Goal: Task Accomplishment & Management: Complete application form

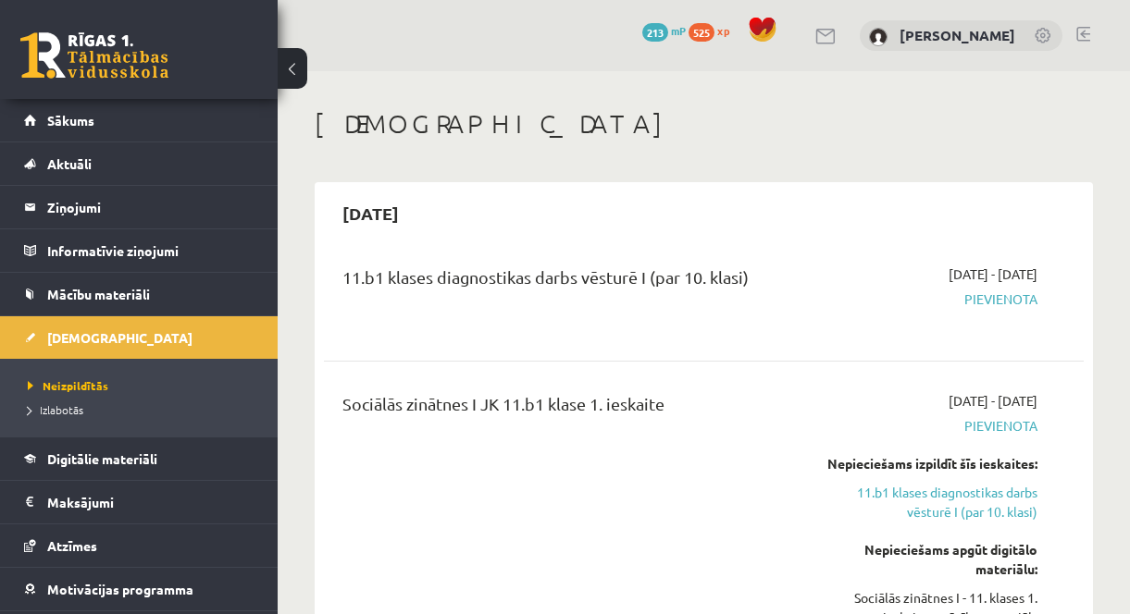
scroll to position [2460, 0]
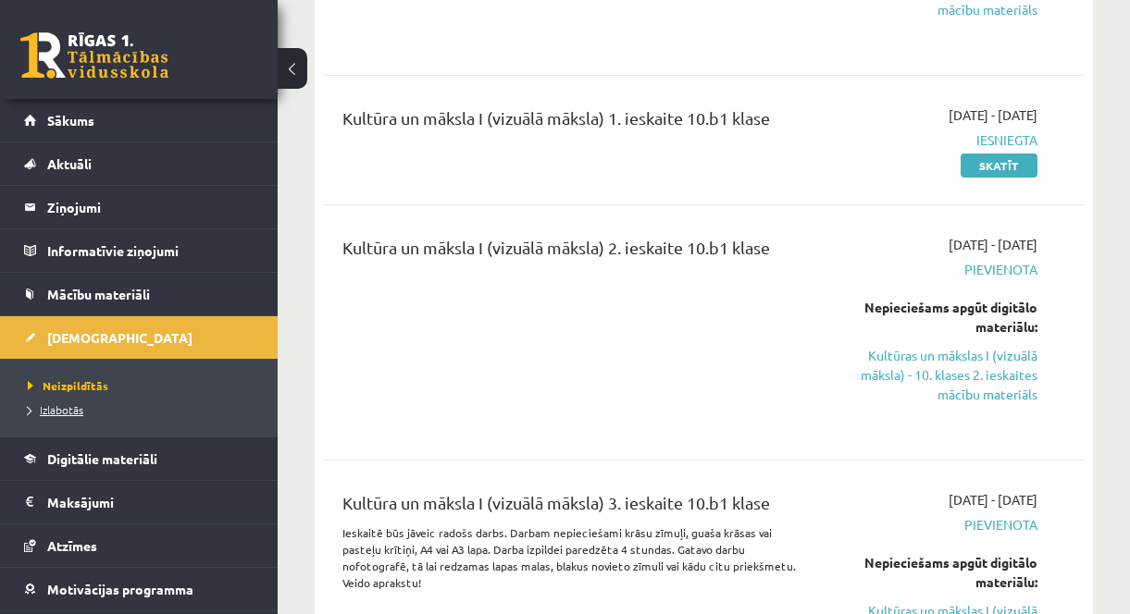
click at [67, 414] on span "Izlabotās" at bounding box center [56, 410] width 56 height 15
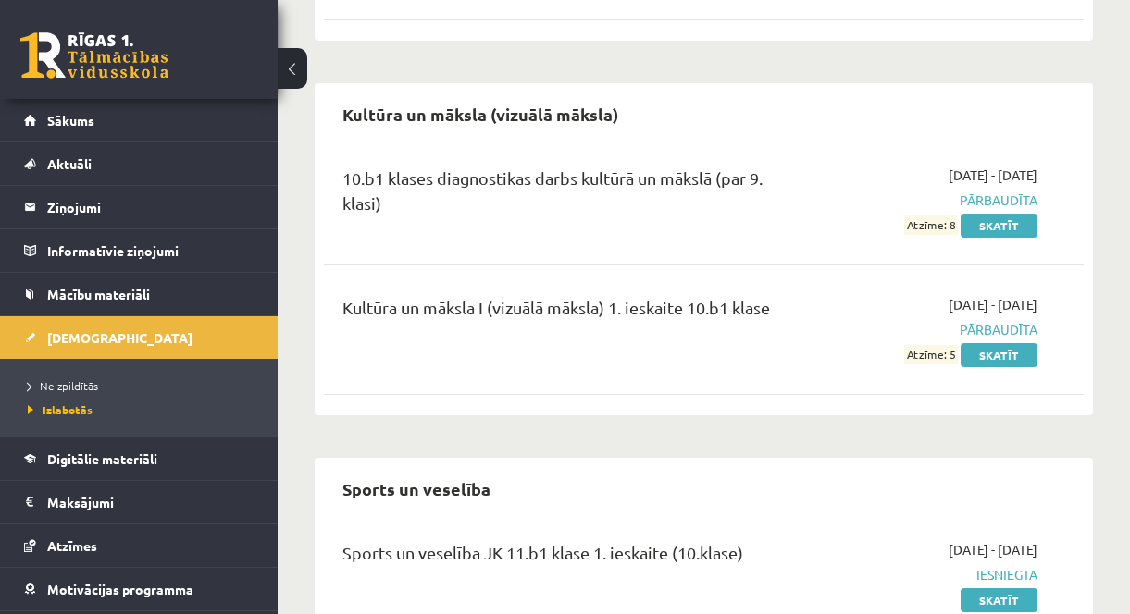
scroll to position [925, 0]
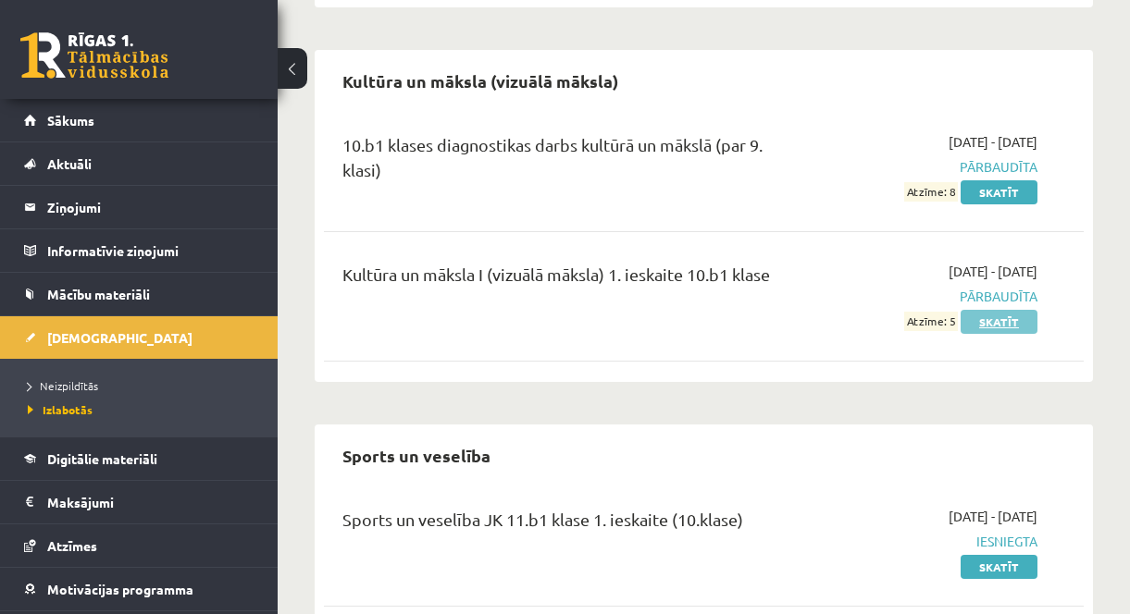
click at [987, 310] on link "Skatīt" at bounding box center [999, 322] width 77 height 24
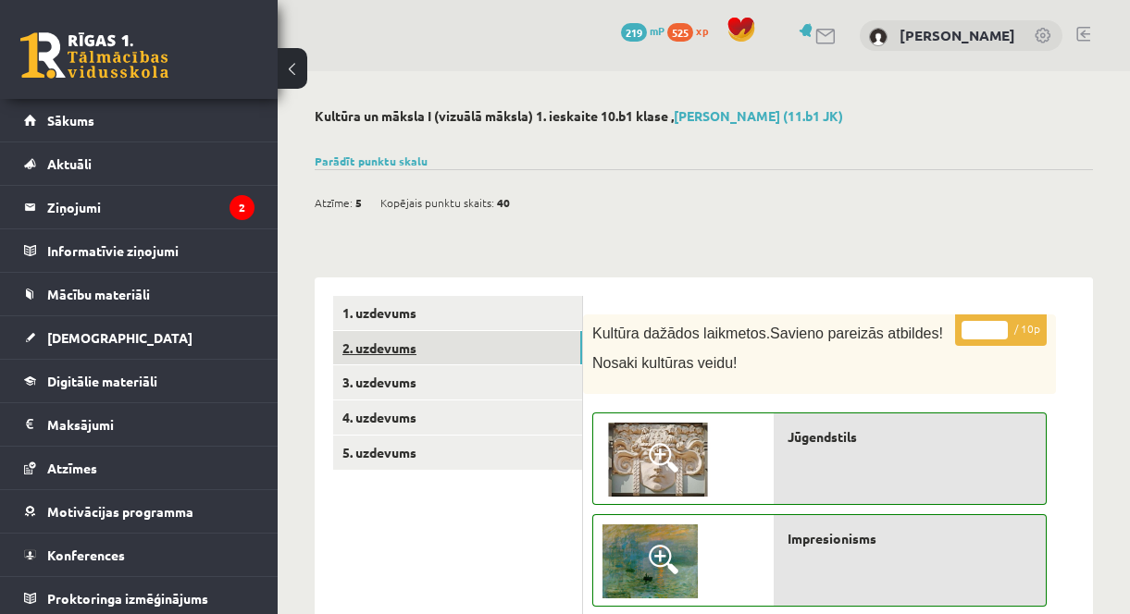
click at [441, 336] on link "2. uzdevums" at bounding box center [457, 348] width 249 height 34
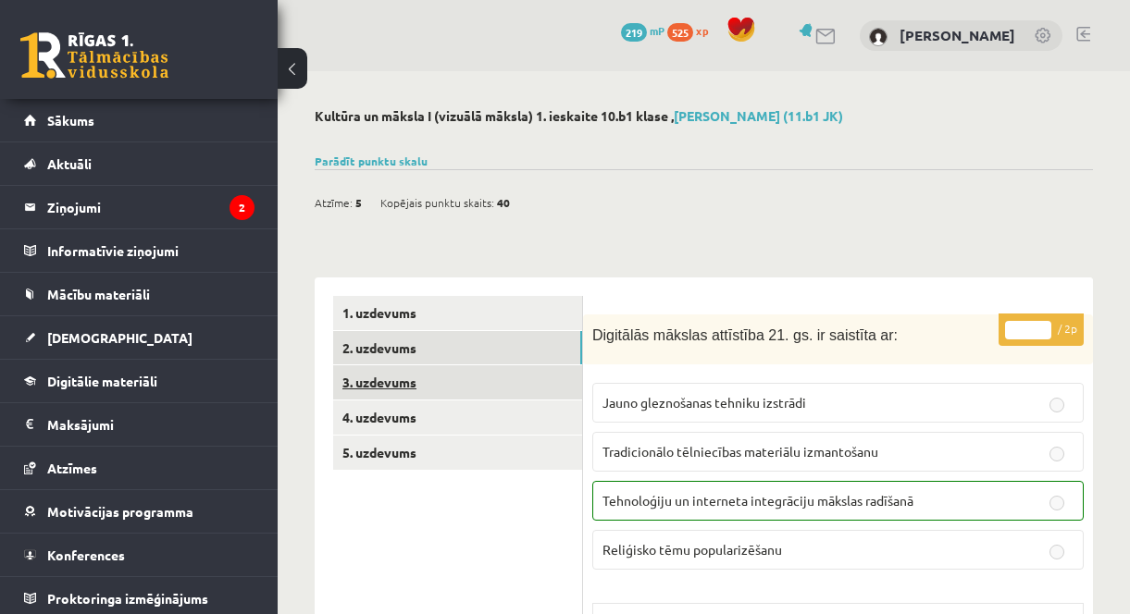
click at [413, 384] on link "3. uzdevums" at bounding box center [457, 383] width 249 height 34
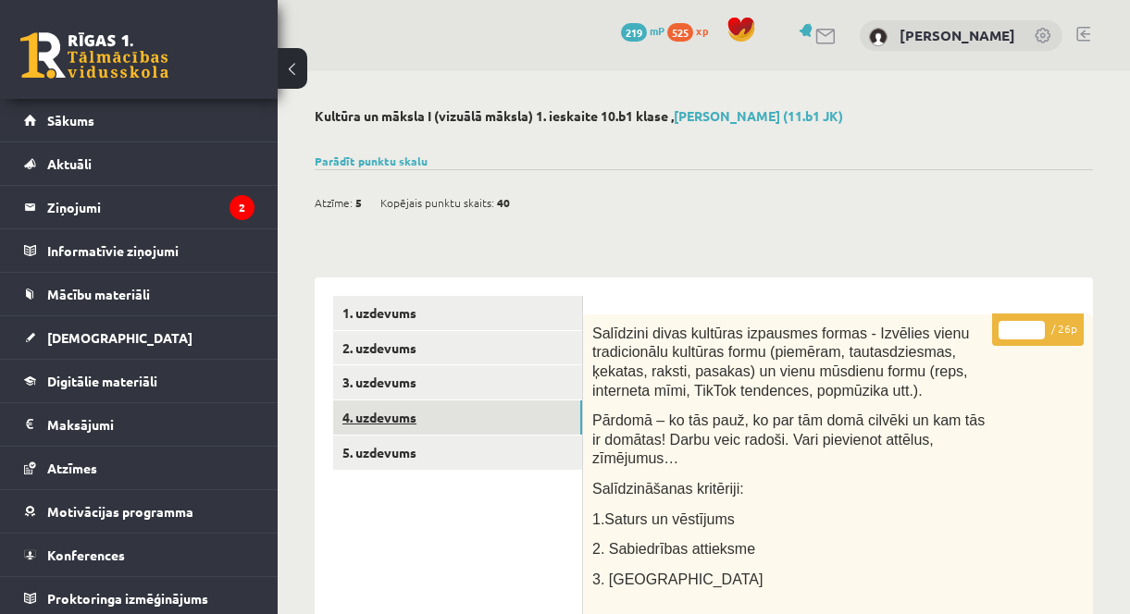
click at [397, 416] on link "4. uzdevums" at bounding box center [457, 418] width 249 height 34
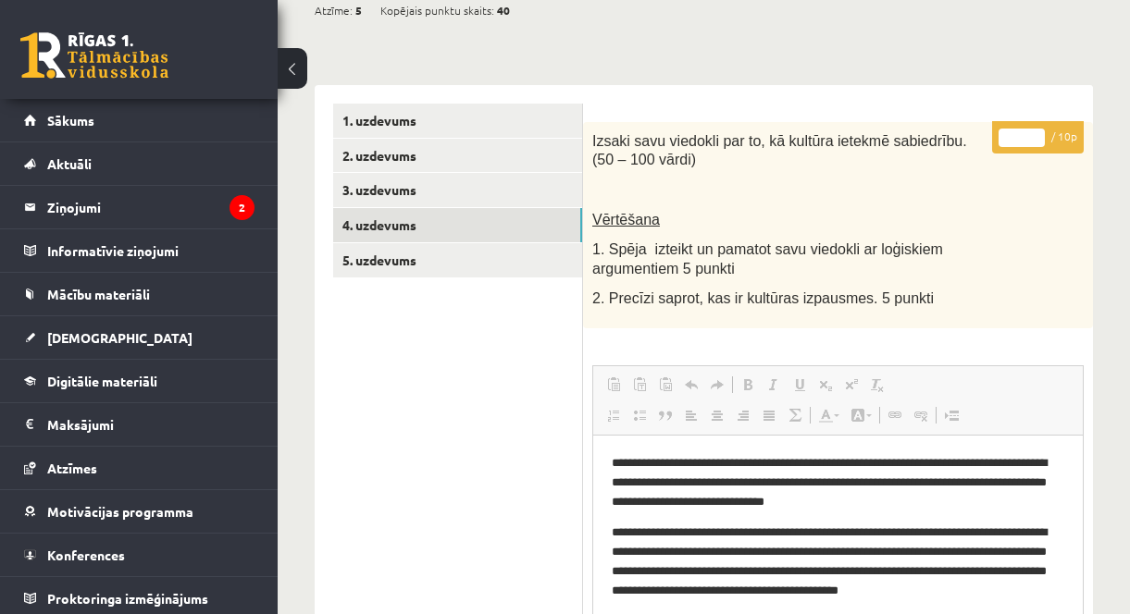
scroll to position [135, 0]
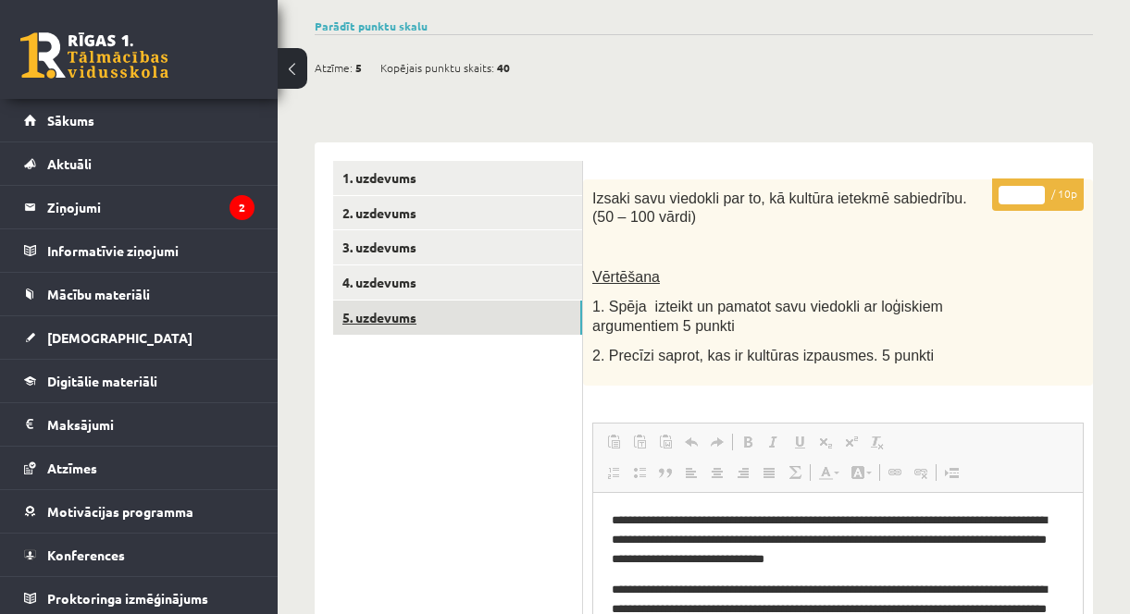
click at [385, 325] on link "5. uzdevums" at bounding box center [457, 318] width 249 height 34
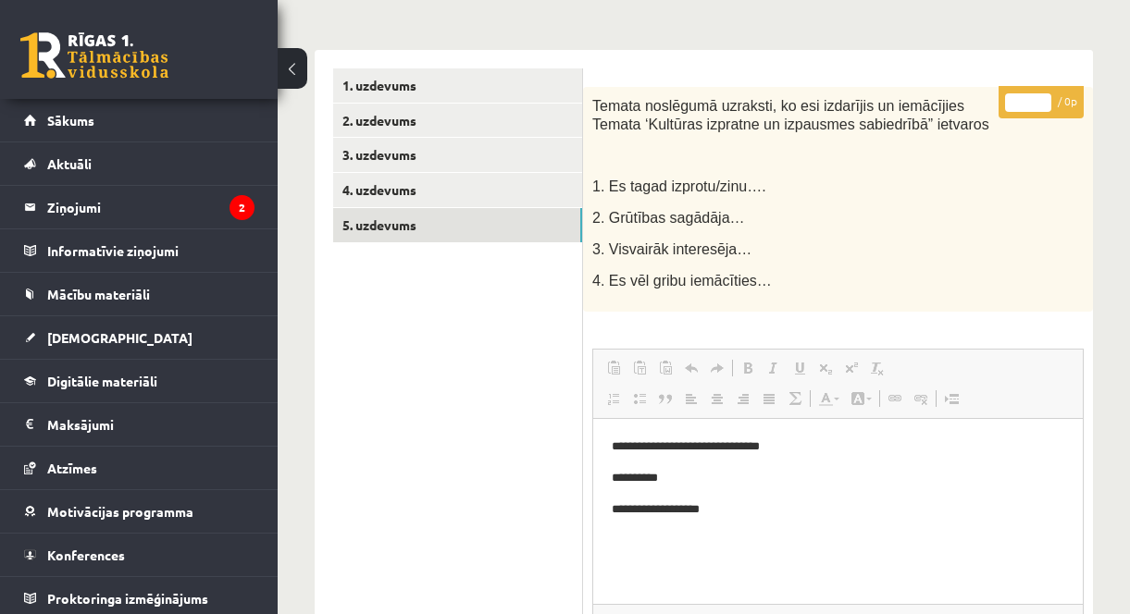
scroll to position [0, 0]
click at [93, 344] on span "[DEMOGRAPHIC_DATA]" at bounding box center [119, 337] width 145 height 17
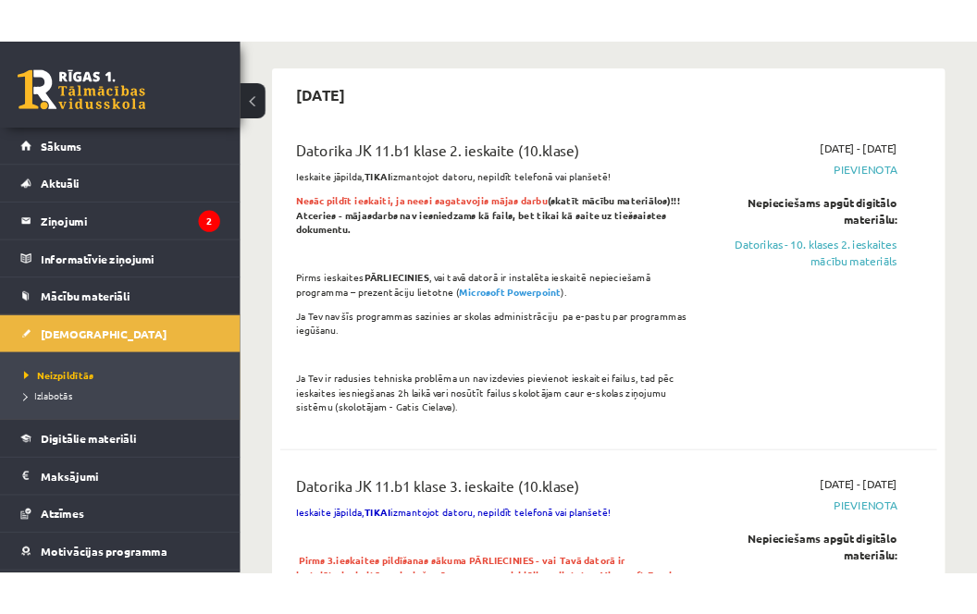
scroll to position [1455, 0]
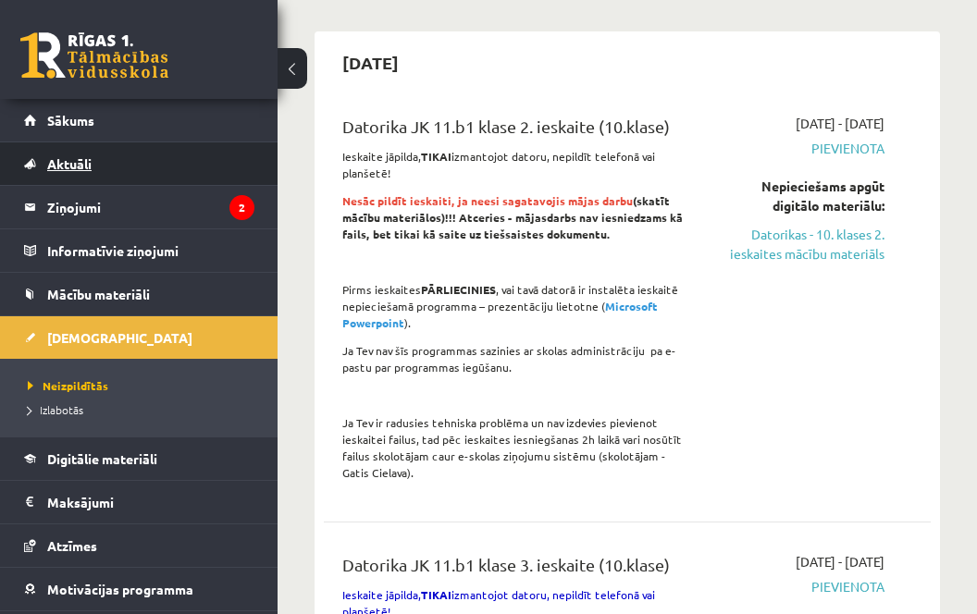
click at [136, 182] on link "Aktuāli" at bounding box center [139, 164] width 230 height 43
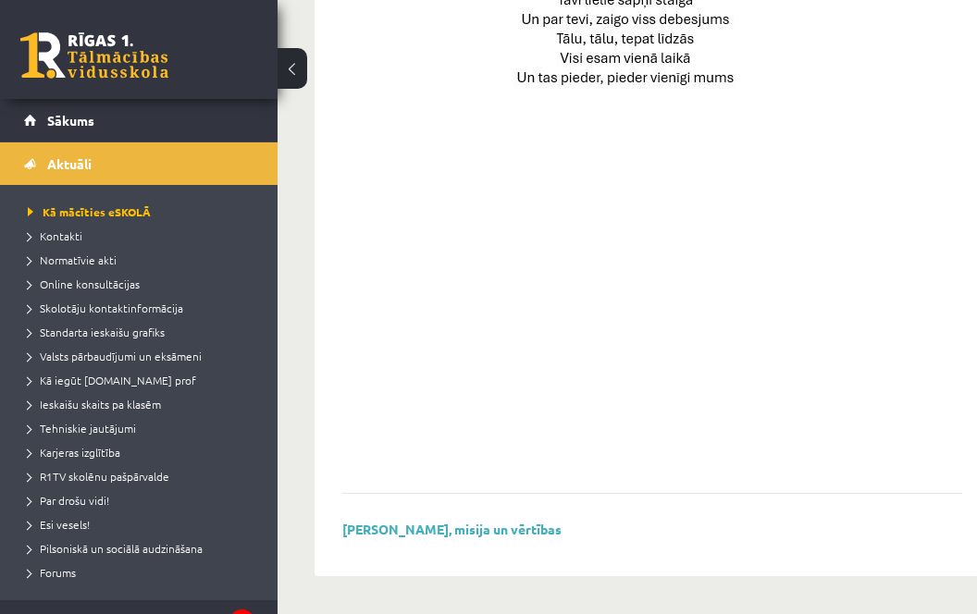
scroll to position [1420, 0]
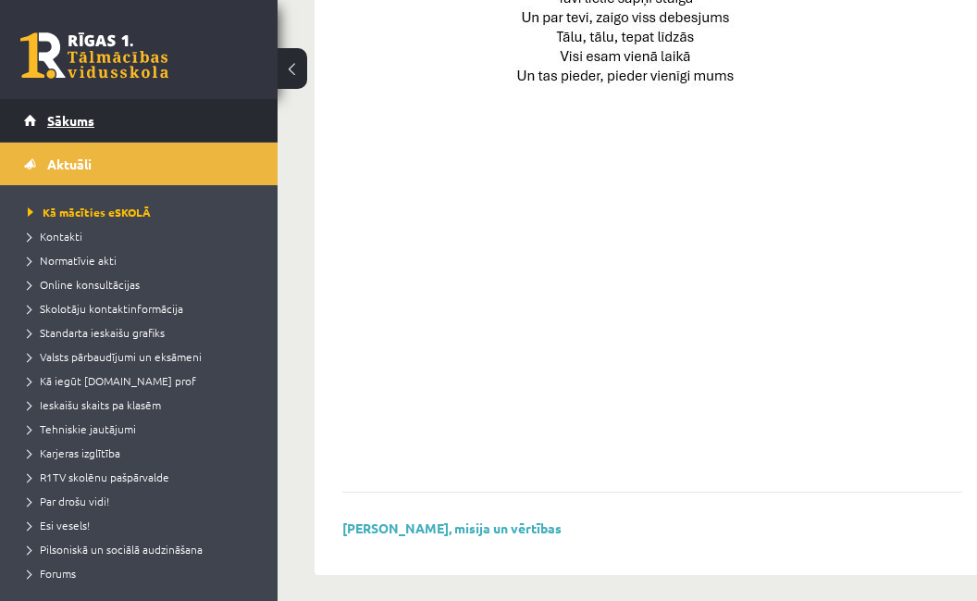
click at [63, 121] on span "Sākums" at bounding box center [70, 120] width 47 height 17
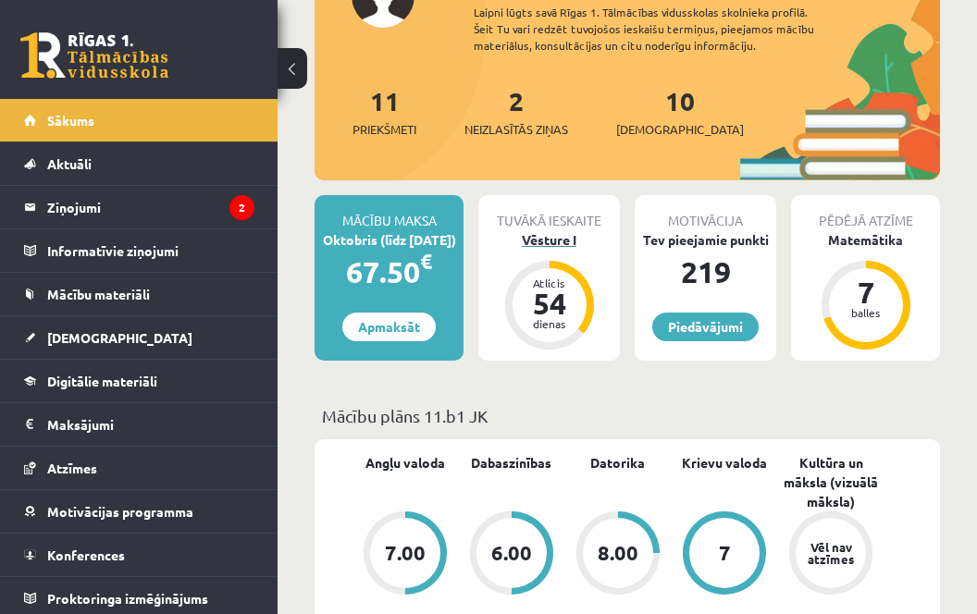
scroll to position [370, 0]
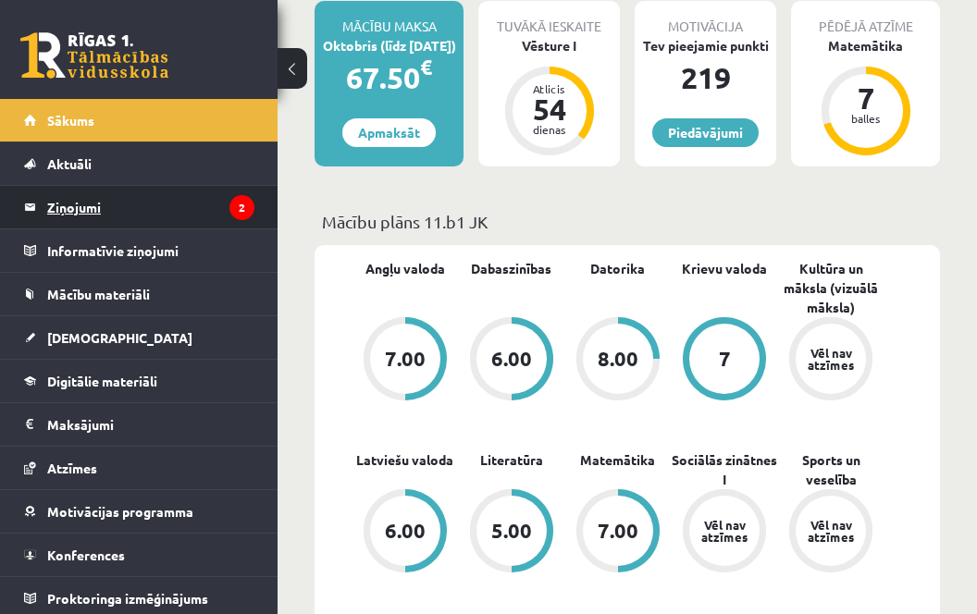
click at [168, 195] on legend "Ziņojumi 2" at bounding box center [150, 207] width 207 height 43
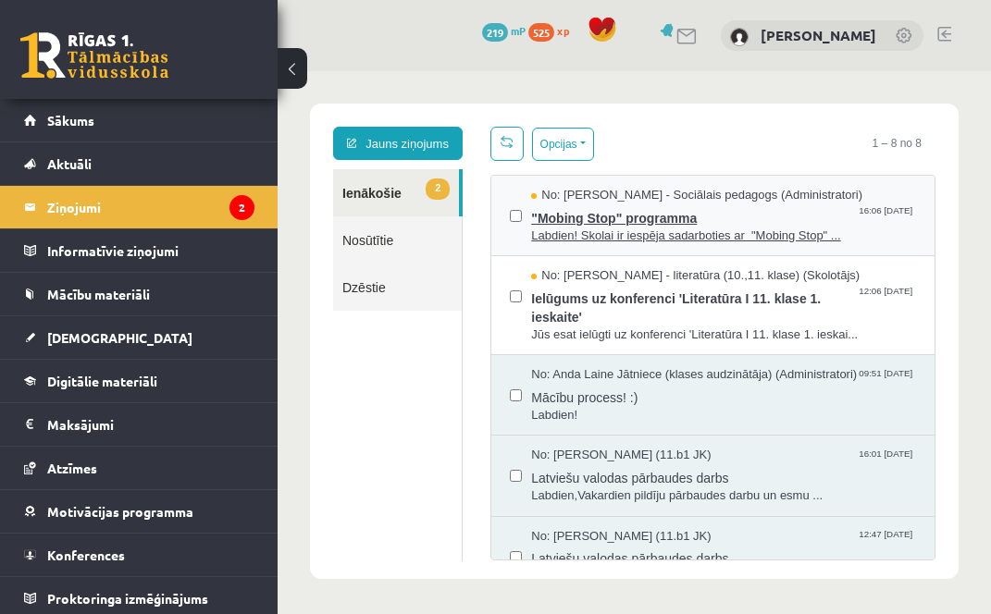
click at [746, 205] on span ""Mobing Stop" programma" at bounding box center [723, 216] width 385 height 23
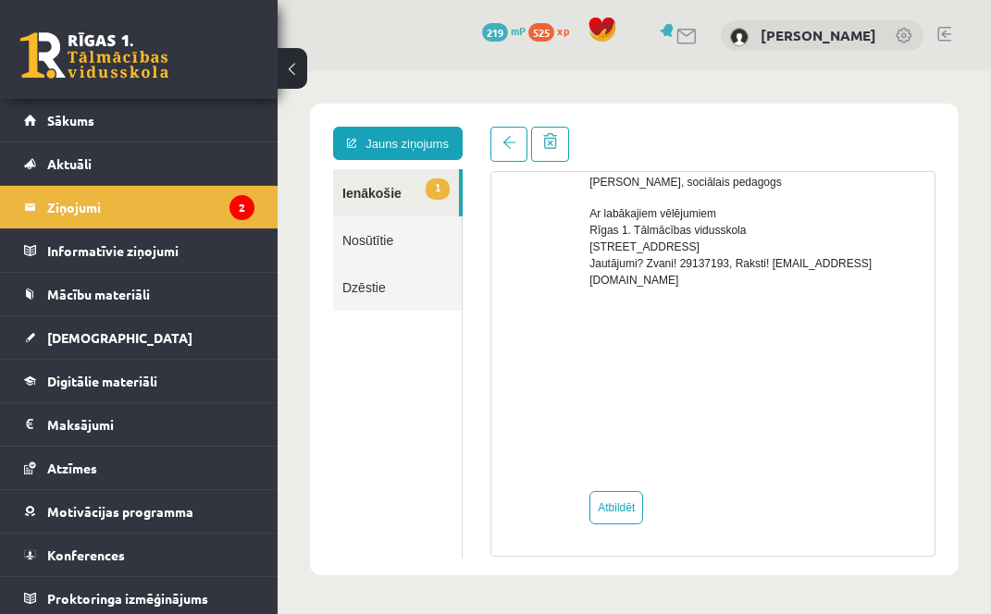
scroll to position [887, 0]
click at [393, 192] on link "1 Ienākošie" at bounding box center [396, 192] width 126 height 47
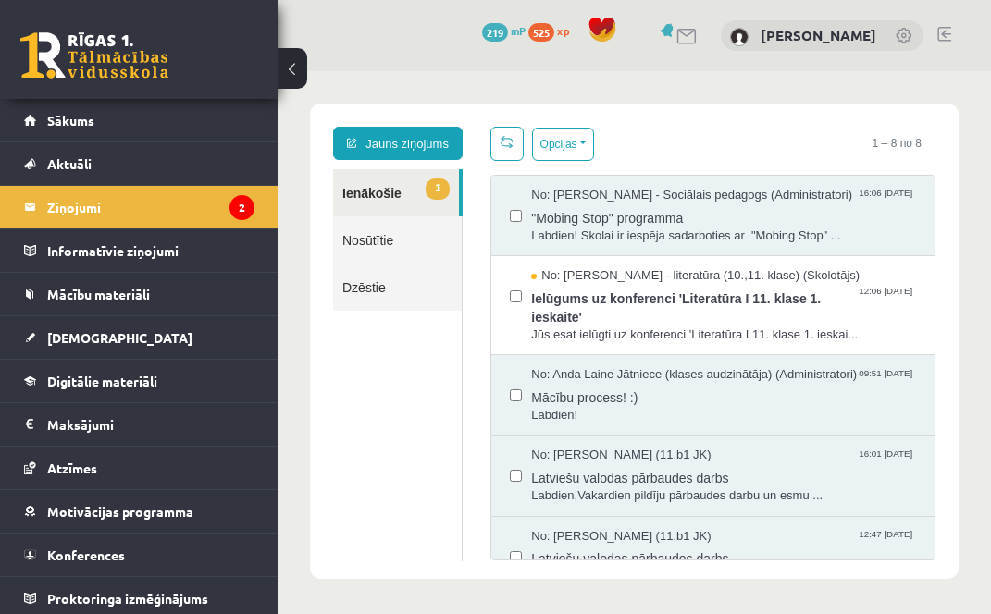
scroll to position [0, 0]
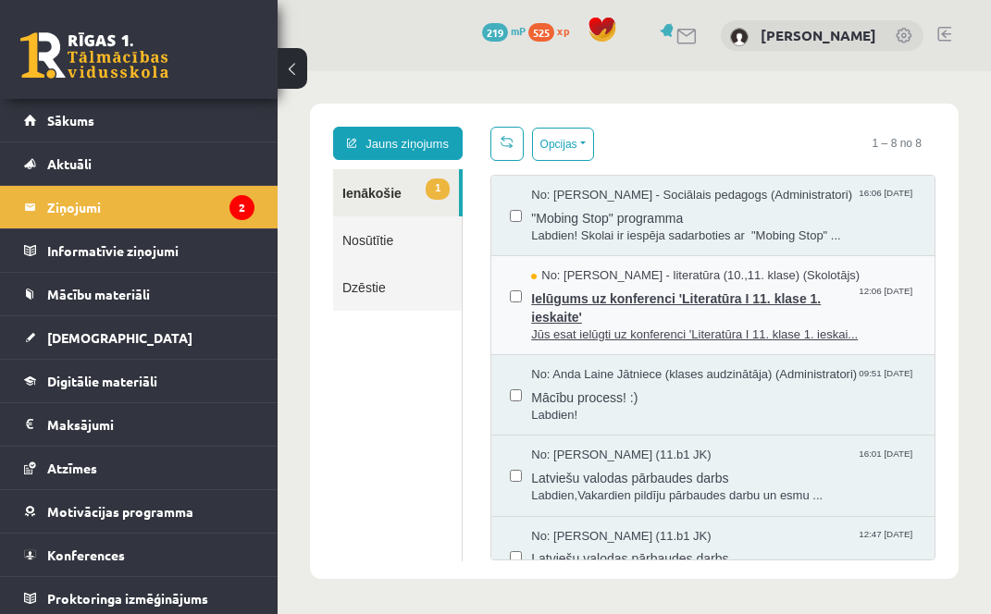
click at [763, 304] on span "Ielūgums uz konferenci 'Literatūra I 11. klase 1. ieskaite'" at bounding box center [723, 306] width 385 height 42
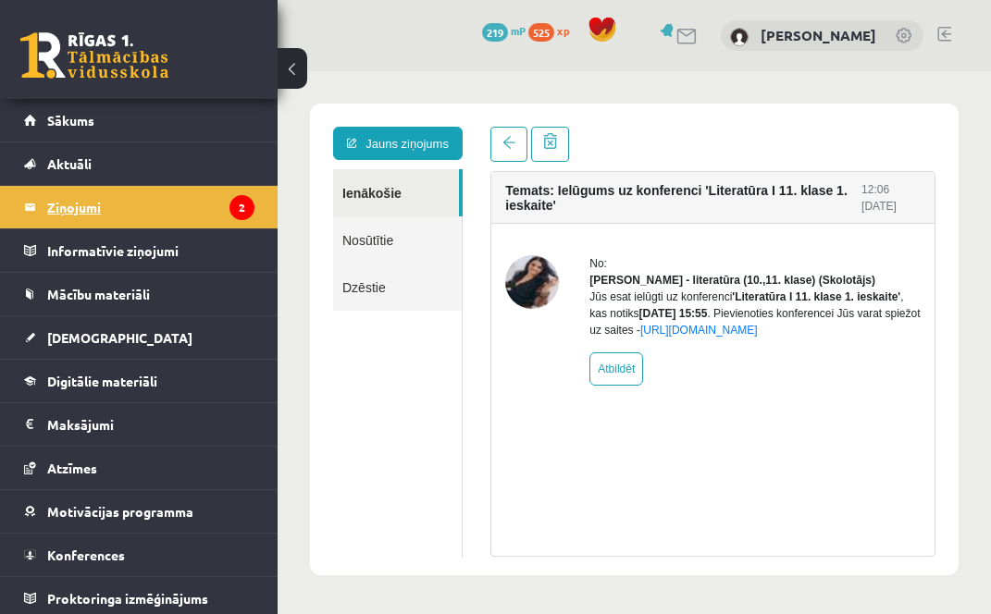
click at [81, 198] on legend "Ziņojumi 2" at bounding box center [150, 207] width 207 height 43
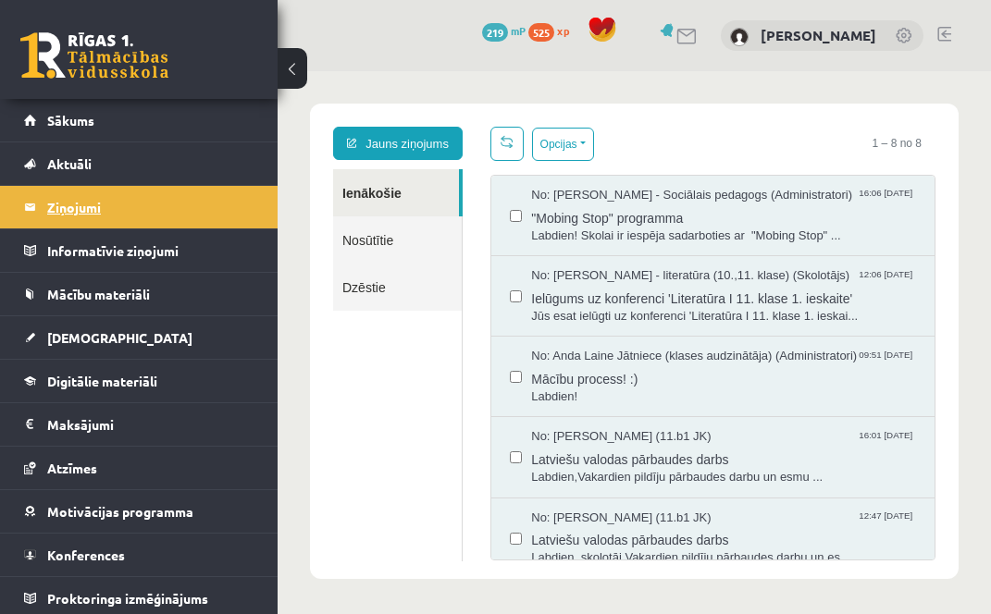
click at [76, 213] on legend "Ziņojumi 2" at bounding box center [150, 207] width 207 height 43
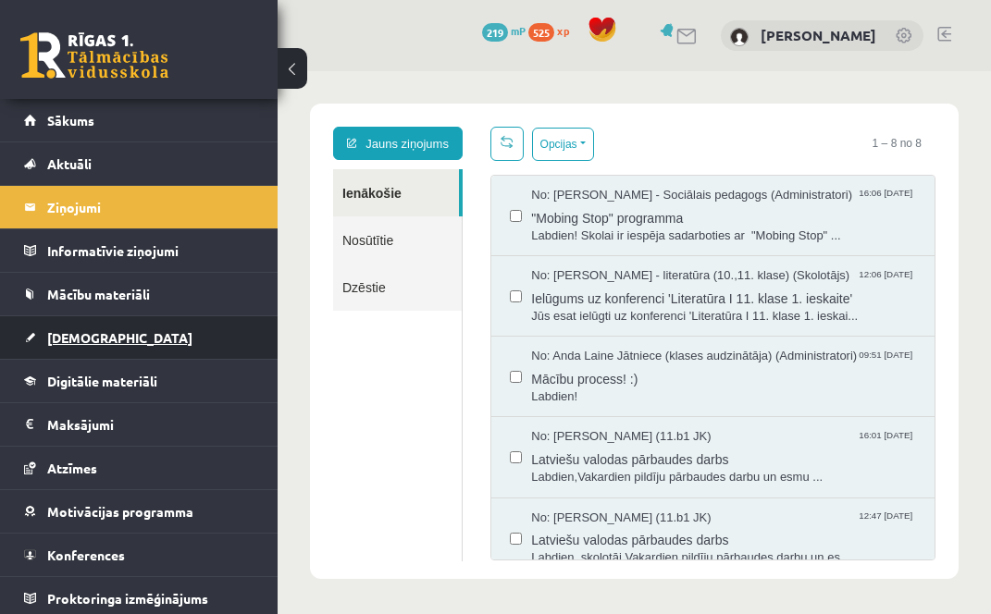
click at [78, 356] on ul "Sākums Aktuāli Kā mācīties eSKOLĀ Kontakti Normatīvie akti Online konsultācijas…" at bounding box center [139, 359] width 278 height 521
click at [78, 341] on span "[DEMOGRAPHIC_DATA]" at bounding box center [119, 337] width 145 height 17
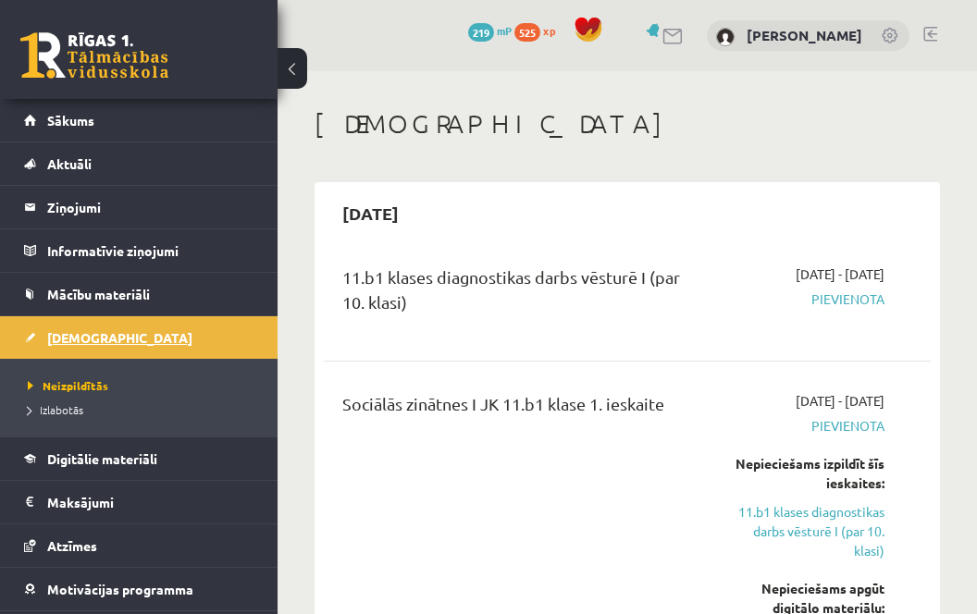
click at [217, 330] on link "[DEMOGRAPHIC_DATA]" at bounding box center [139, 337] width 230 height 43
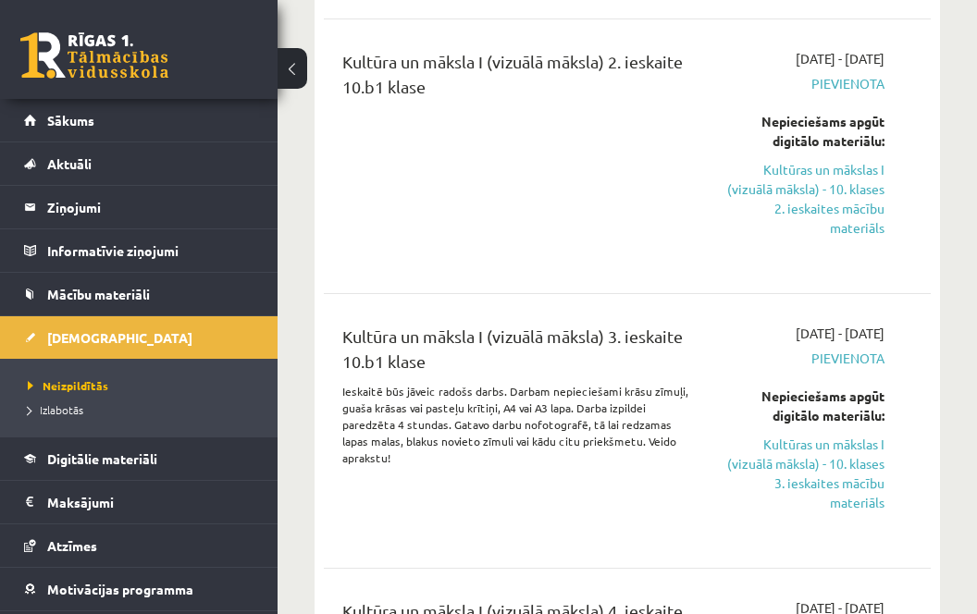
scroll to position [2591, 0]
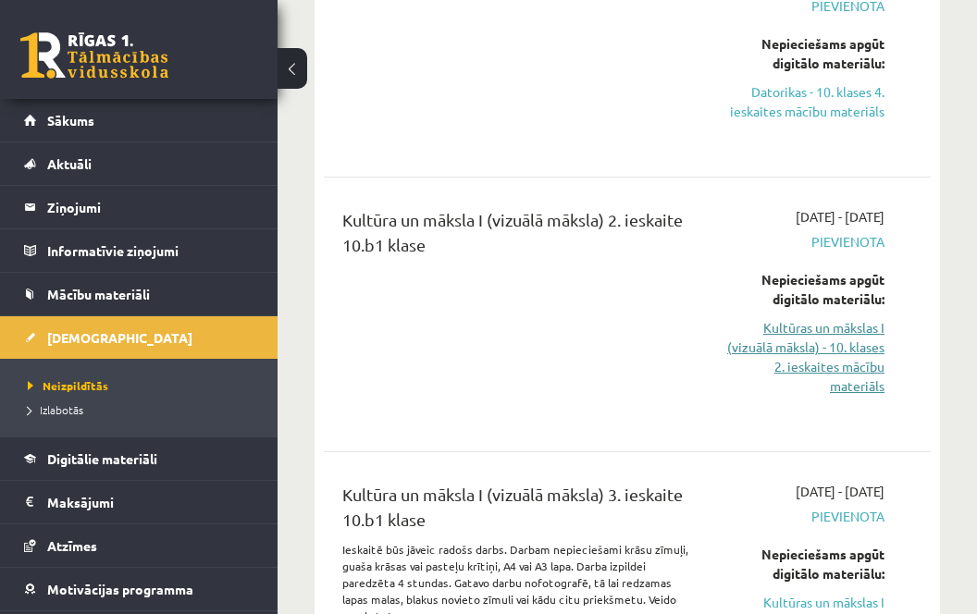
click at [828, 354] on link "Kultūras un mākslas I (vizuālā māksla) - 10. klases 2. ieskaites mācību materiā…" at bounding box center [804, 357] width 162 height 78
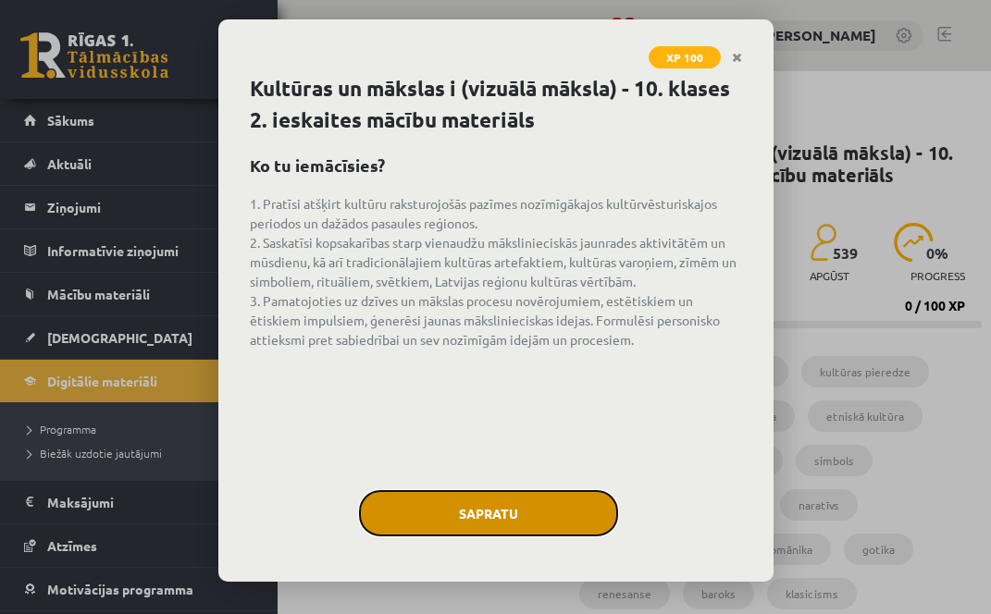
click at [510, 517] on button "Sapratu" at bounding box center [488, 513] width 259 height 46
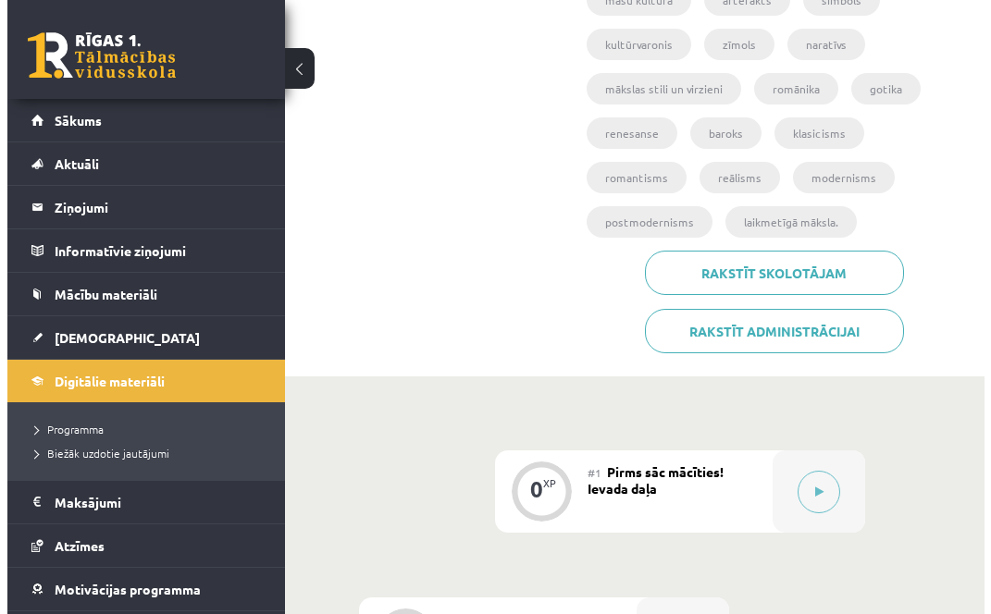
scroll to position [568, 0]
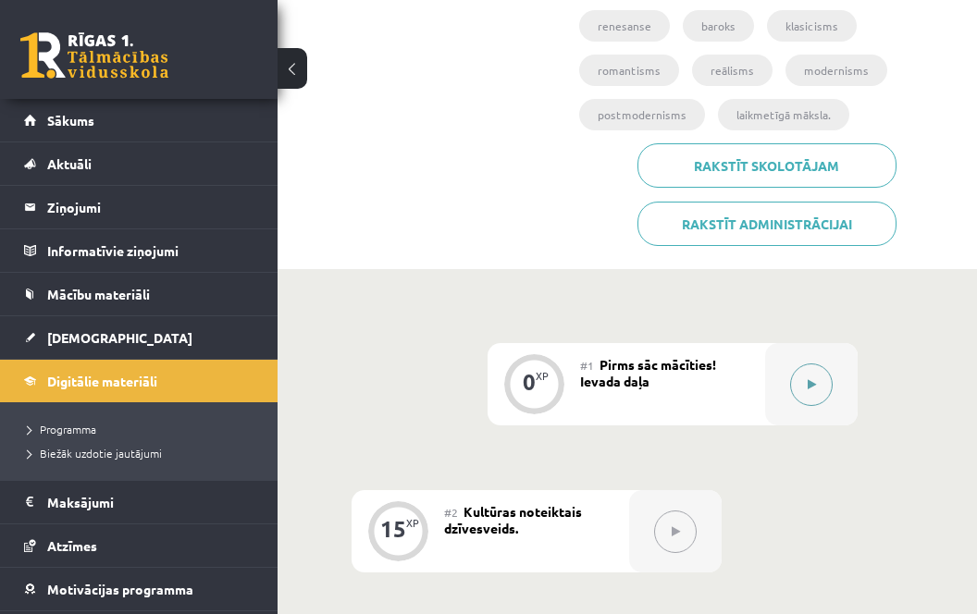
click at [808, 389] on icon at bounding box center [812, 384] width 8 height 11
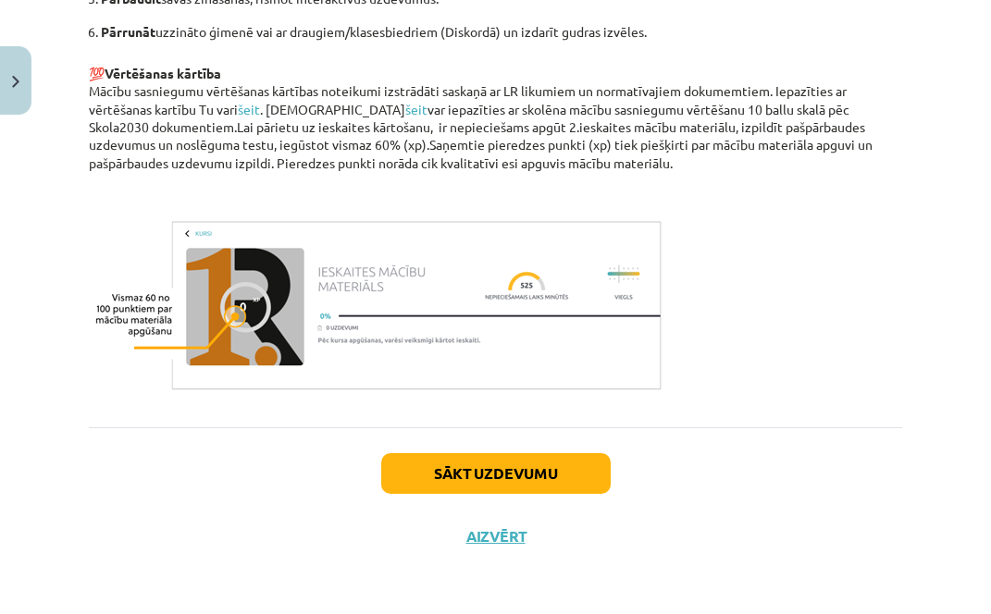
scroll to position [1356, 0]
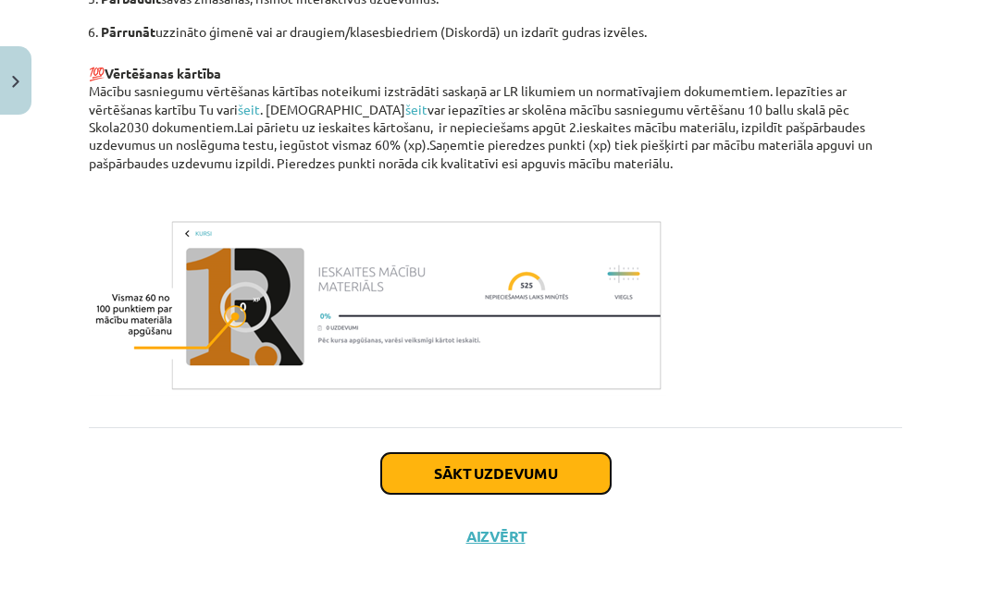
click at [547, 478] on button "Sākt uzdevumu" at bounding box center [496, 473] width 230 height 41
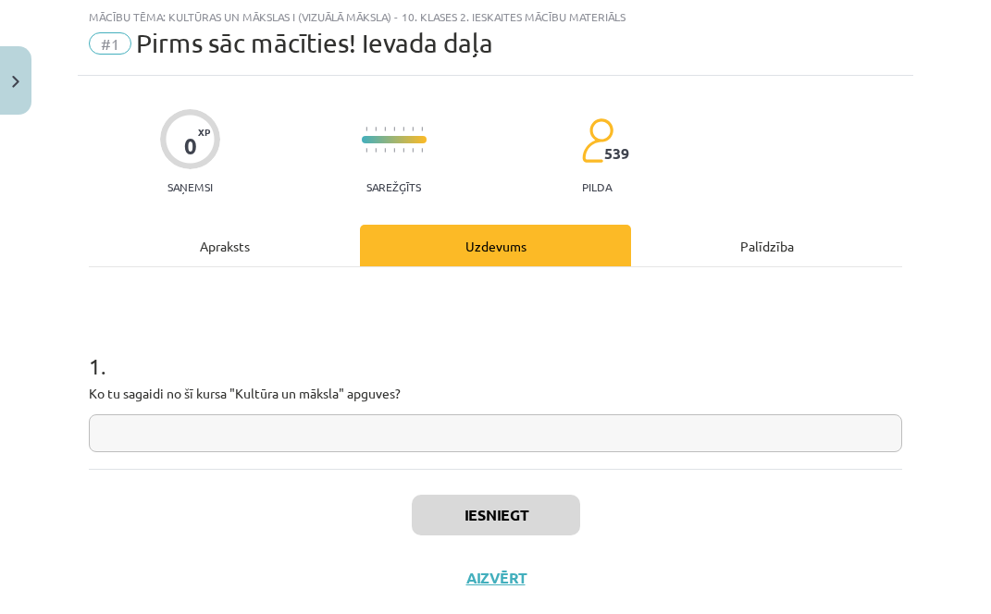
scroll to position [46, 0]
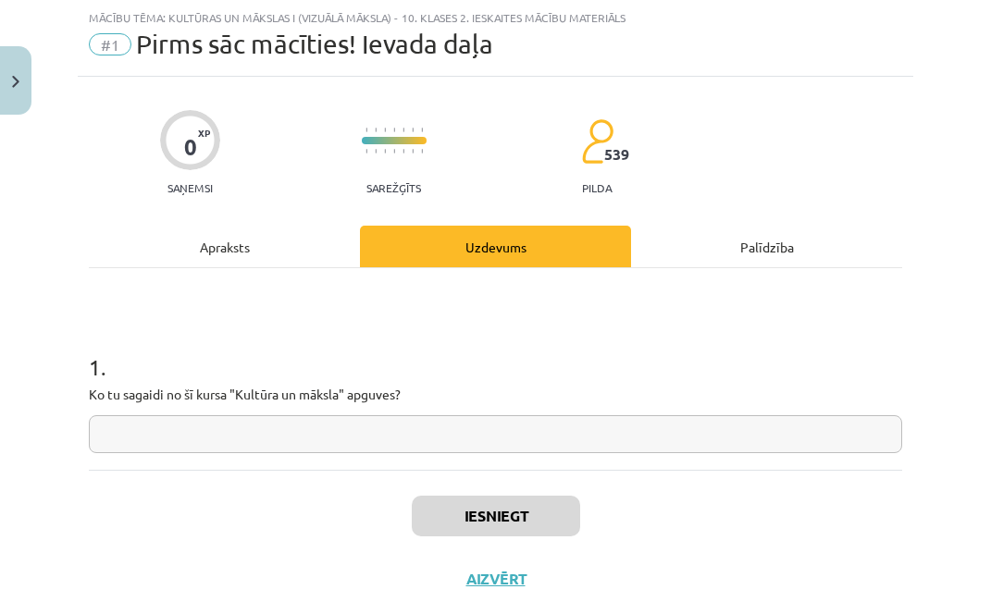
click at [443, 438] on input "text" at bounding box center [495, 435] width 813 height 38
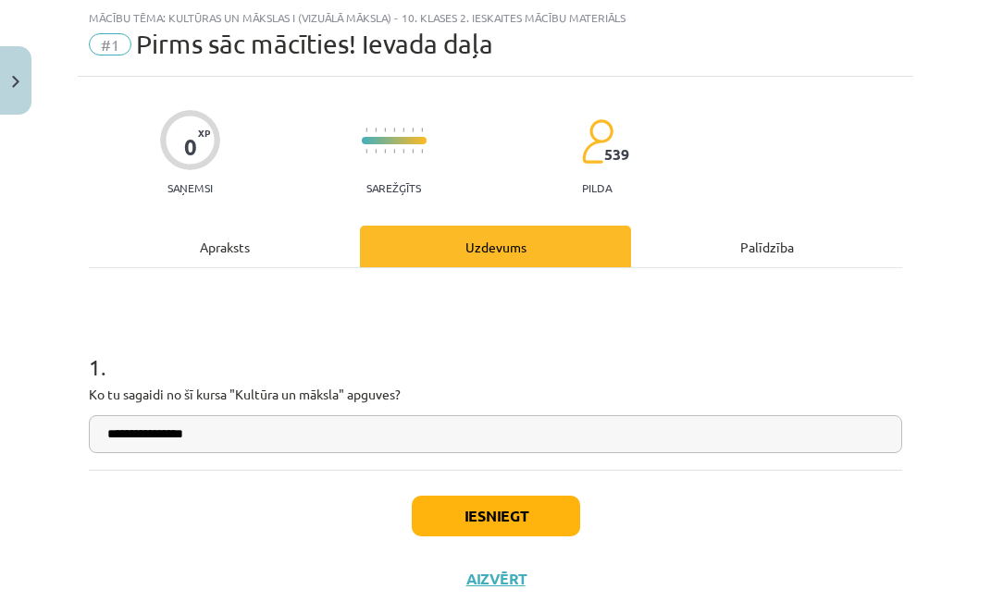
type input "**********"
click at [476, 517] on button "Iesniegt" at bounding box center [496, 516] width 168 height 41
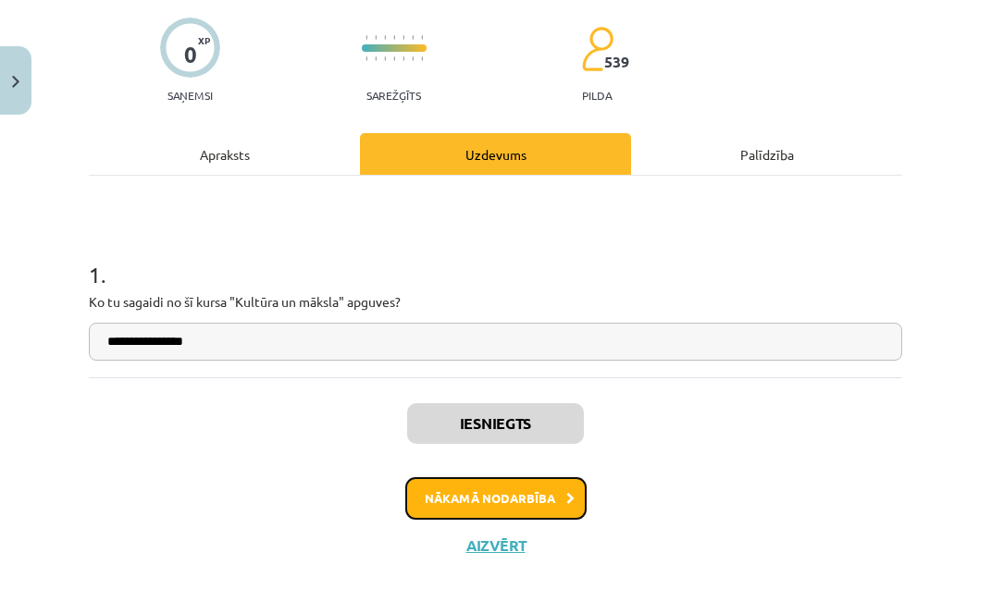
click at [515, 503] on button "Nākamā nodarbība" at bounding box center [495, 499] width 181 height 43
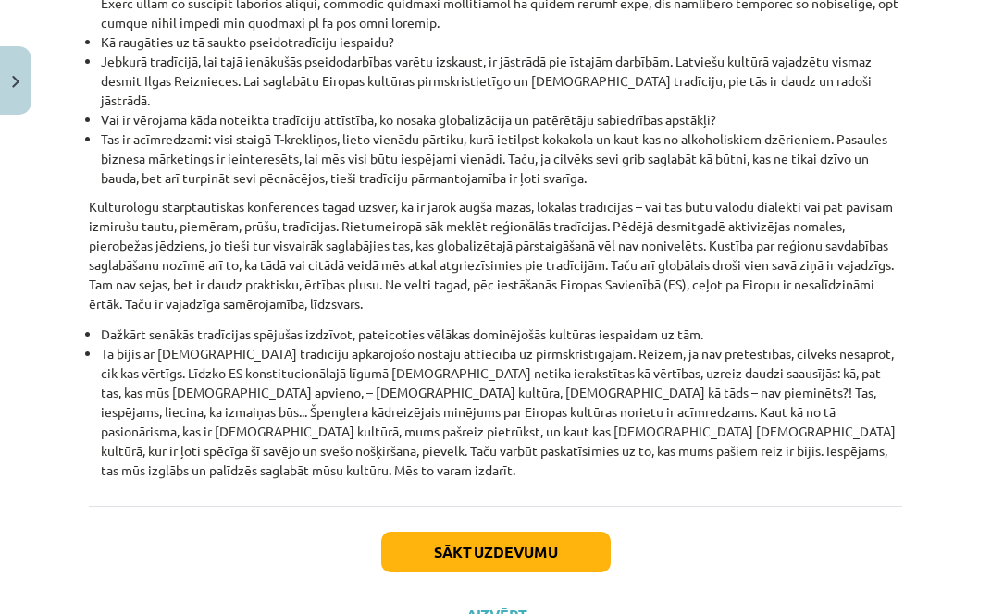
scroll to position [2371, 0]
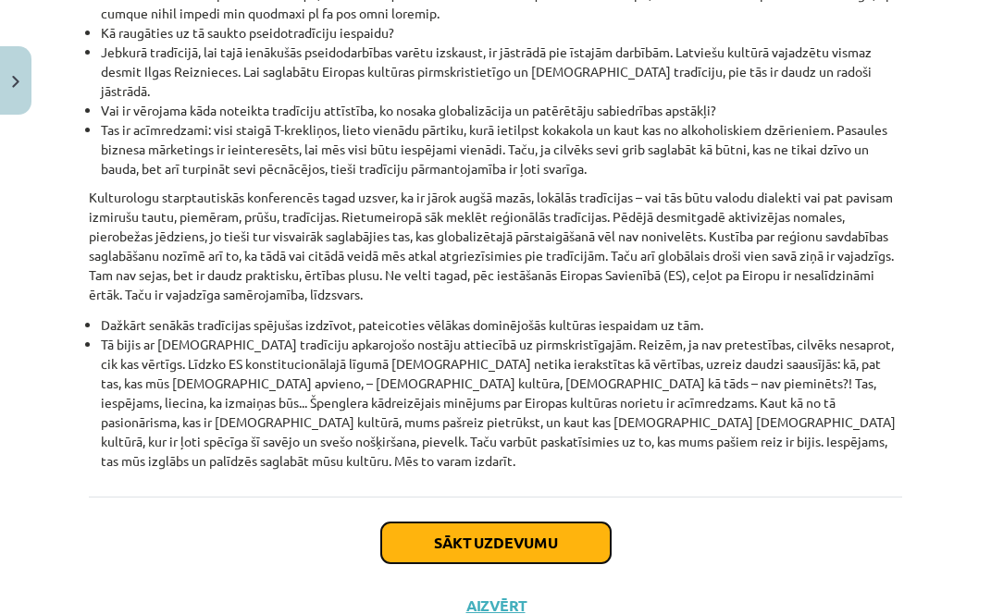
click at [507, 523] on button "Sākt uzdevumu" at bounding box center [496, 543] width 230 height 41
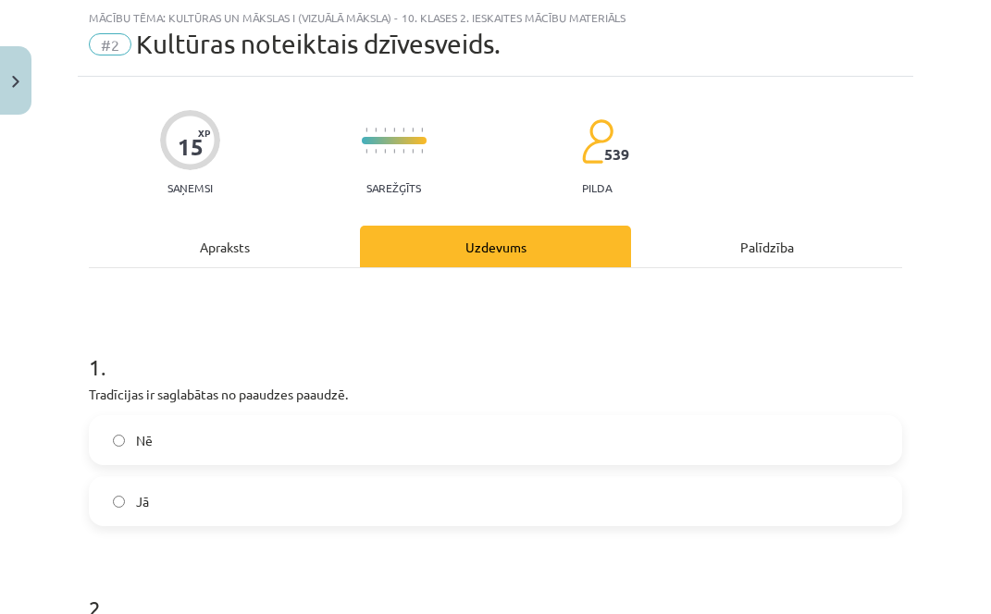
scroll to position [139, 0]
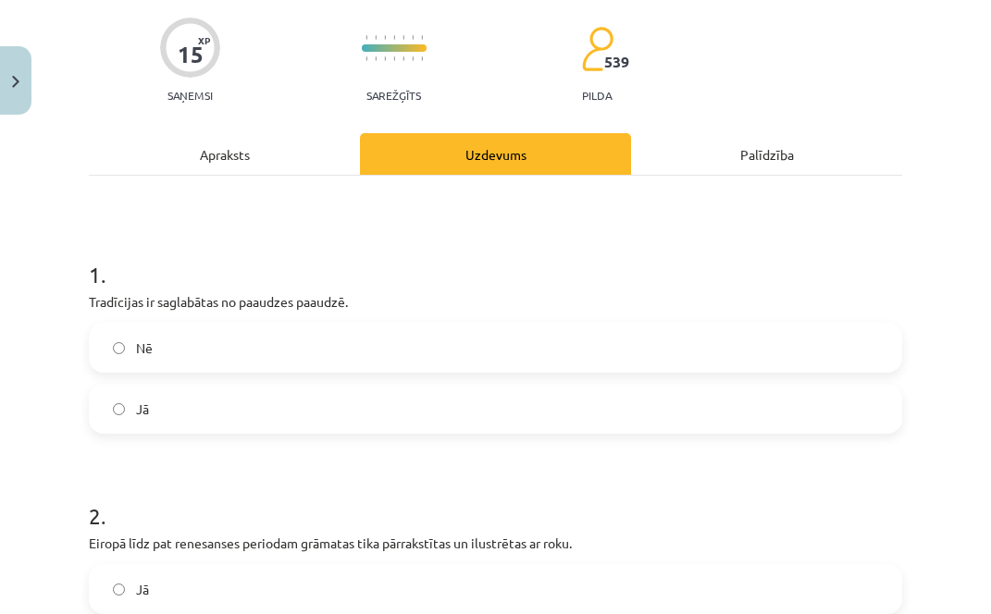
click at [344, 416] on label "Jā" at bounding box center [496, 409] width 810 height 46
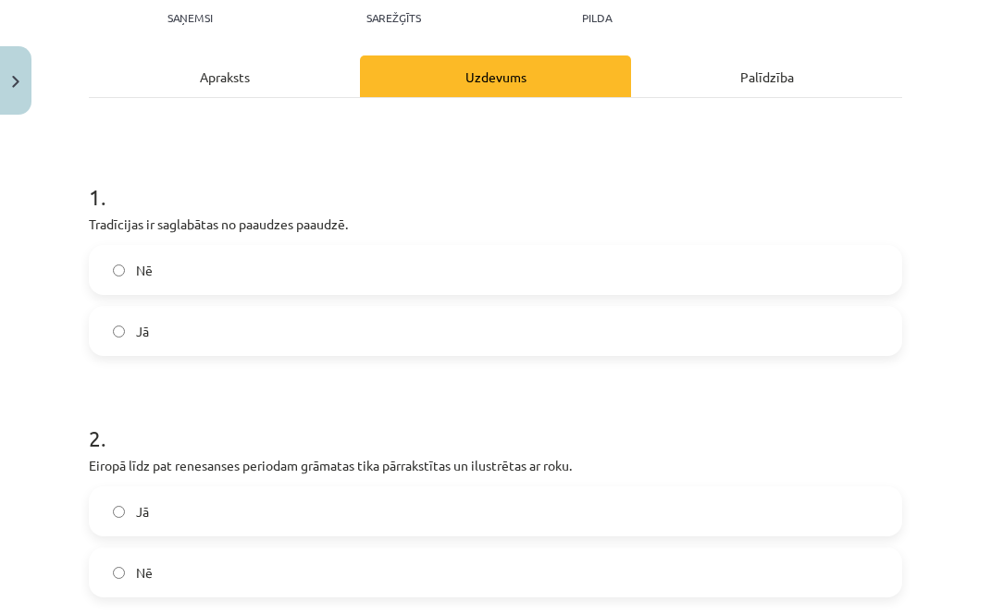
scroll to position [324, 0]
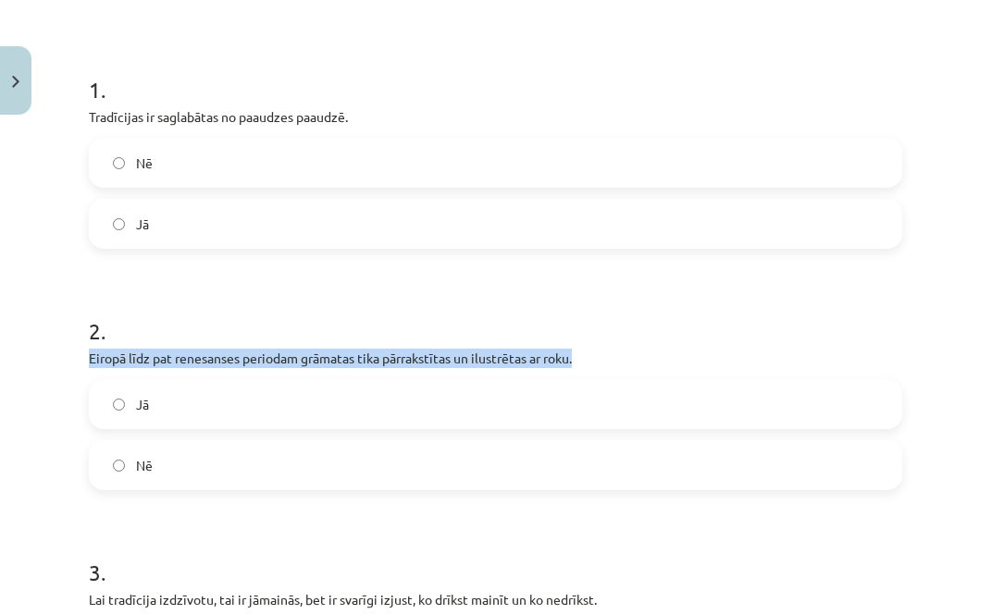
drag, startPoint x: 91, startPoint y: 358, endPoint x: 580, endPoint y: 365, distance: 489.6
click at [580, 365] on p "Eiropā līdz pat renesanses periodam grāmatas tika pārrakstītas un ilustrētas ar…" at bounding box center [495, 358] width 813 height 19
copy p "Eiropā līdz pat renesanses periodam grāmatas tika pārrakstītas un ilustrētas ar…"
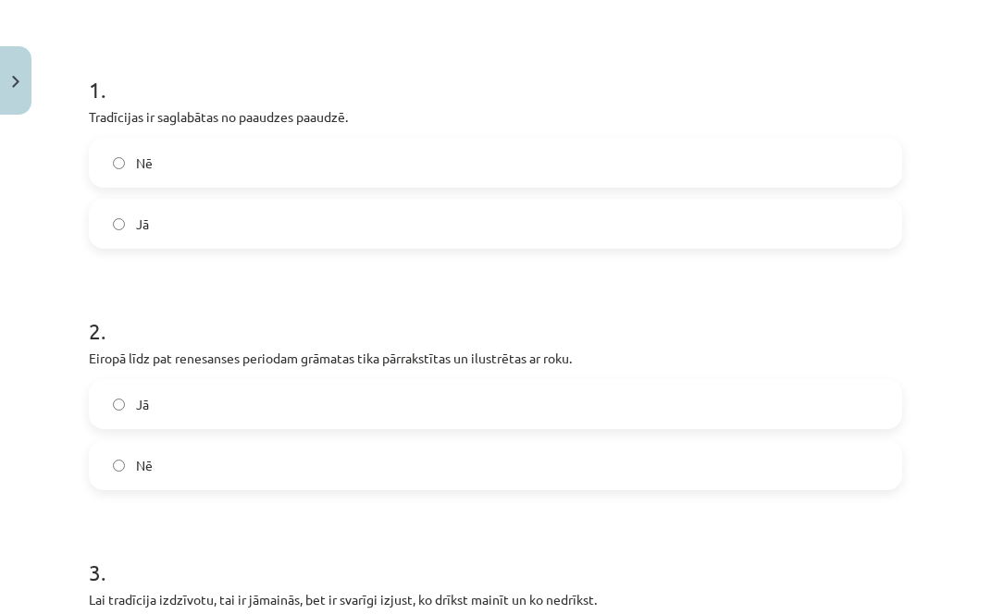
drag, startPoint x: 221, startPoint y: 466, endPoint x: 619, endPoint y: 481, distance: 398.2
click at [220, 466] on label "Nē" at bounding box center [496, 465] width 810 height 46
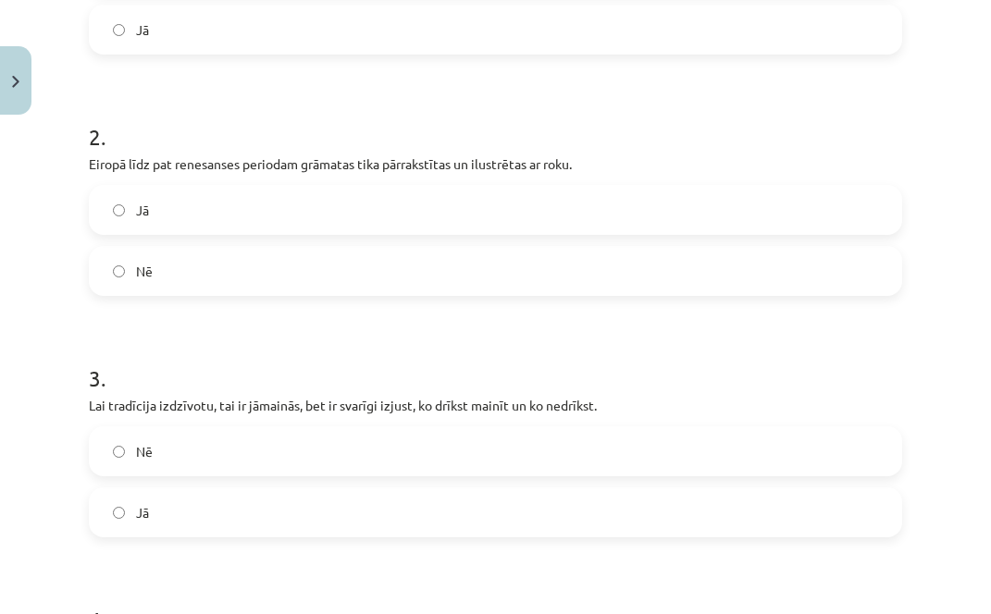
scroll to position [602, 0]
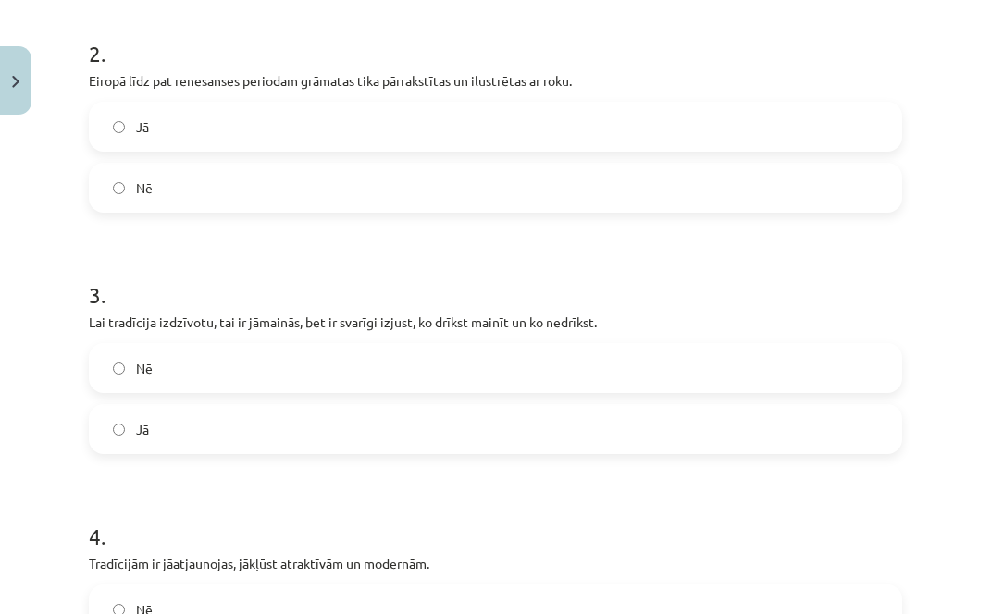
click at [222, 429] on label "Jā" at bounding box center [496, 429] width 810 height 46
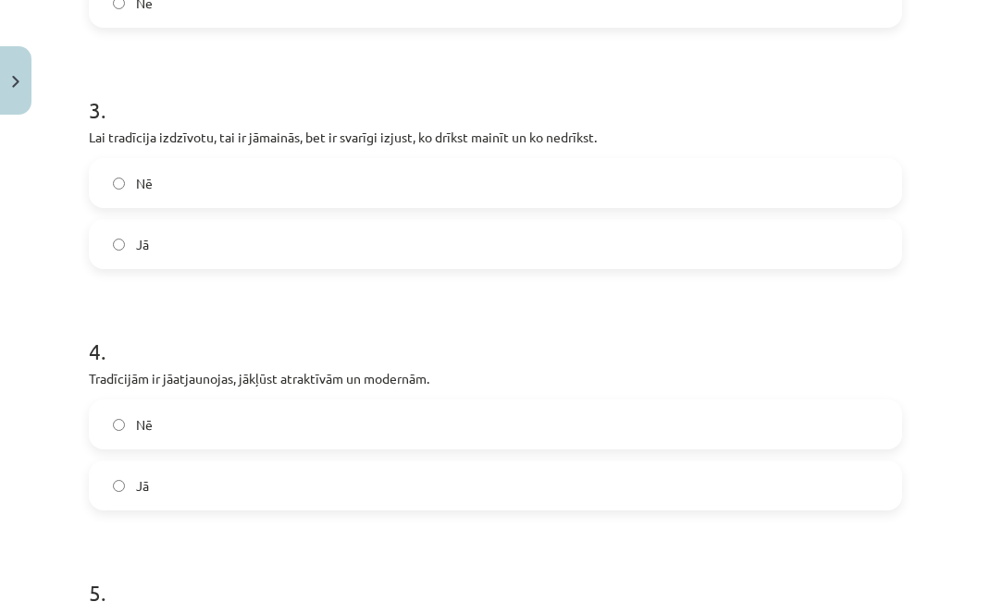
click at [313, 492] on label "Jā" at bounding box center [496, 486] width 810 height 46
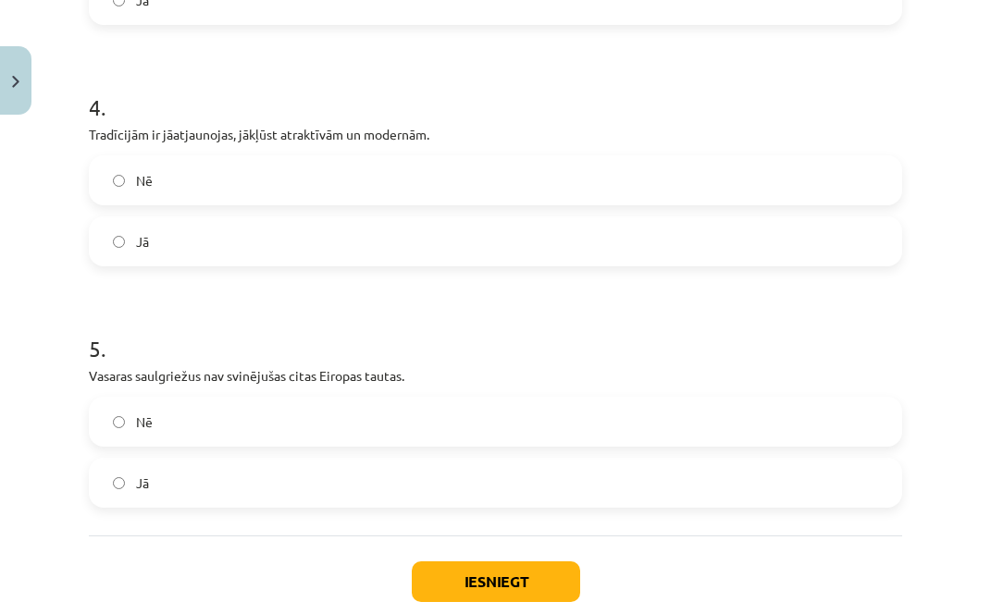
scroll to position [1064, 0]
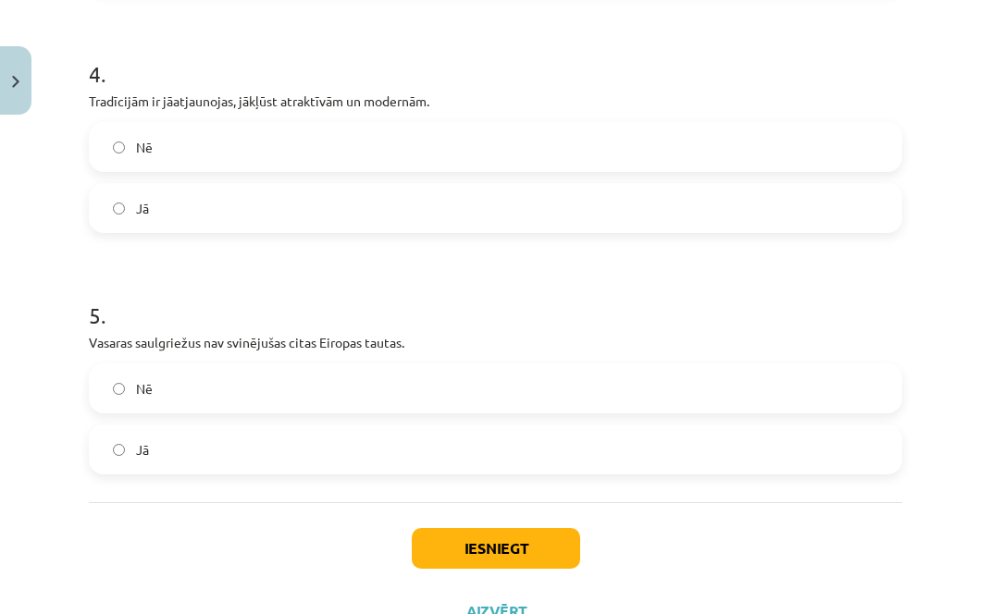
click at [254, 453] on label "Jā" at bounding box center [496, 450] width 810 height 46
click at [506, 538] on button "Iesniegt" at bounding box center [496, 548] width 168 height 41
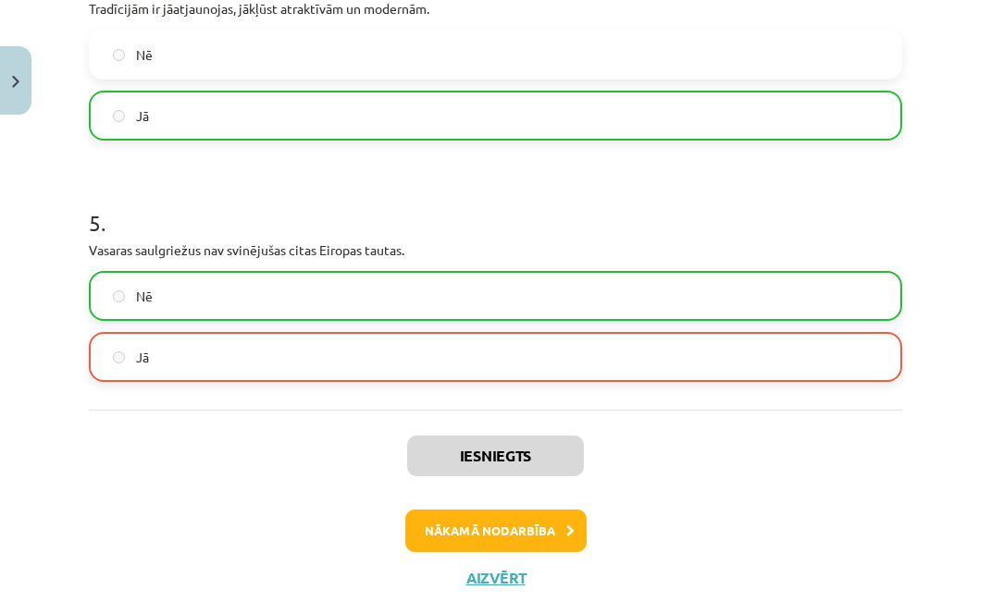
scroll to position [1198, 0]
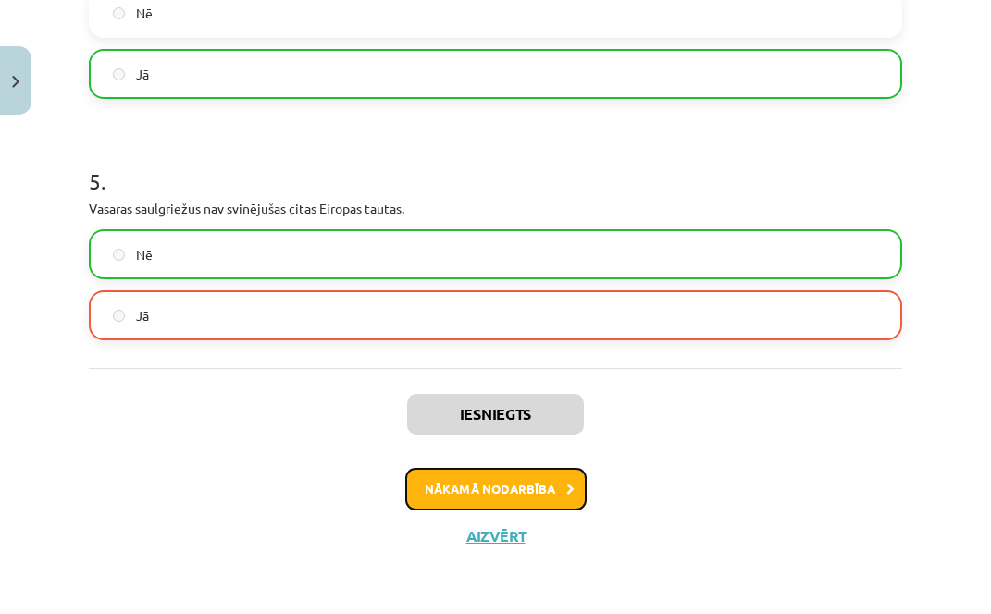
click at [492, 490] on button "Nākamā nodarbība" at bounding box center [495, 489] width 181 height 43
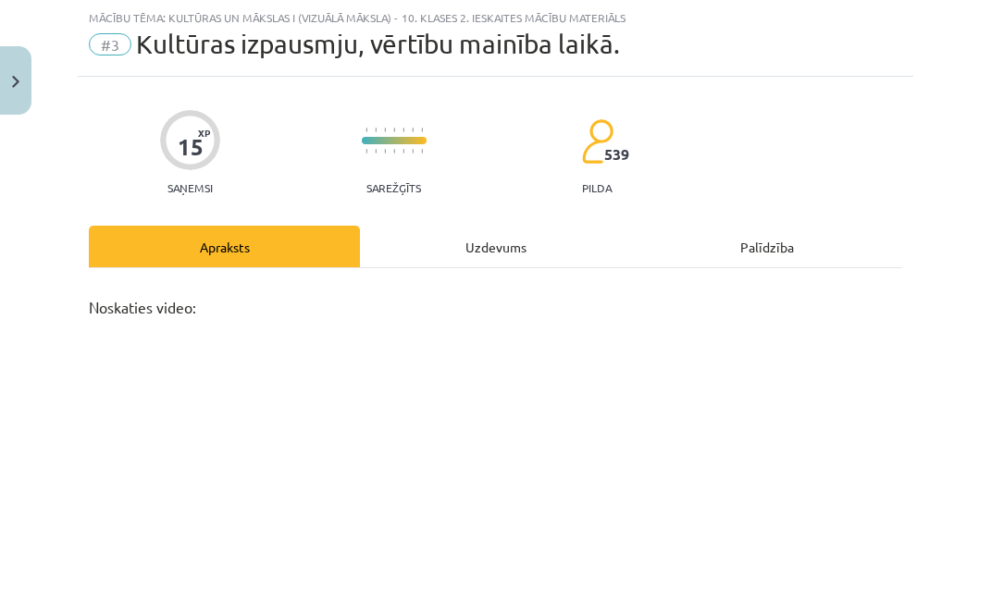
scroll to position [324, 0]
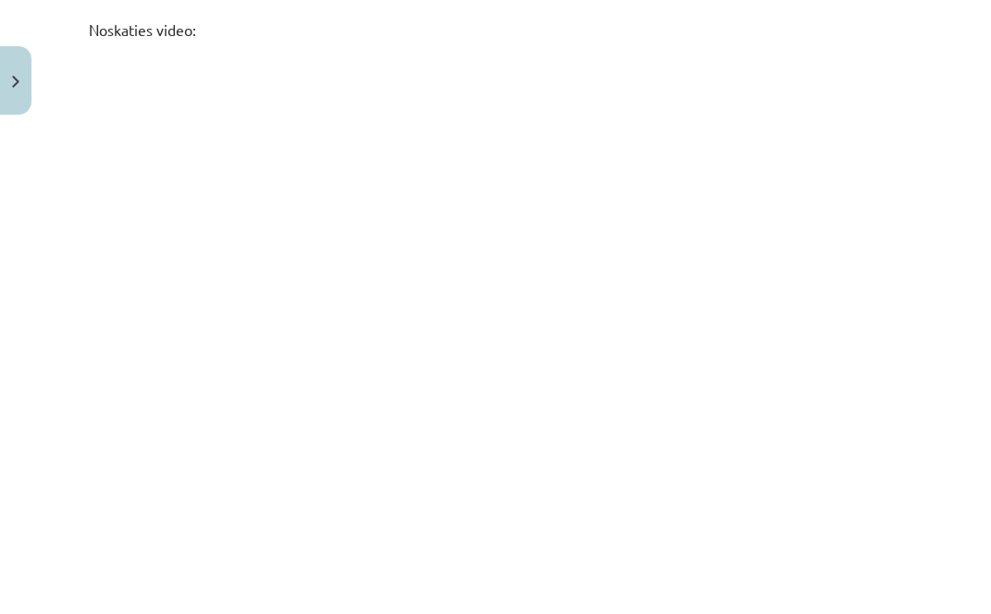
click at [792, 390] on h3 at bounding box center [495, 222] width 813 height 352
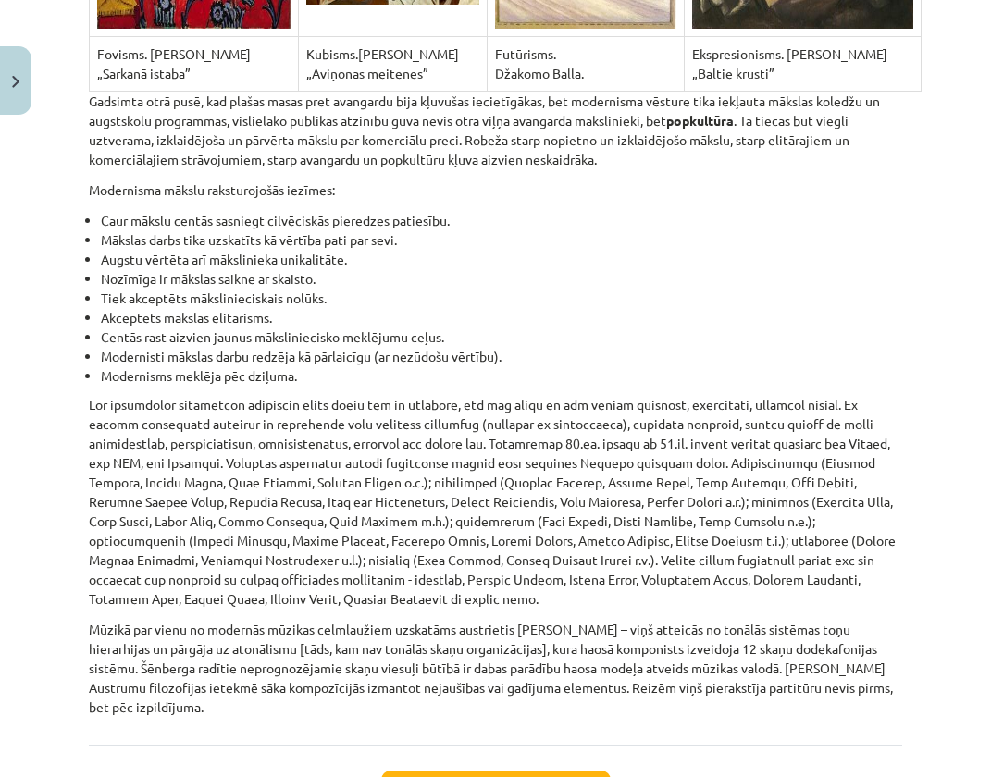
scroll to position [12626, 0]
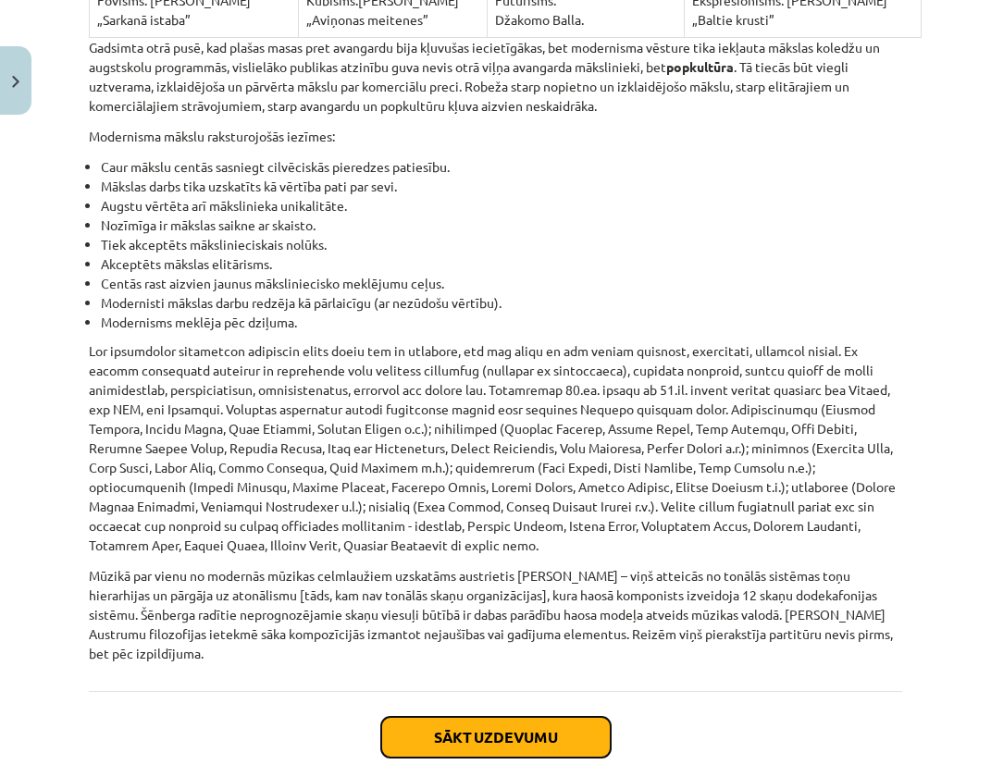
click at [525, 614] on button "Sākt uzdevumu" at bounding box center [496, 737] width 230 height 41
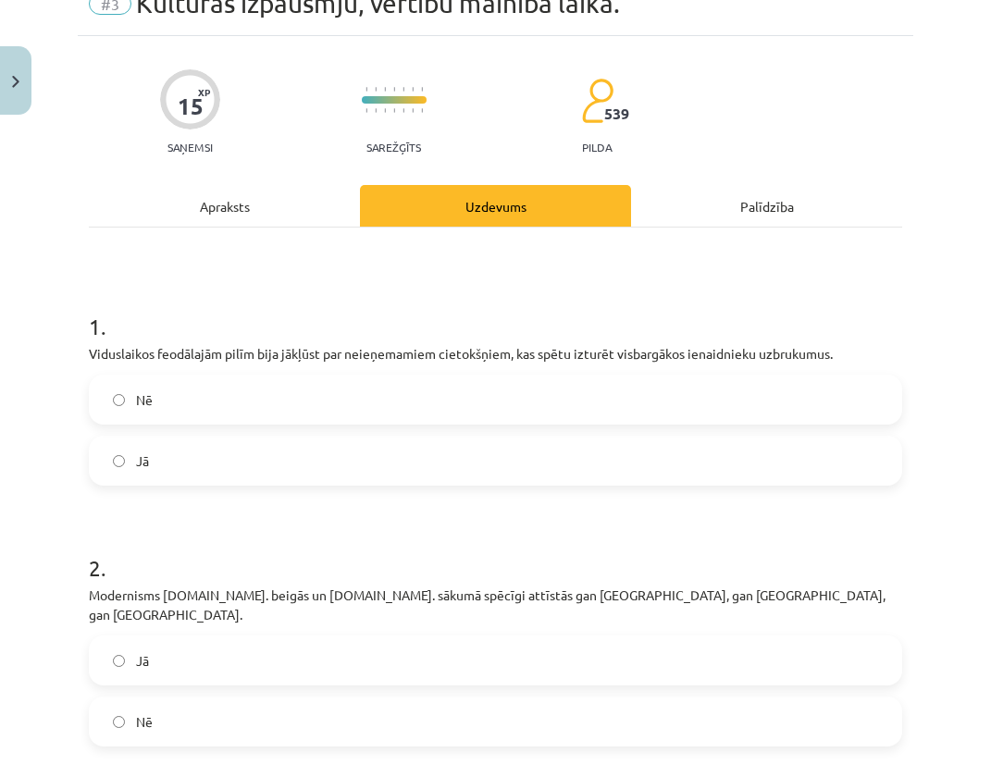
scroll to position [46, 0]
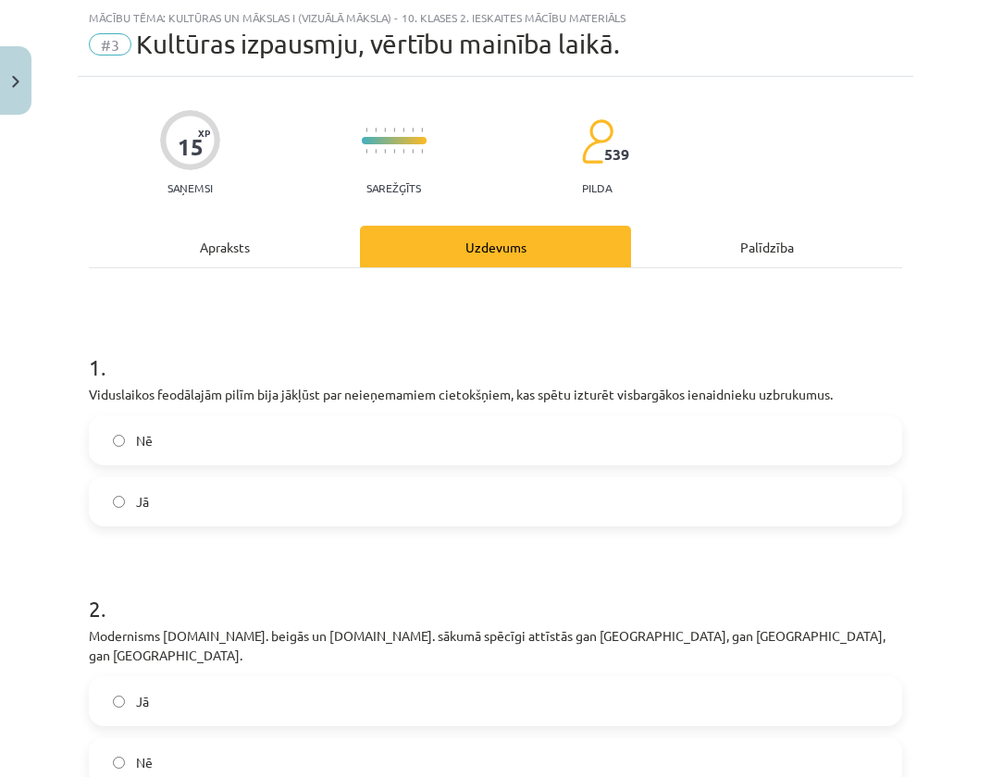
click at [235, 505] on label "Jā" at bounding box center [496, 501] width 810 height 46
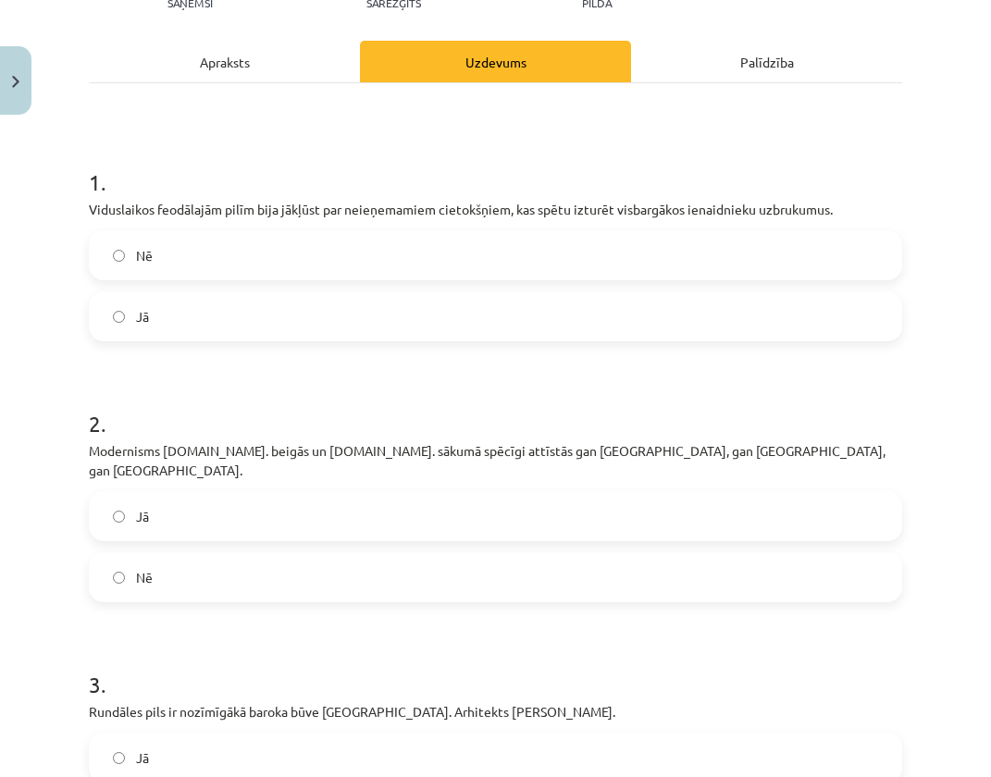
click at [176, 510] on label "Jā" at bounding box center [496, 516] width 810 height 46
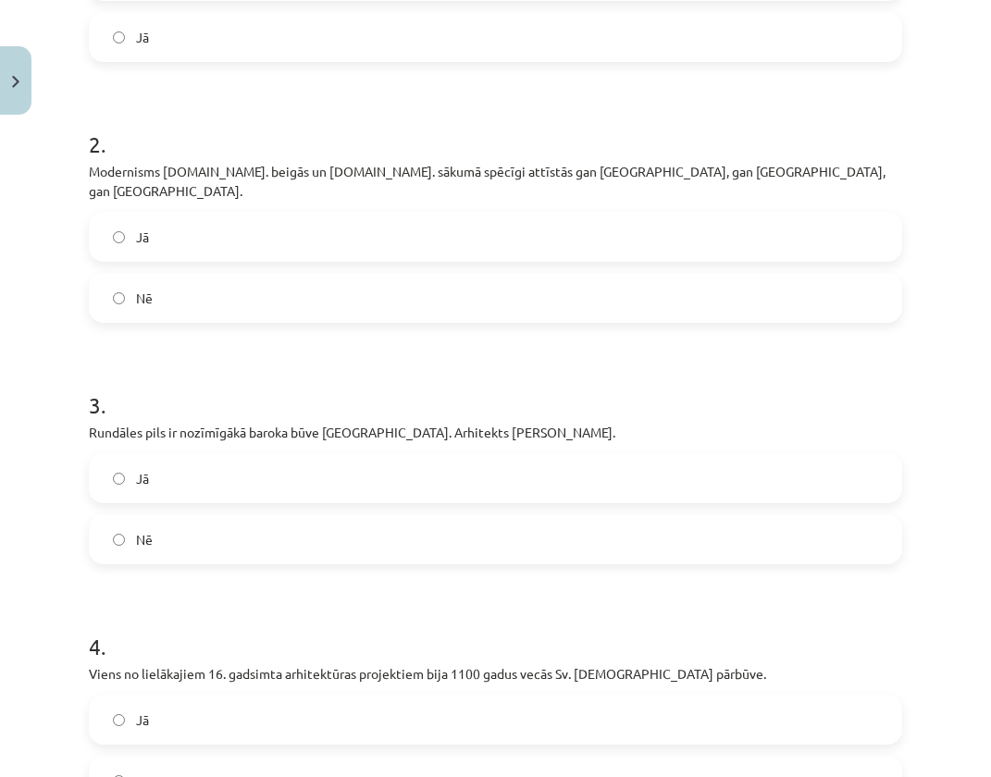
scroll to position [602, 0]
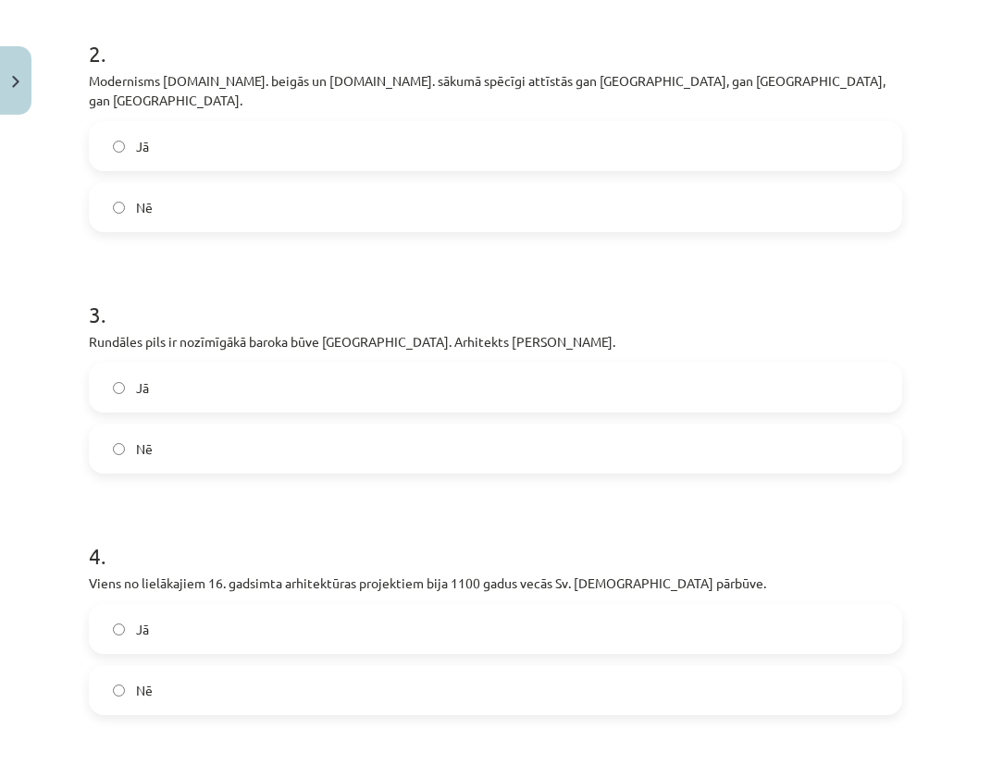
click at [290, 366] on label "Jā" at bounding box center [496, 388] width 810 height 46
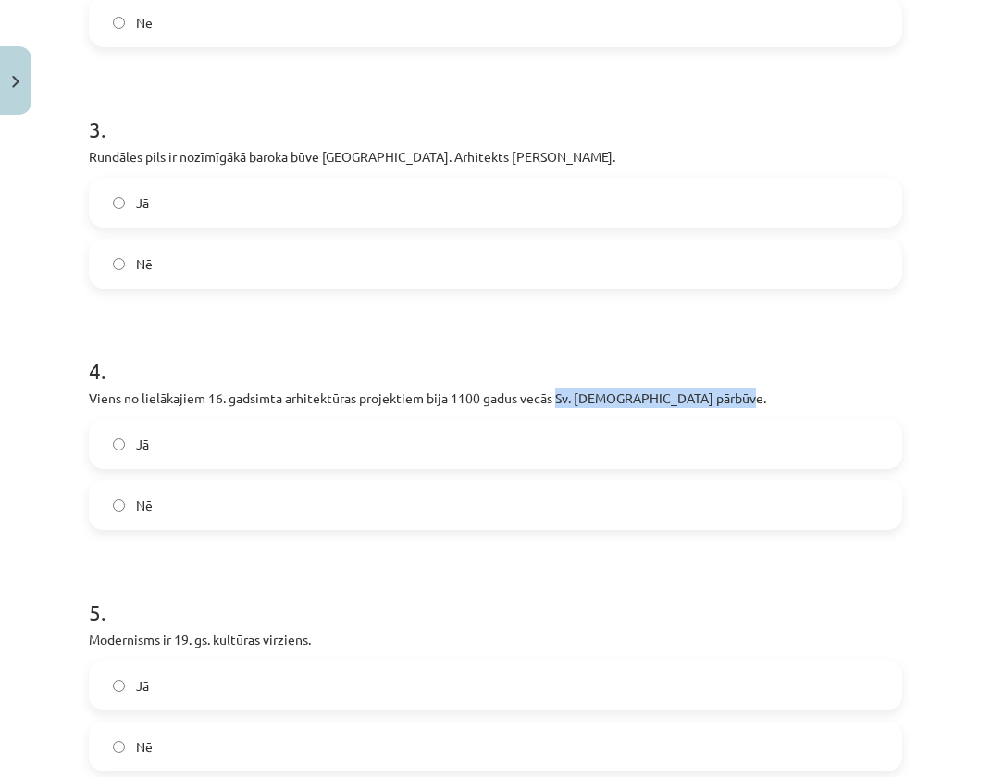
drag, startPoint x: 556, startPoint y: 378, endPoint x: 731, endPoint y: 378, distance: 174.9
click at [731, 389] on p "Viens no lielākajiem 16. gadsimta arhitektūras projektiem bija 1100 gadus vecās…" at bounding box center [495, 398] width 813 height 19
copy p "Sv. Pētera bazilikas pārbūve."
click at [263, 441] on label "Jā" at bounding box center [496, 444] width 810 height 46
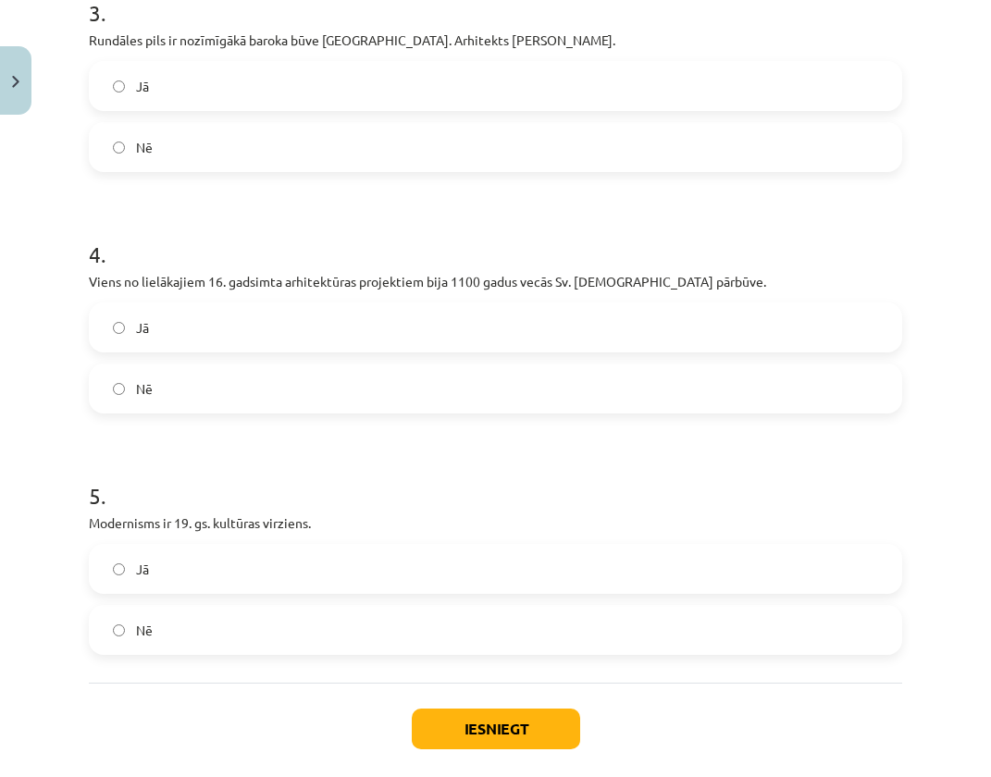
scroll to position [972, 0]
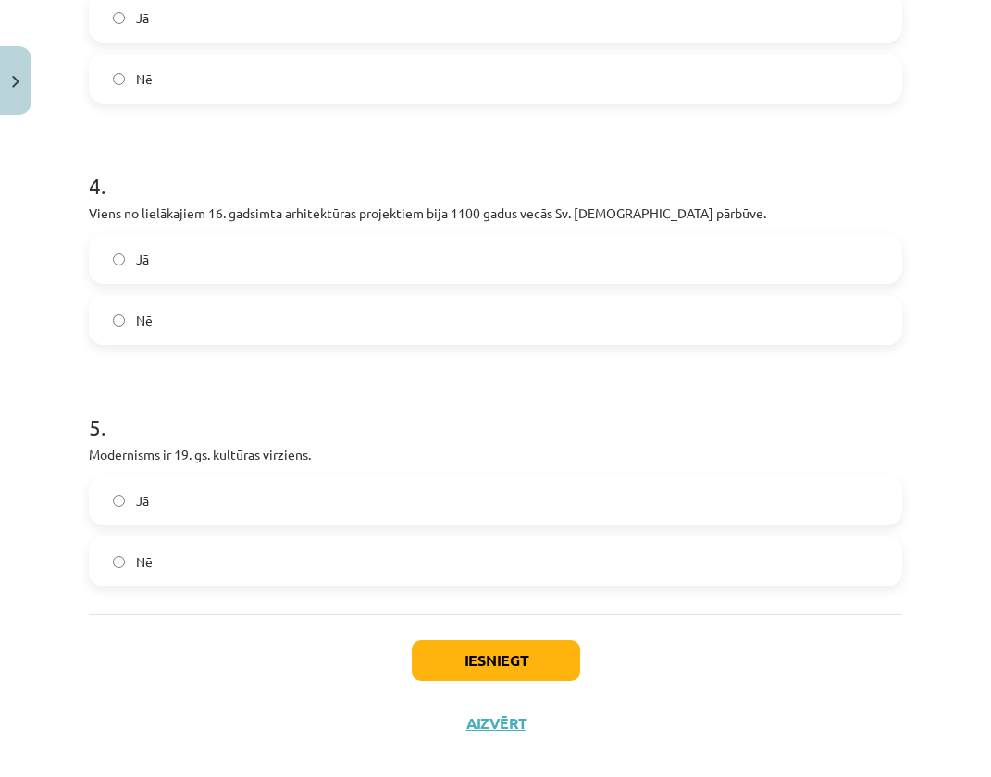
click at [233, 491] on label "Jā" at bounding box center [496, 501] width 810 height 46
click at [507, 614] on button "Iesniegt" at bounding box center [496, 660] width 168 height 41
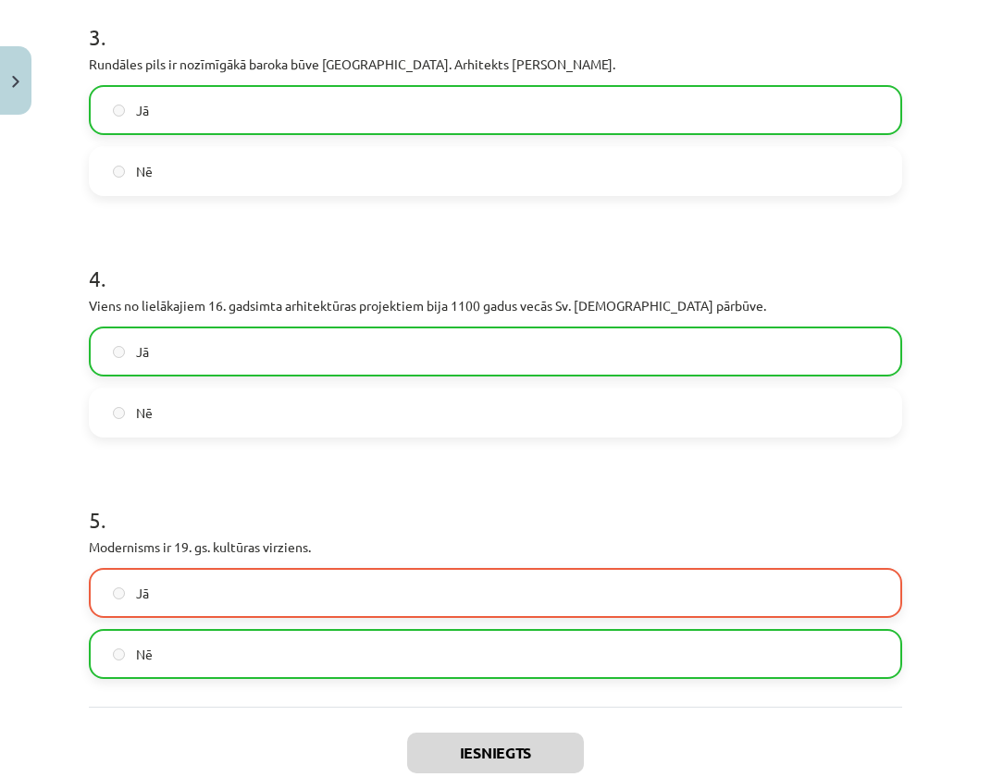
scroll to position [925, 0]
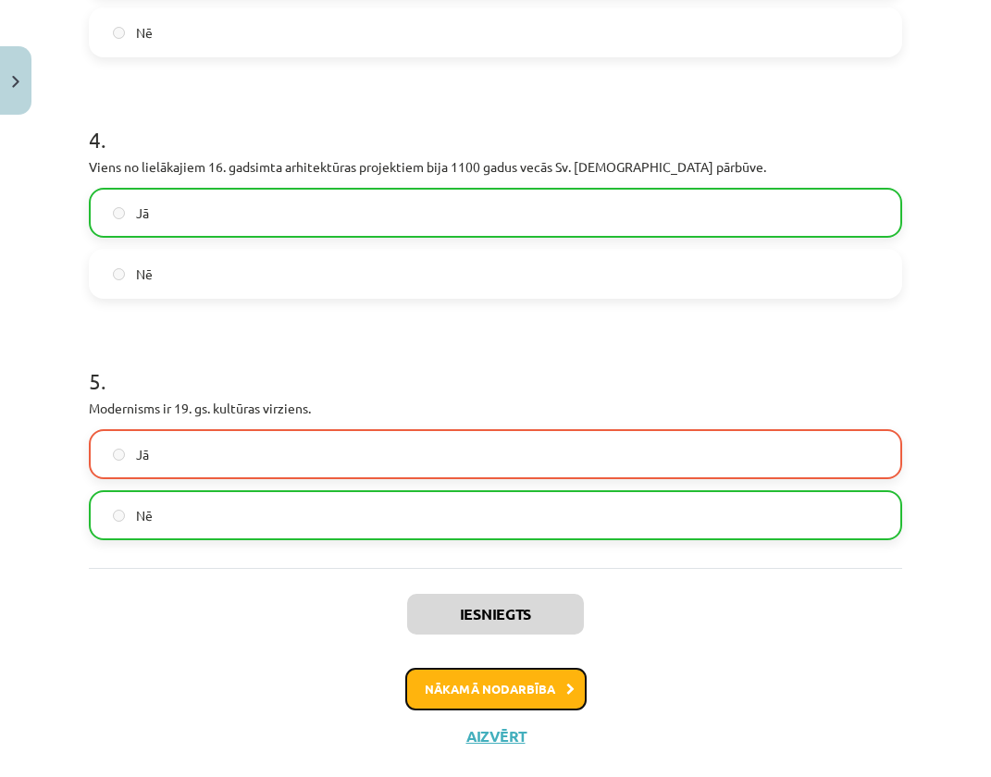
click at [521, 614] on button "Nākamā nodarbība" at bounding box center [495, 689] width 181 height 43
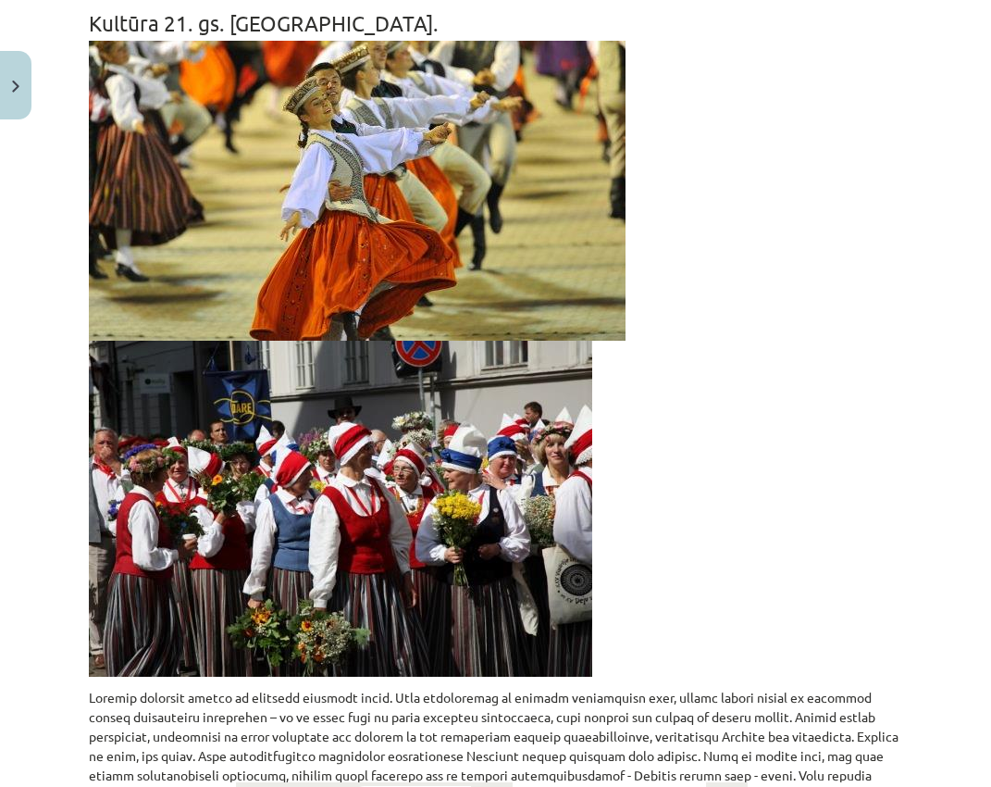
scroll to position [361, 0]
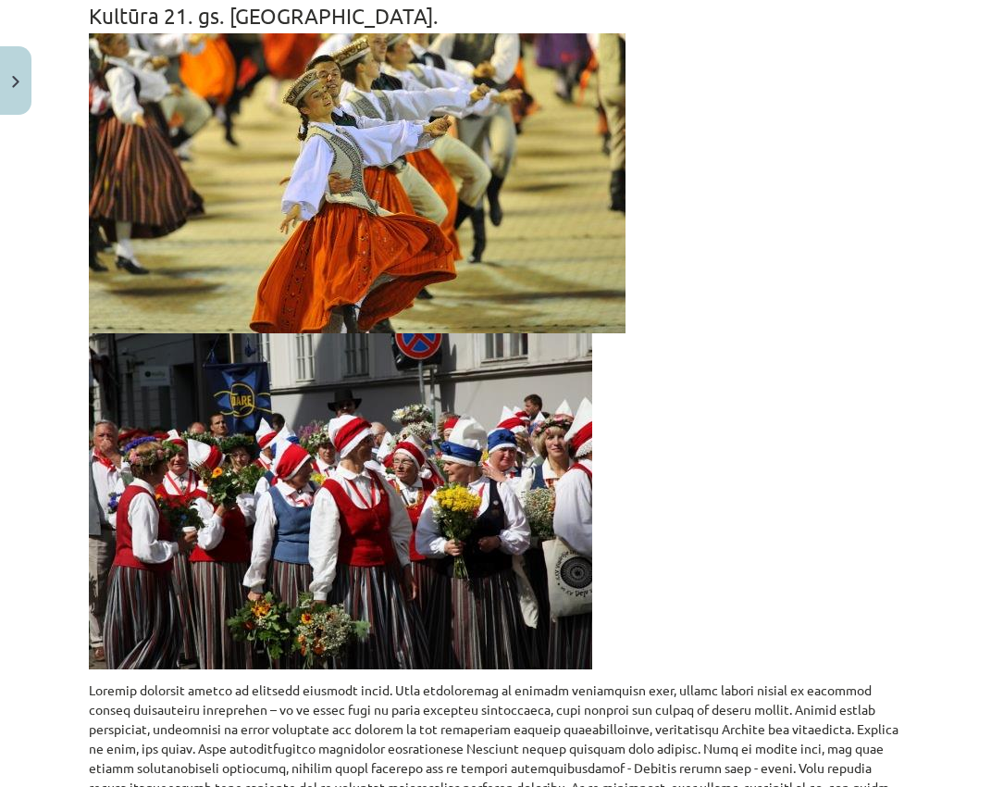
drag, startPoint x: 801, startPoint y: 159, endPoint x: 681, endPoint y: 160, distance: 120.3
click at [681, 160] on p at bounding box center [495, 351] width 813 height 636
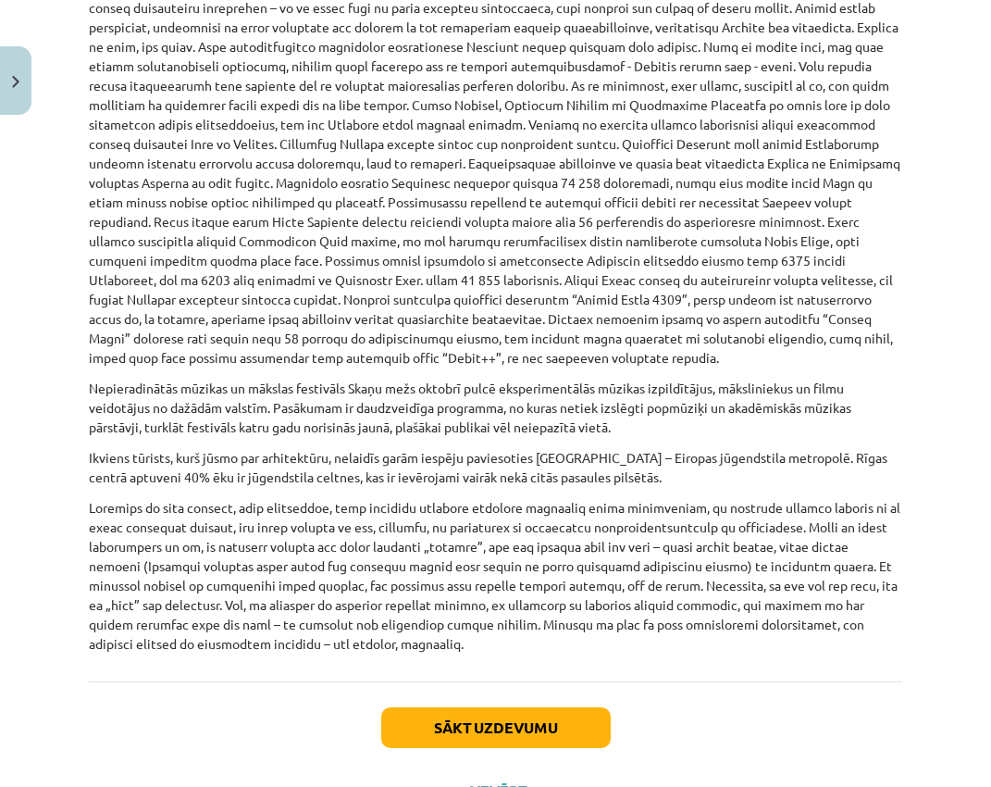
scroll to position [1067, 0]
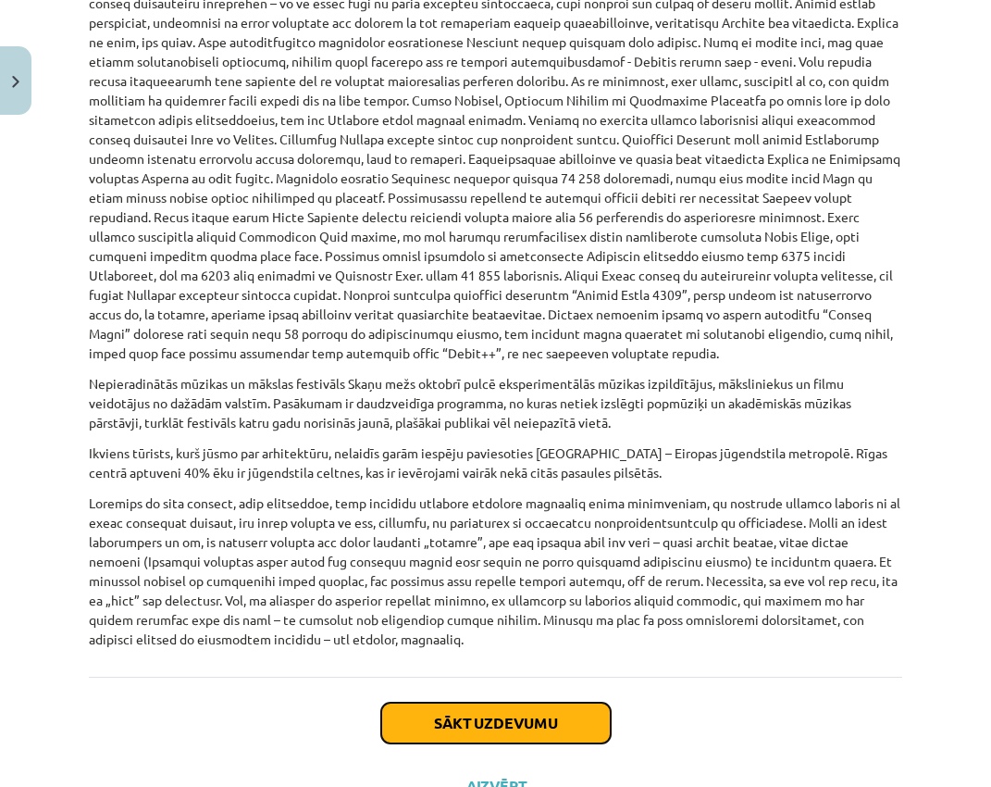
click at [541, 614] on button "Sākt uzdevumu" at bounding box center [496, 722] width 230 height 41
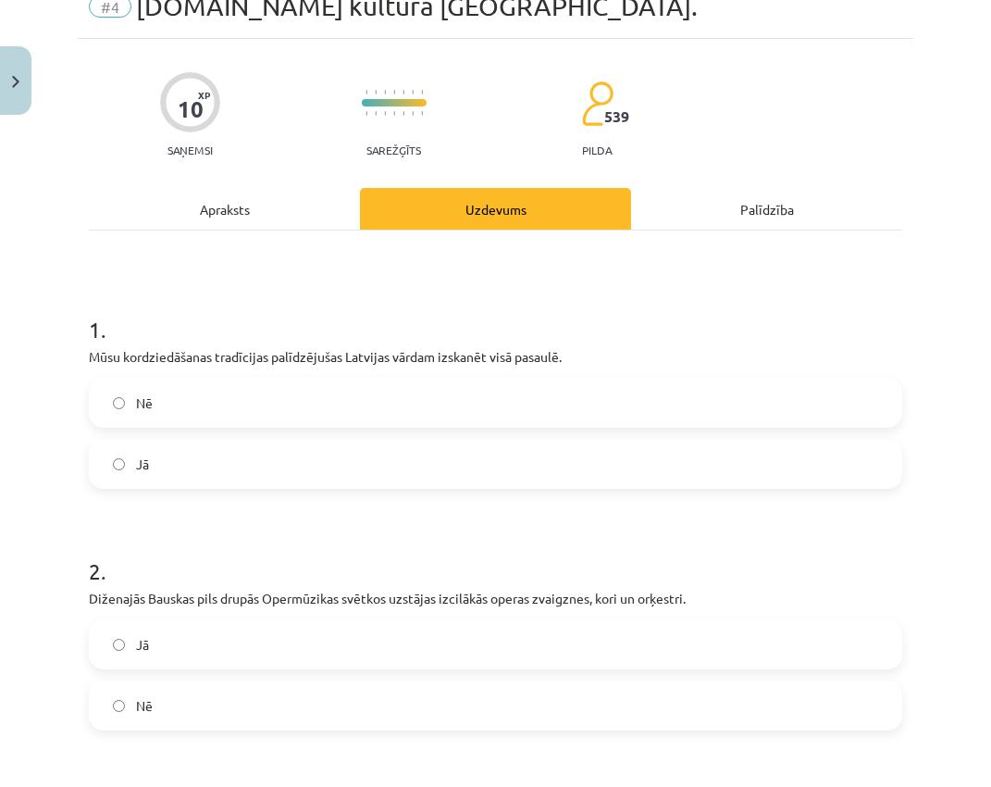
scroll to position [46, 0]
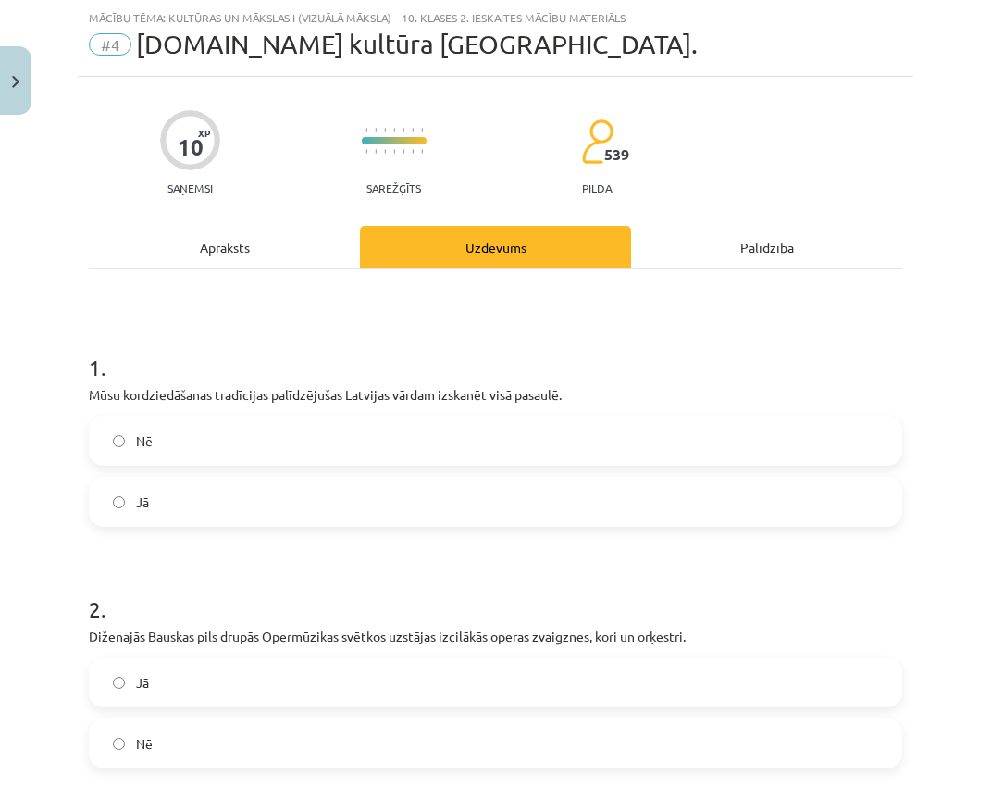
click at [234, 510] on label "Jā" at bounding box center [496, 501] width 810 height 46
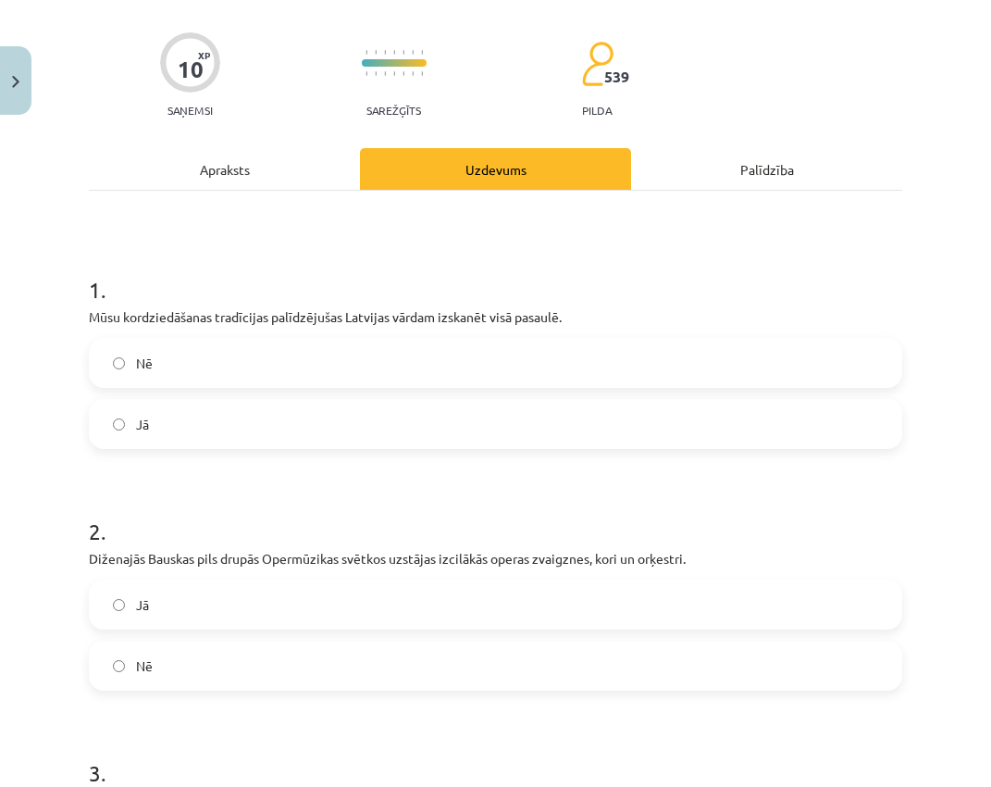
scroll to position [231, 0]
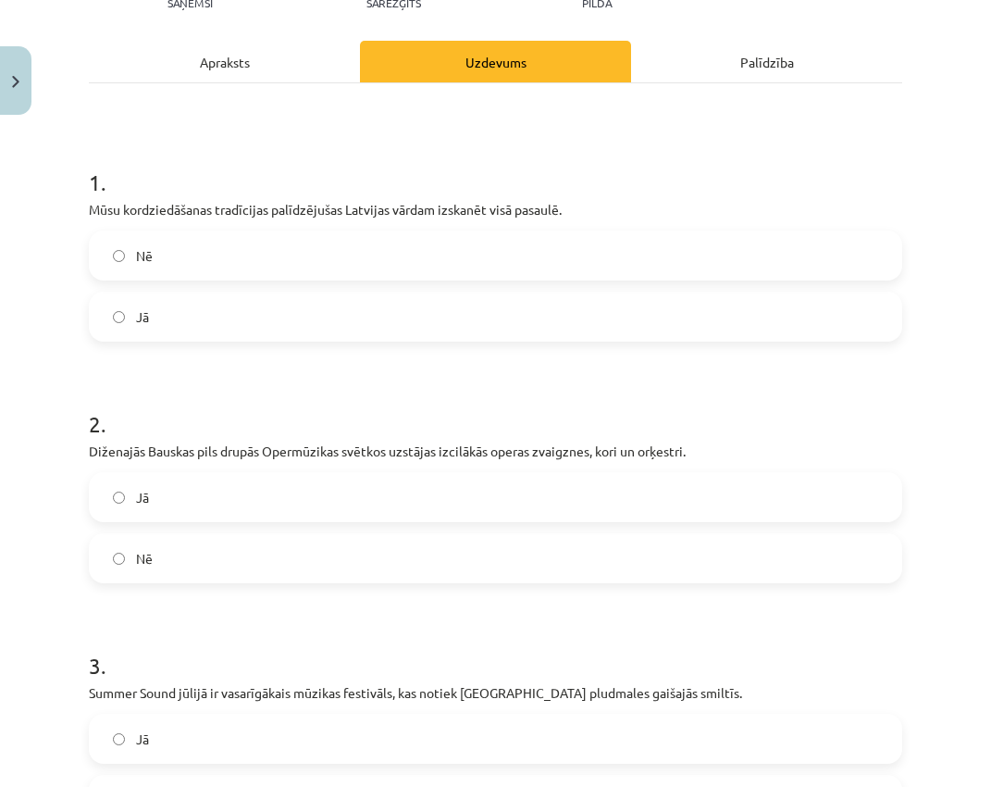
click at [270, 550] on label "Nē" at bounding box center [496, 558] width 810 height 46
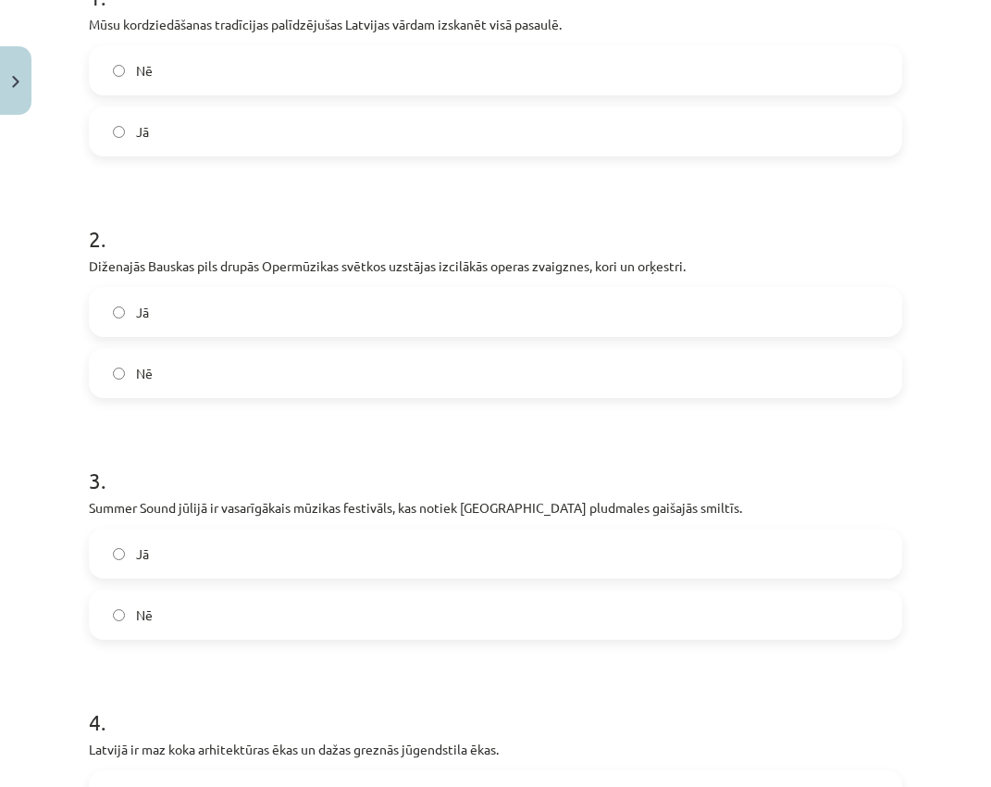
scroll to position [602, 0]
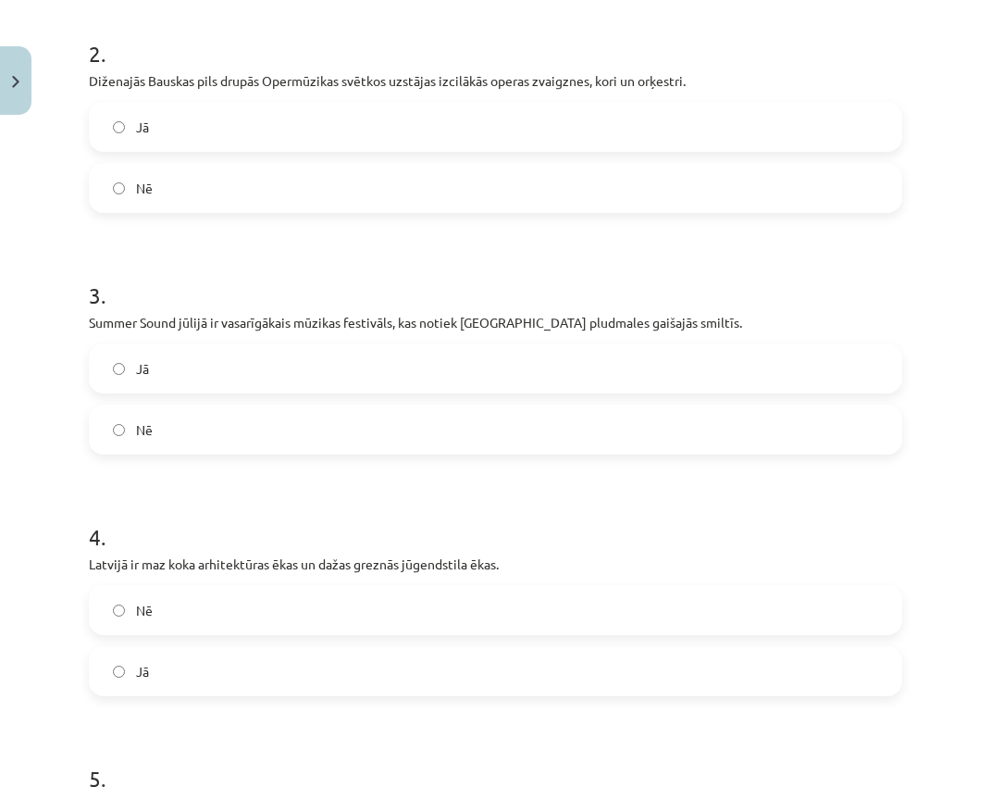
click at [210, 367] on label "Jā" at bounding box center [496, 368] width 810 height 46
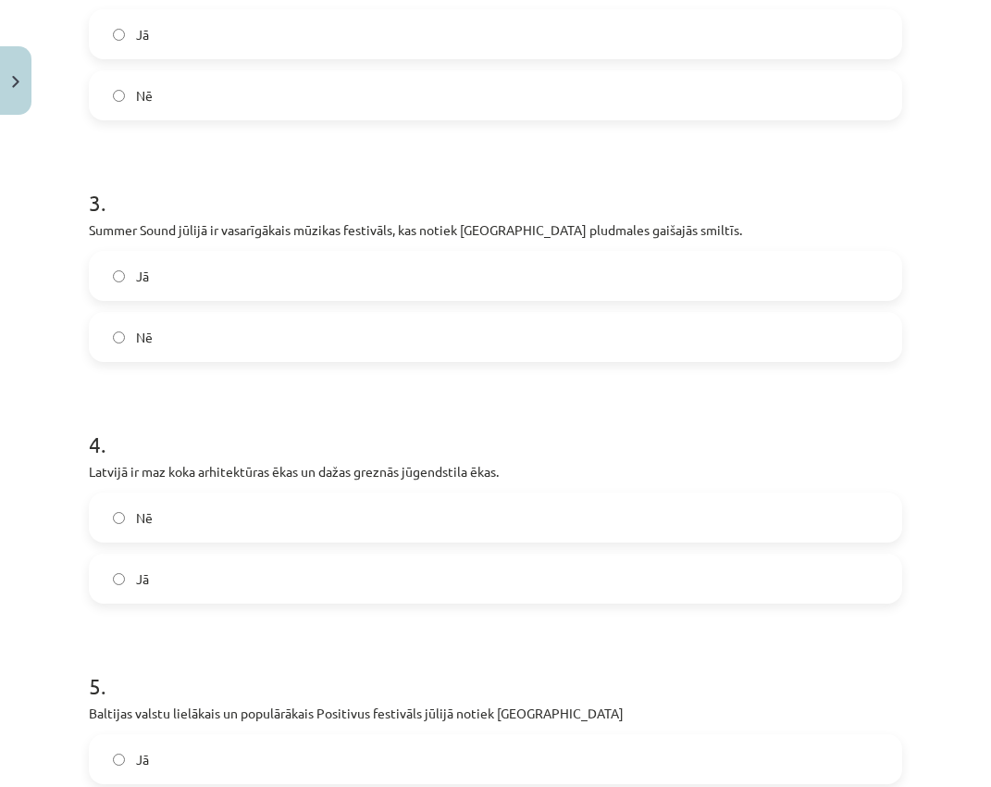
click at [219, 513] on label "Nē" at bounding box center [496, 517] width 810 height 46
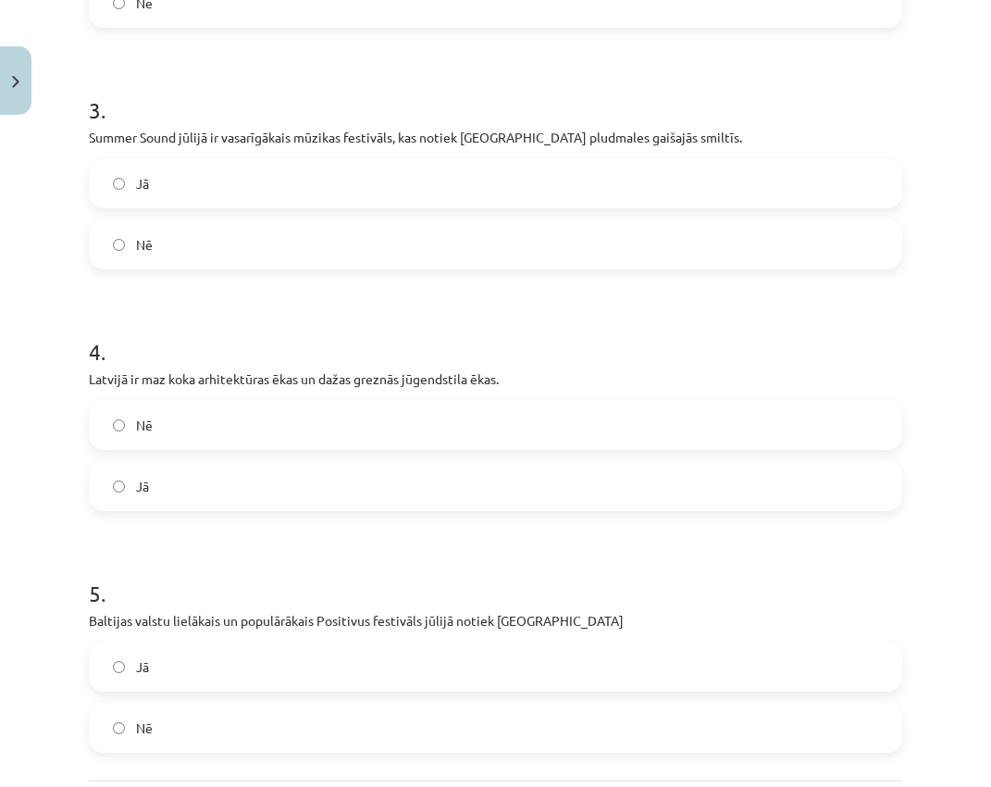
scroll to position [967, 0]
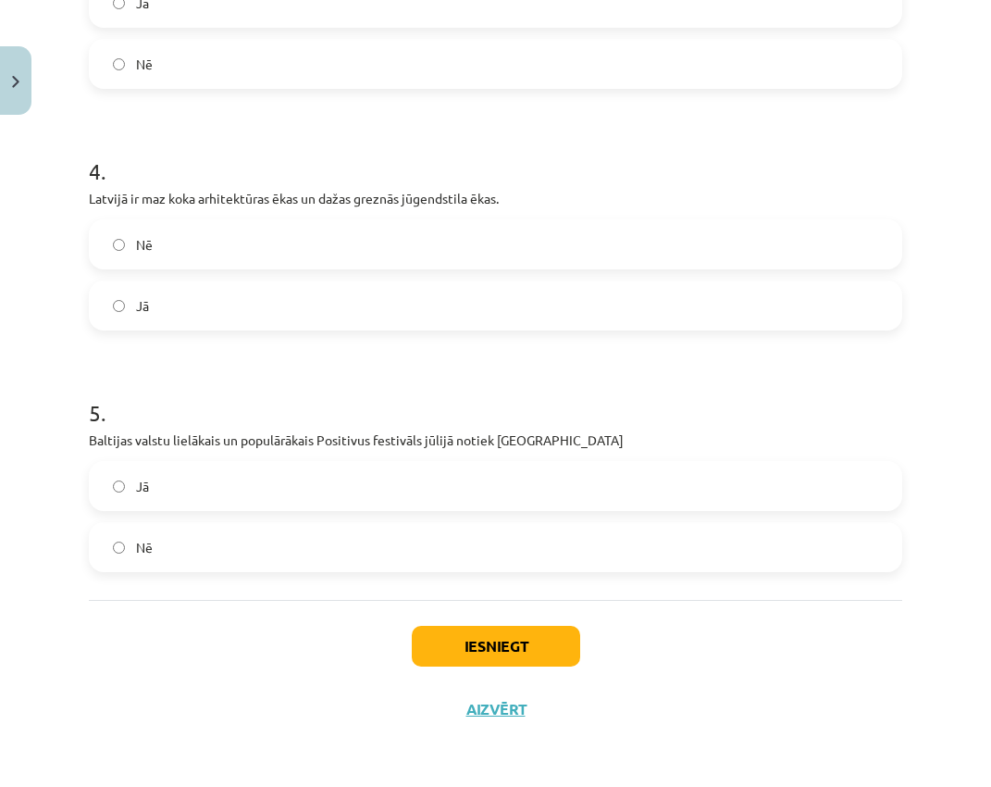
click at [210, 551] on label "Nē" at bounding box center [496, 547] width 810 height 46
drag, startPoint x: 515, startPoint y: 644, endPoint x: 522, endPoint y: 627, distance: 18.2
click at [515, 614] on button "Iesniegt" at bounding box center [496, 646] width 168 height 41
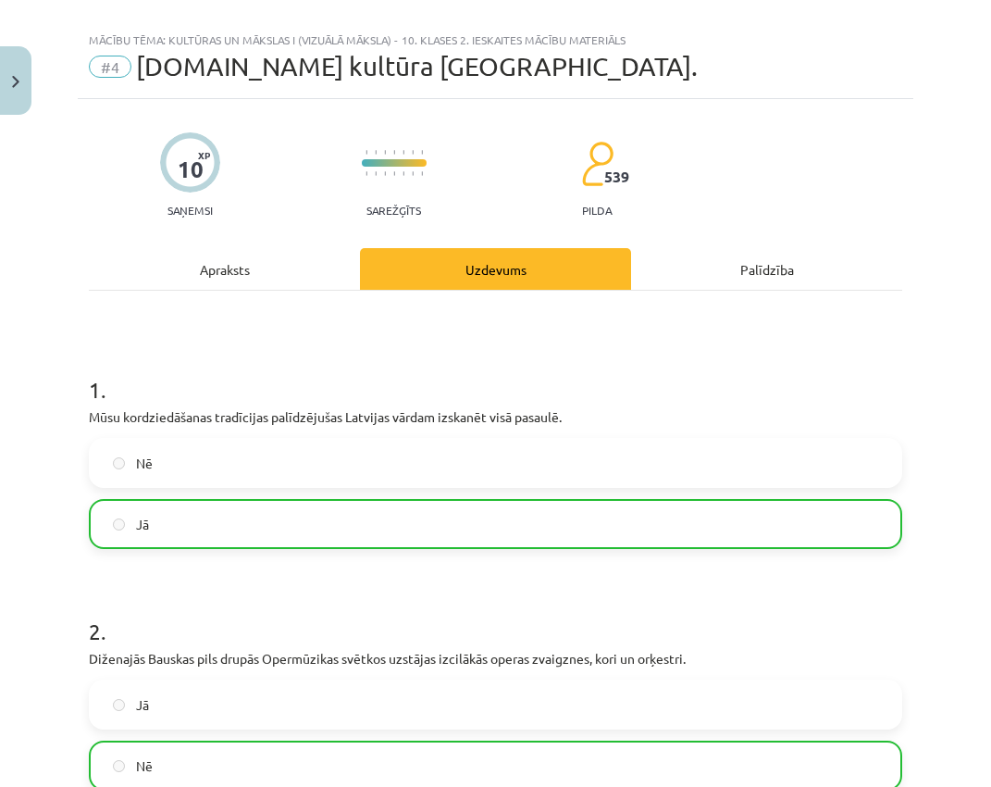
scroll to position [0, 0]
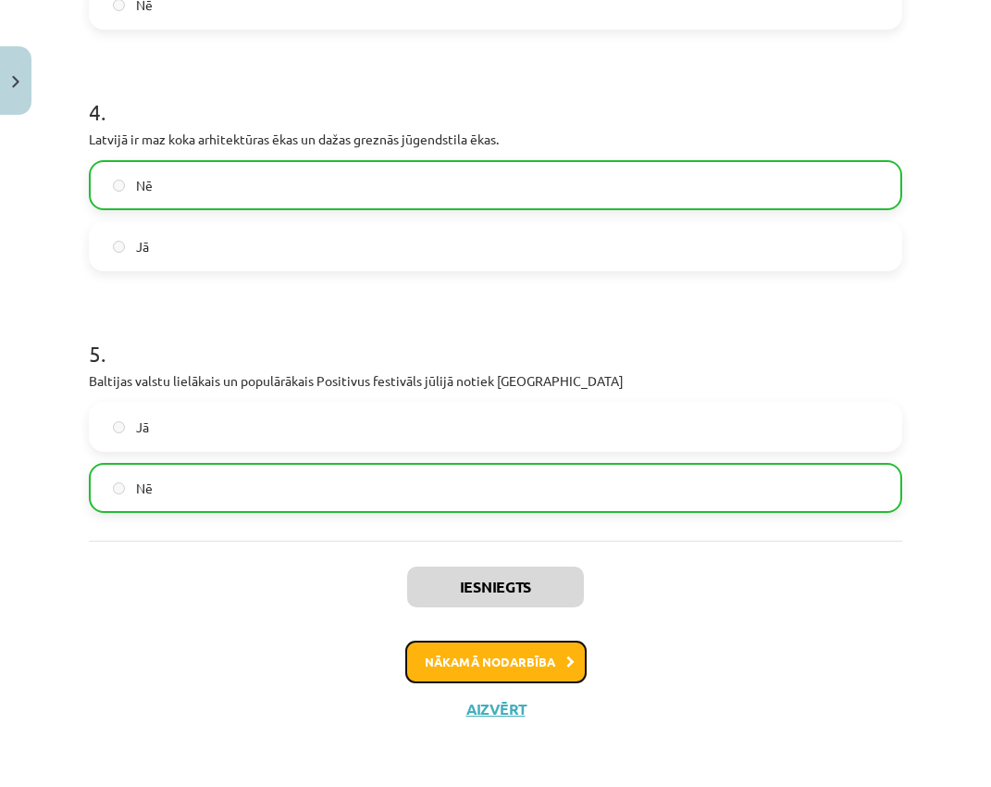
click at [502, 614] on button "Nākamā nodarbība" at bounding box center [495, 661] width 181 height 43
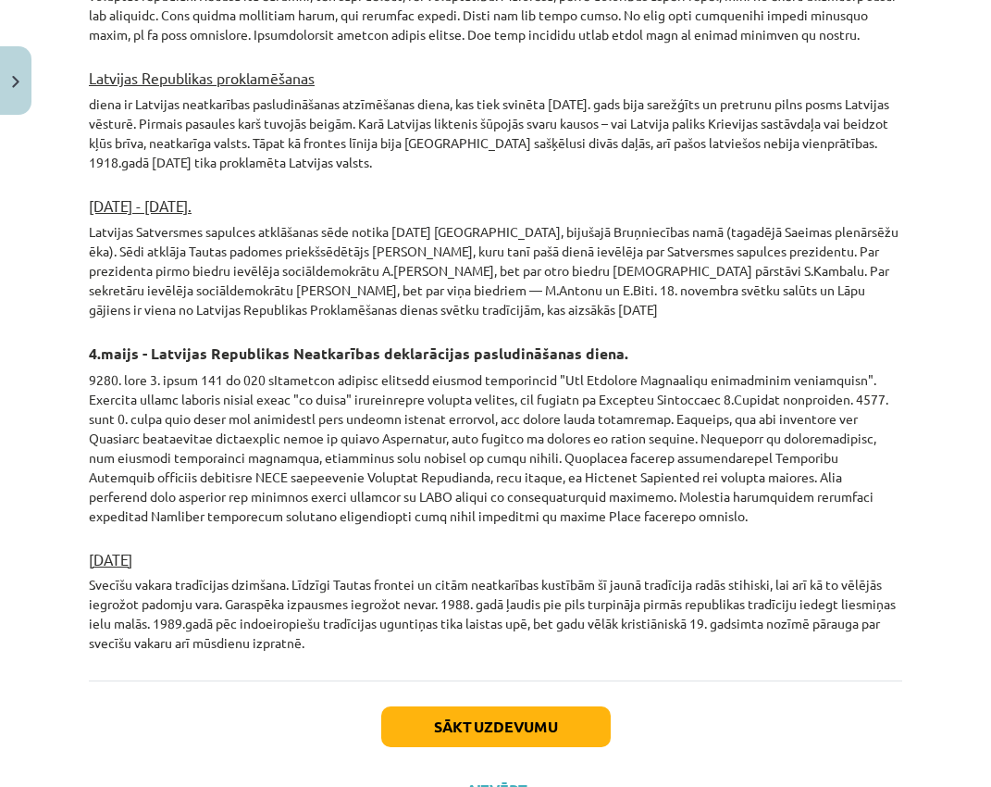
scroll to position [3204, 0]
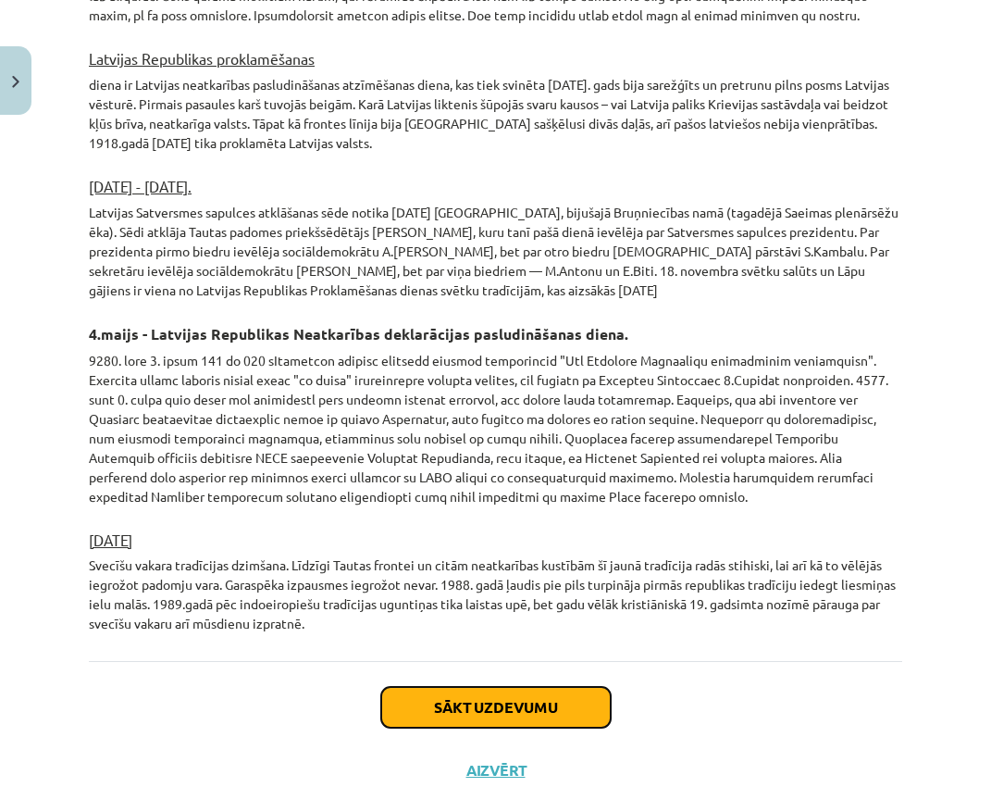
click at [526, 614] on button "Sākt uzdevumu" at bounding box center [496, 707] width 230 height 41
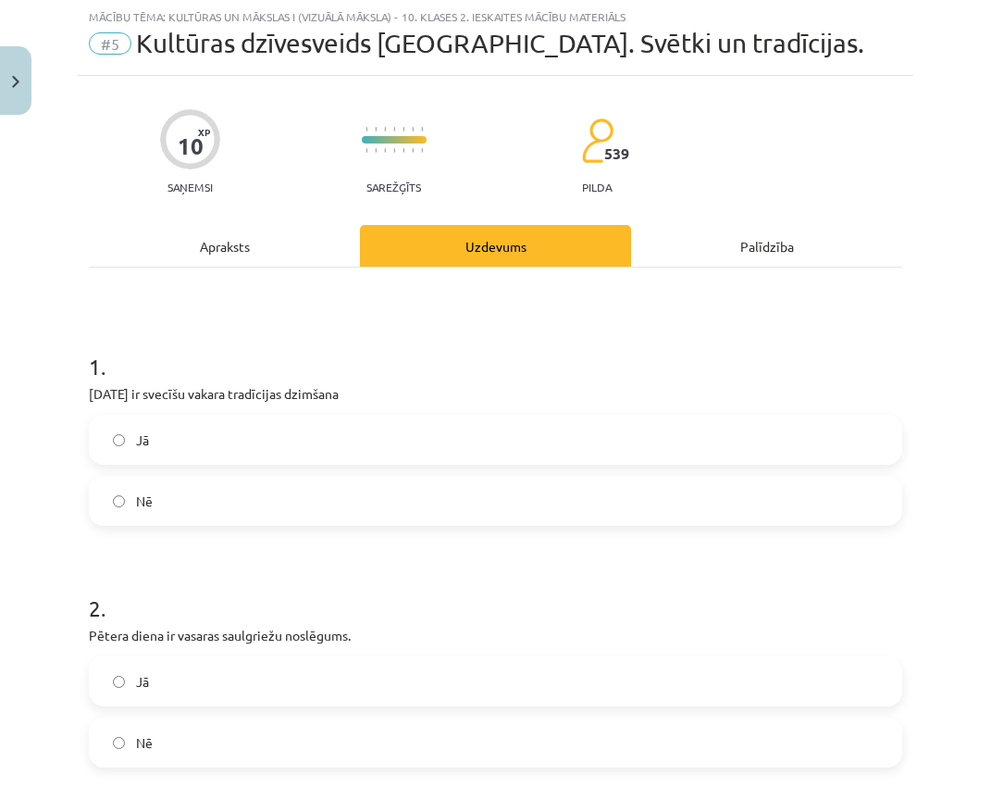
scroll to position [46, 0]
click at [155, 445] on label "Jā" at bounding box center [496, 440] width 810 height 46
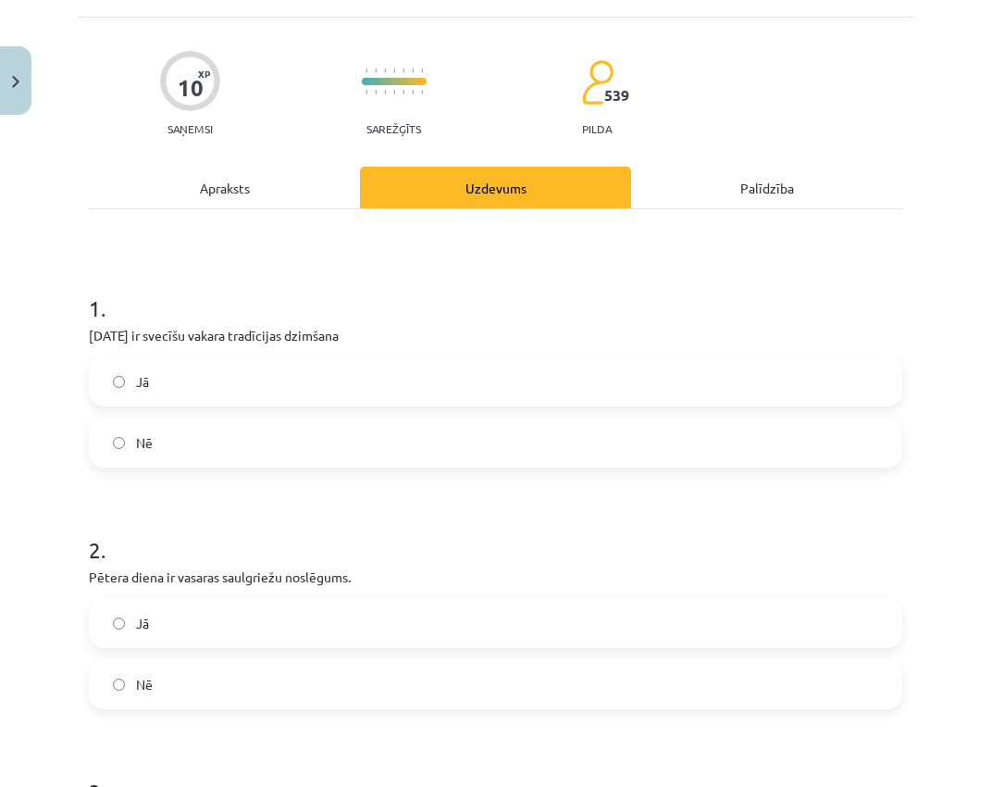
scroll to position [139, 0]
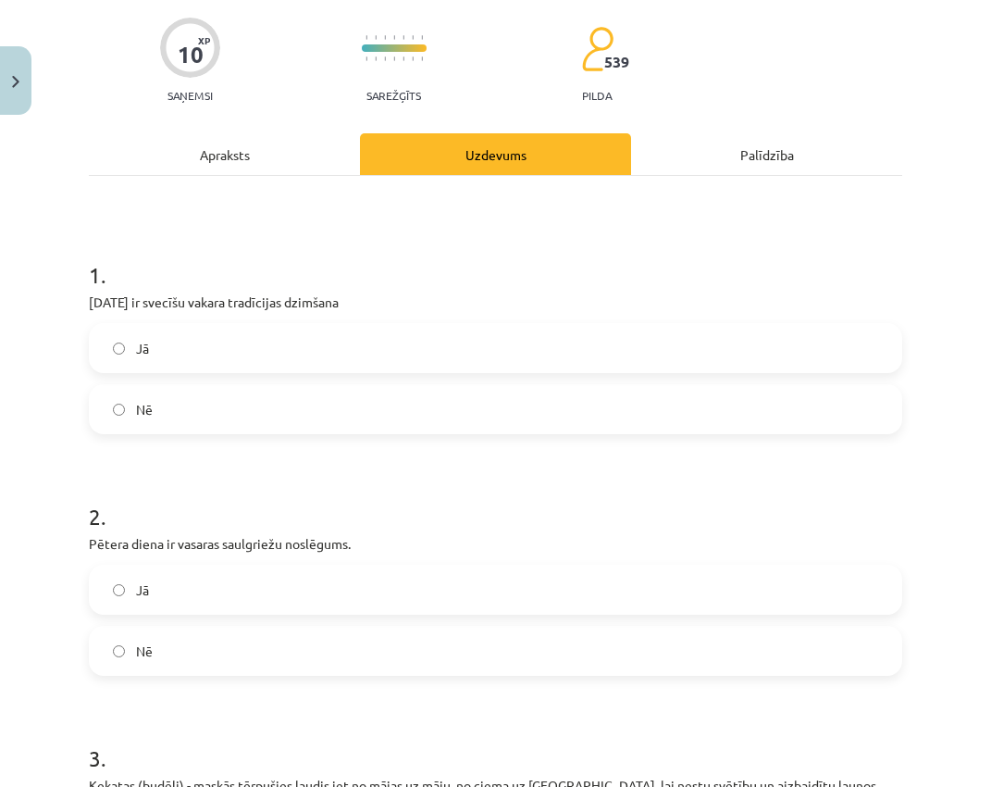
click at [259, 568] on label "Jā" at bounding box center [496, 589] width 810 height 46
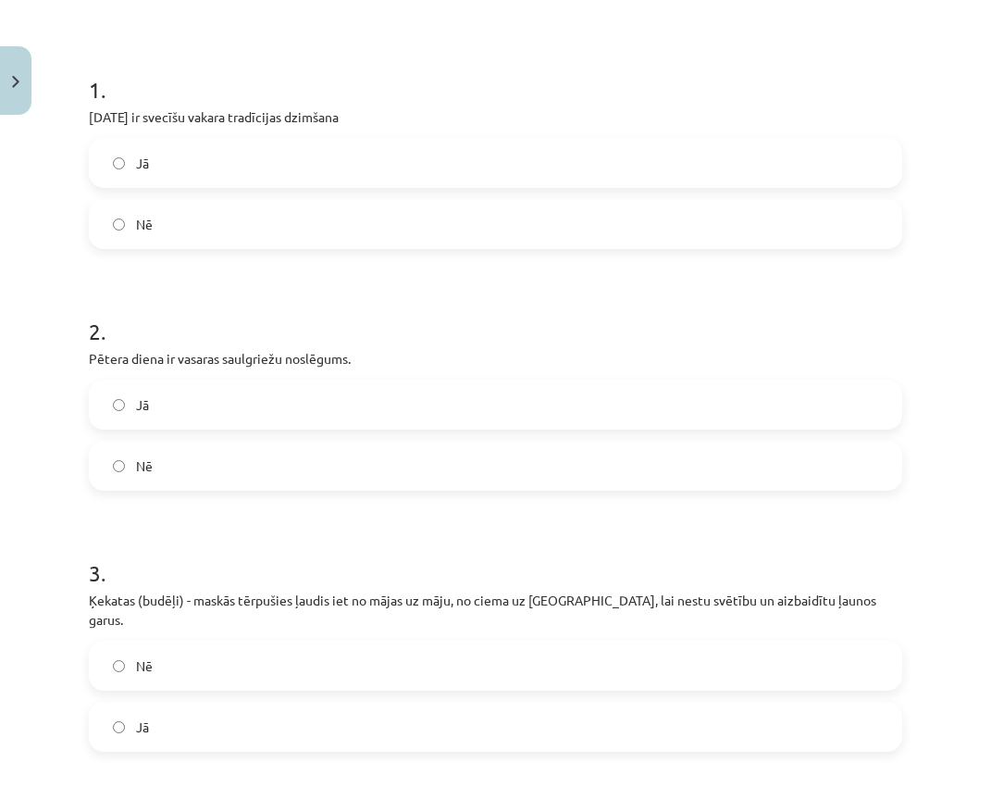
scroll to position [509, 0]
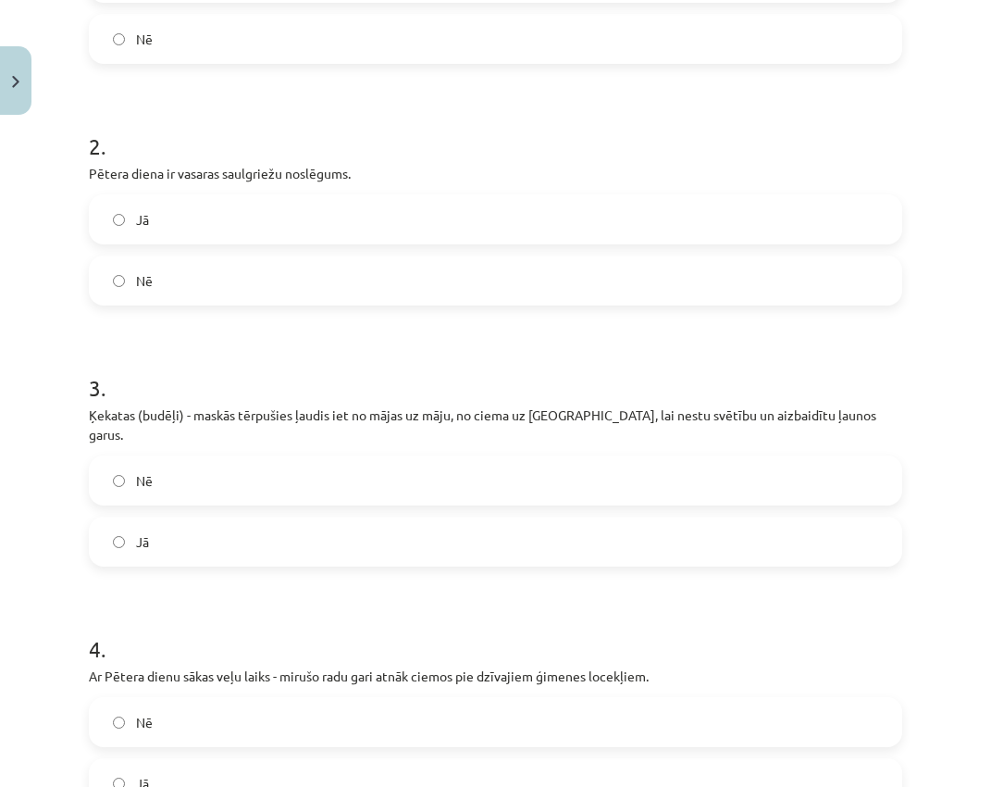
click at [226, 466] on label "Nē" at bounding box center [496, 480] width 810 height 46
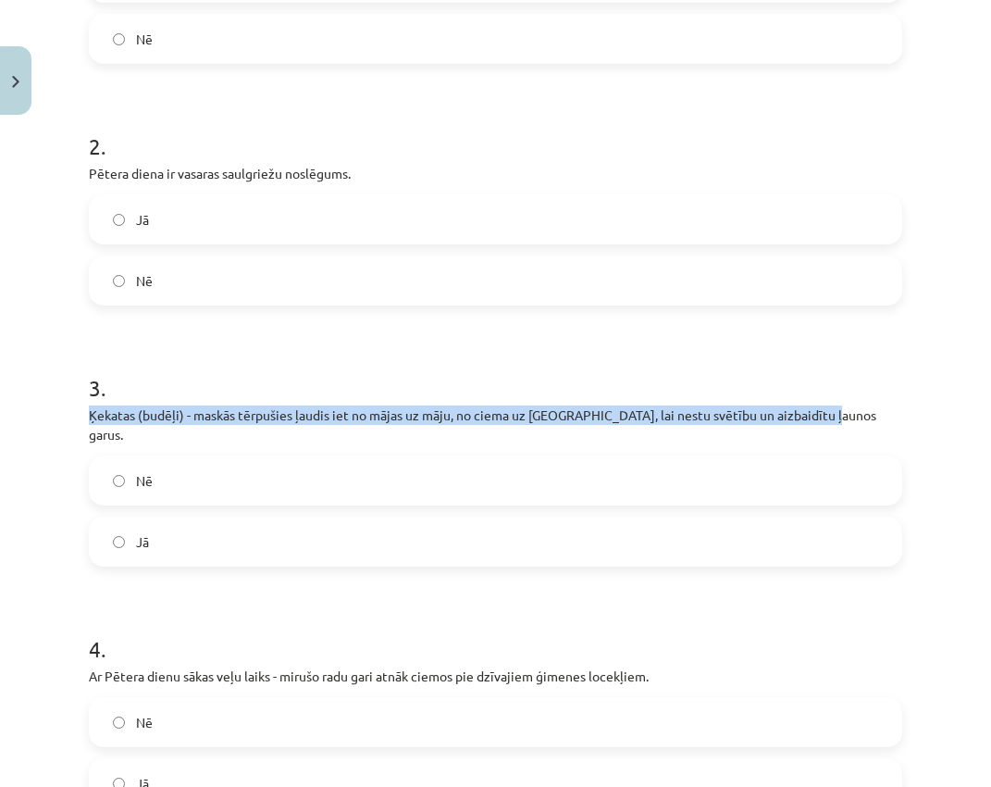
drag, startPoint x: 91, startPoint y: 412, endPoint x: 838, endPoint y: 418, distance: 746.9
click at [838, 418] on p "Ķekatas (budēļi) - maskās tērpušies ļaudis iet no mājas uz māju, no ciema uz ci…" at bounding box center [495, 424] width 813 height 39
copy p "Ķekatas (budēļi) - maskās tērpušies ļaudis iet no mājas uz māju, no ciema uz ci…"
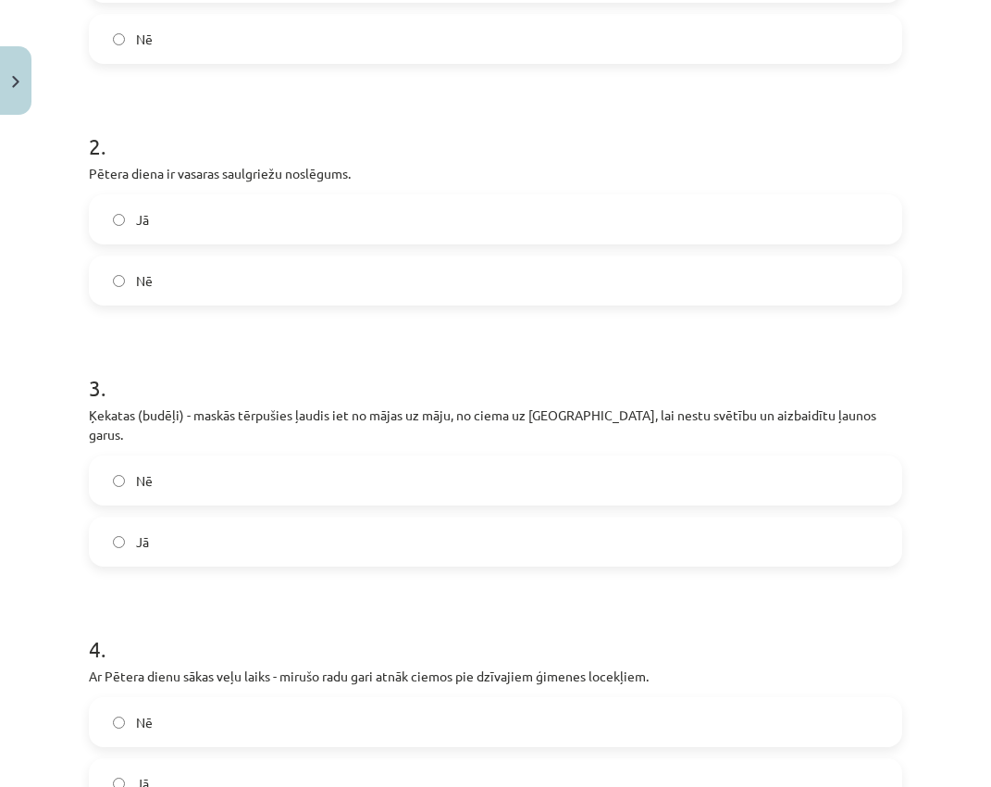
click at [807, 380] on h1 "3 ." at bounding box center [495, 370] width 813 height 57
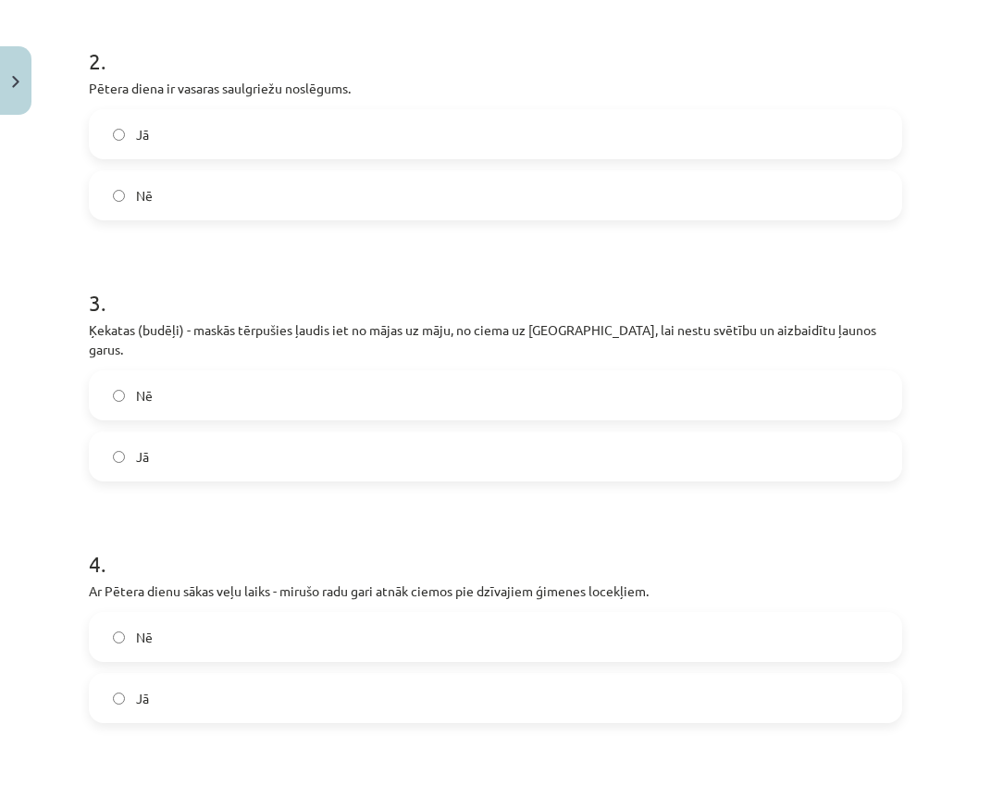
scroll to position [694, 0]
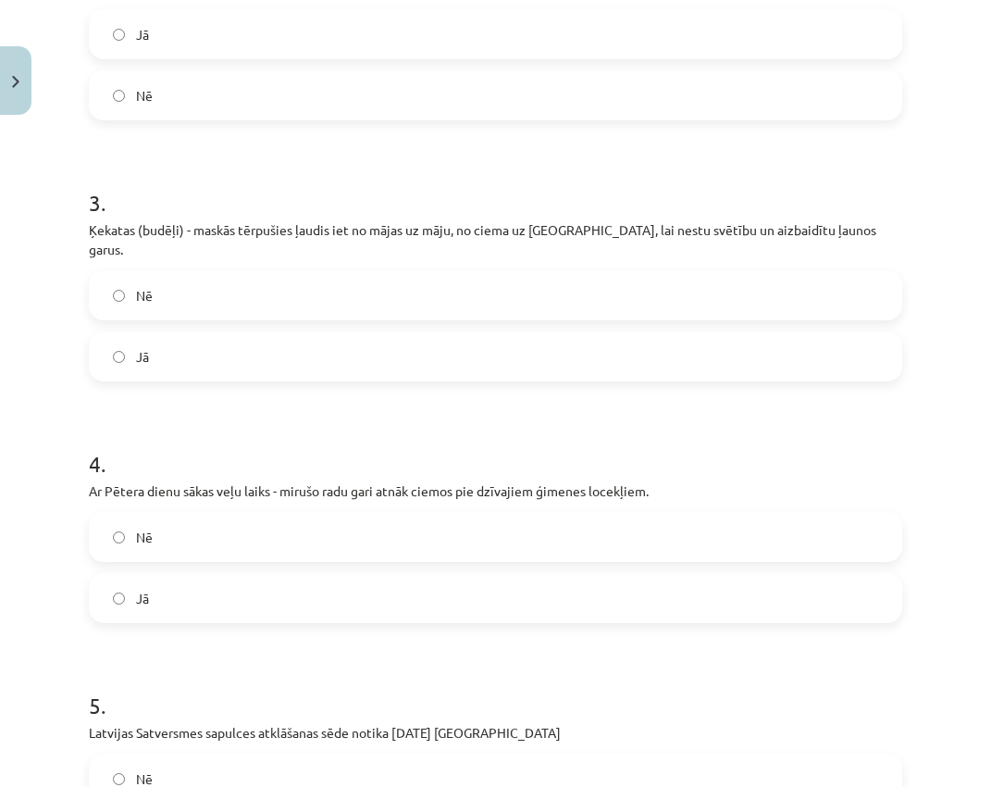
click at [322, 517] on label "Nē" at bounding box center [496, 537] width 810 height 46
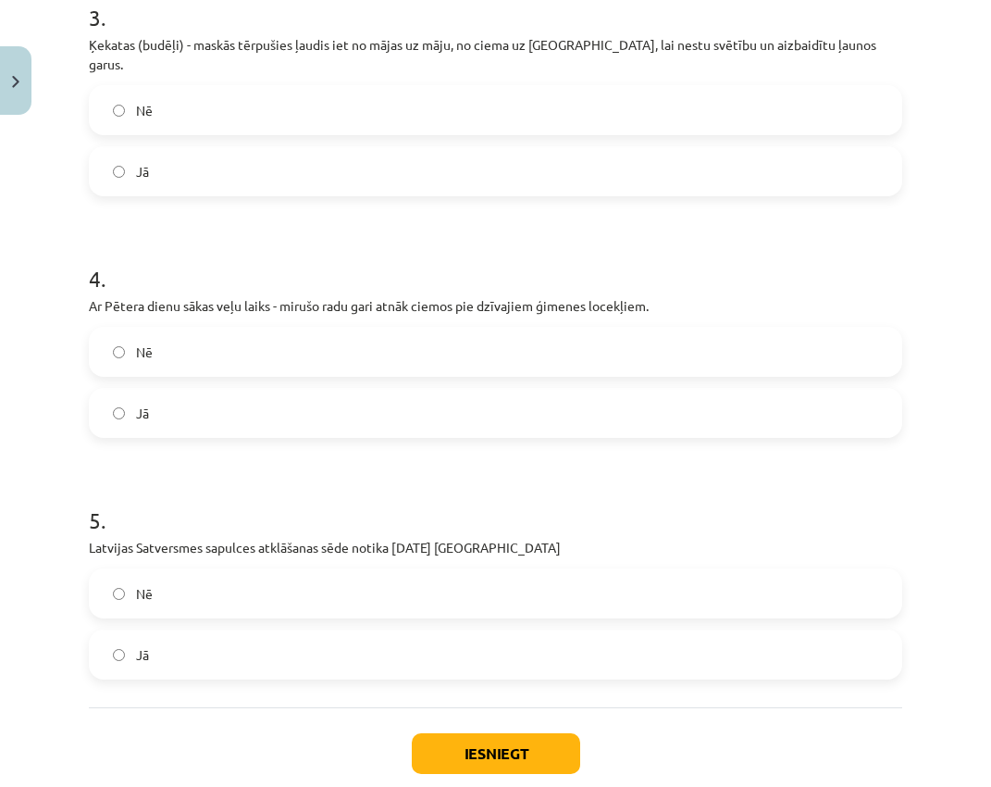
scroll to position [967, 0]
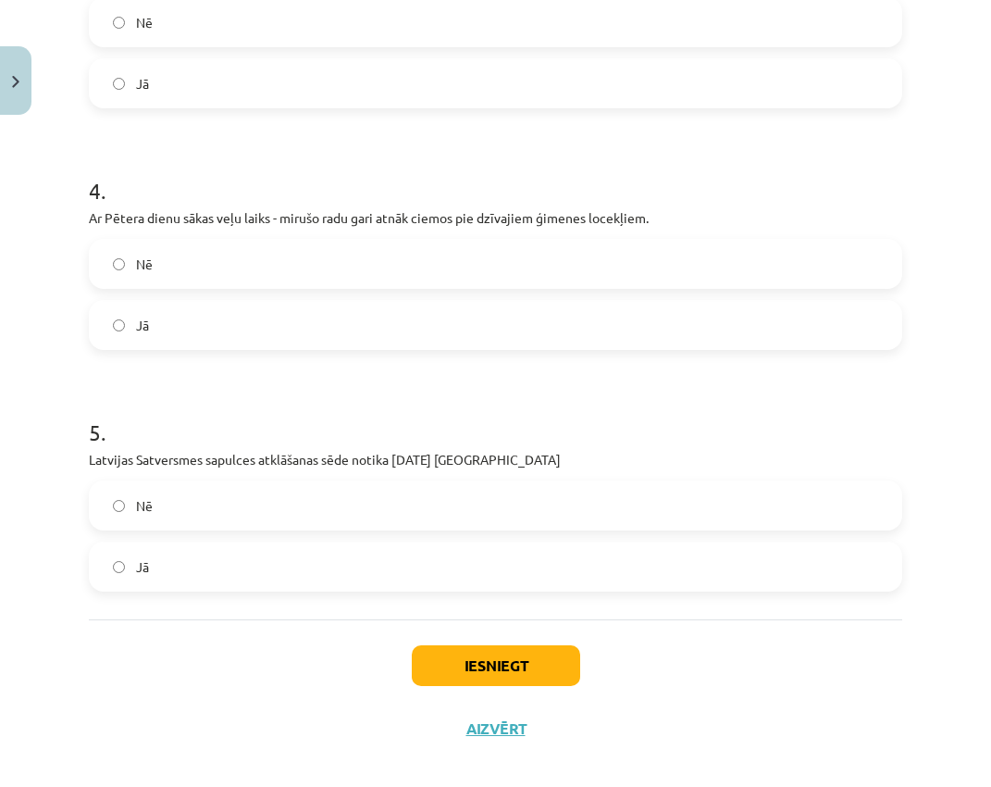
click at [213, 497] on label "Nē" at bounding box center [496, 505] width 810 height 46
click at [488, 614] on button "Iesniegt" at bounding box center [496, 665] width 168 height 41
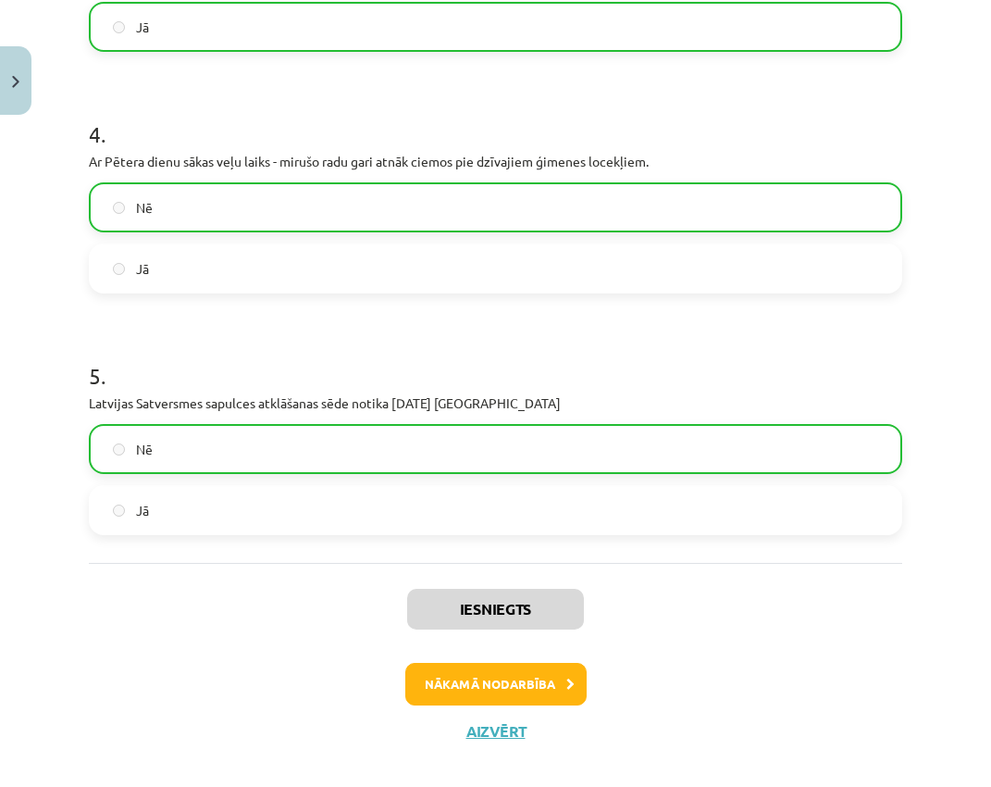
scroll to position [1026, 0]
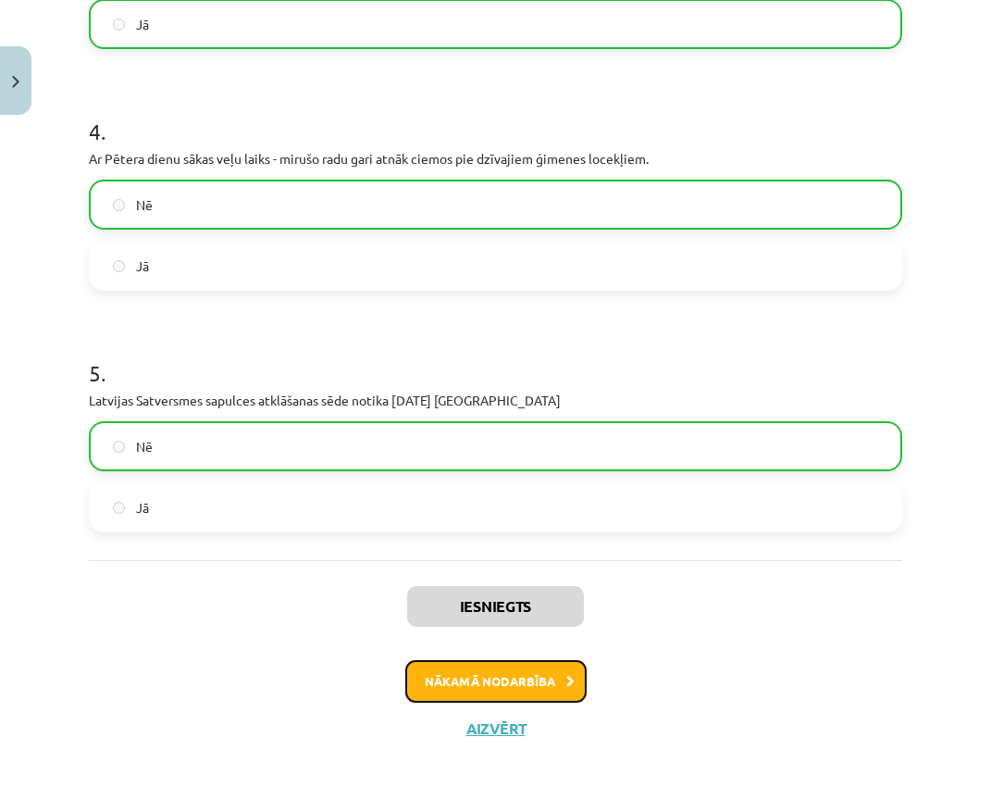
click at [550, 614] on button "Nākamā nodarbība" at bounding box center [495, 681] width 181 height 43
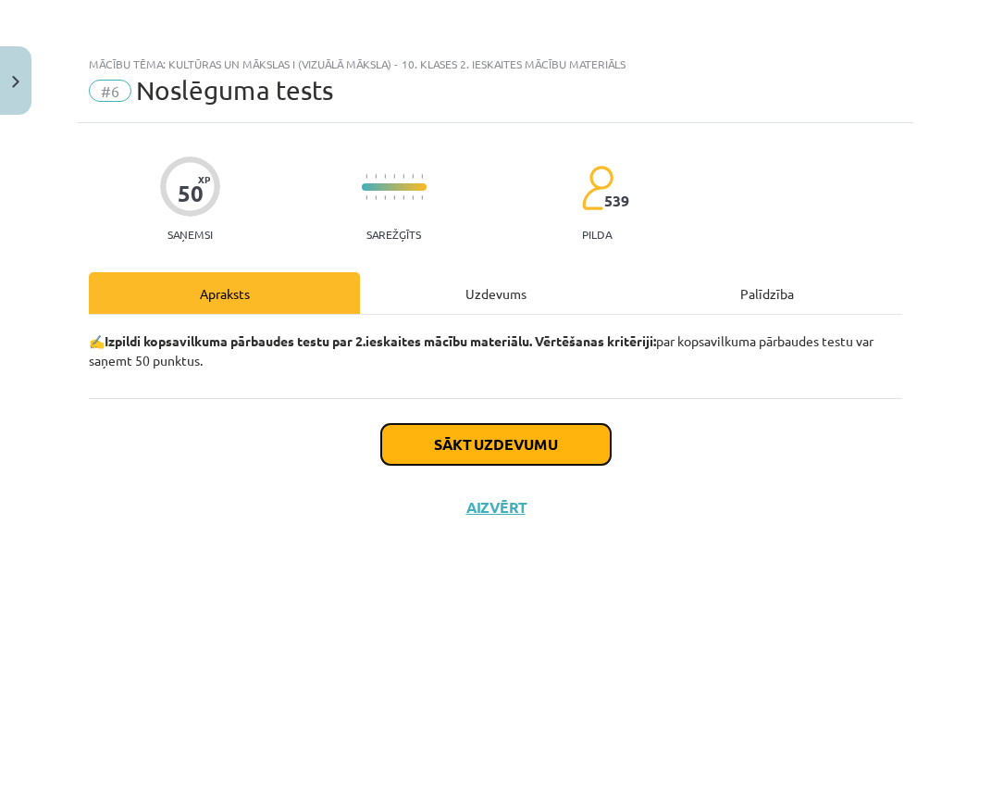
click at [486, 440] on button "Sākt uzdevumu" at bounding box center [496, 444] width 230 height 41
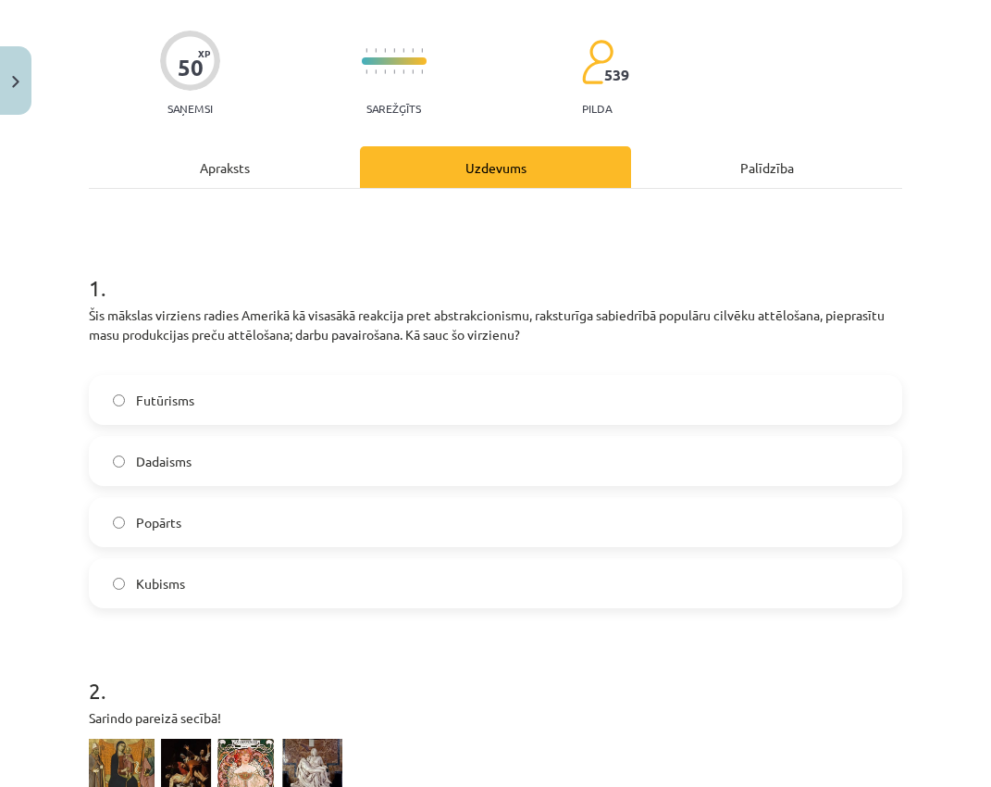
scroll to position [93, 0]
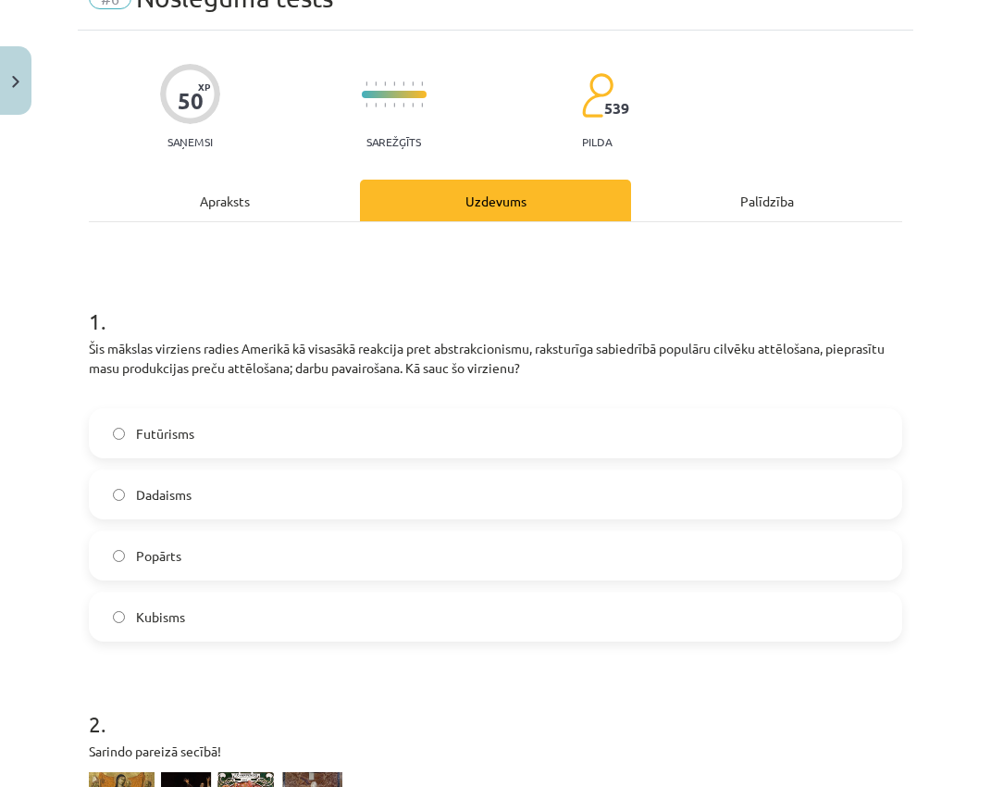
click at [235, 546] on label "Popārts" at bounding box center [496, 555] width 810 height 46
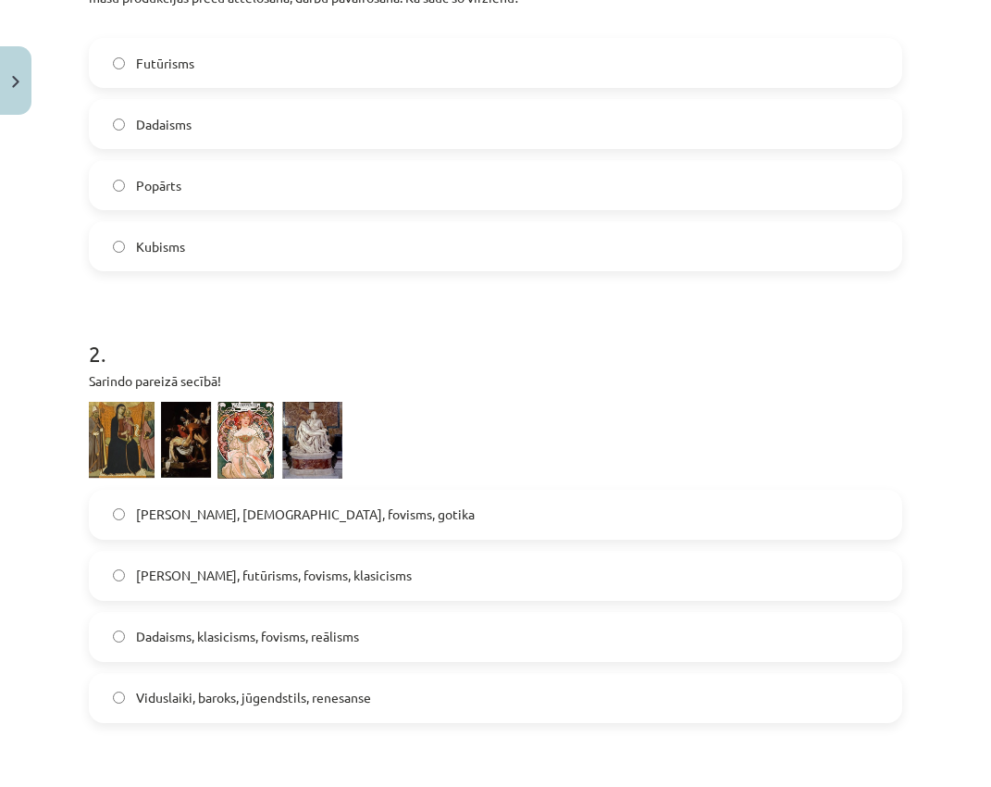
scroll to position [555, 0]
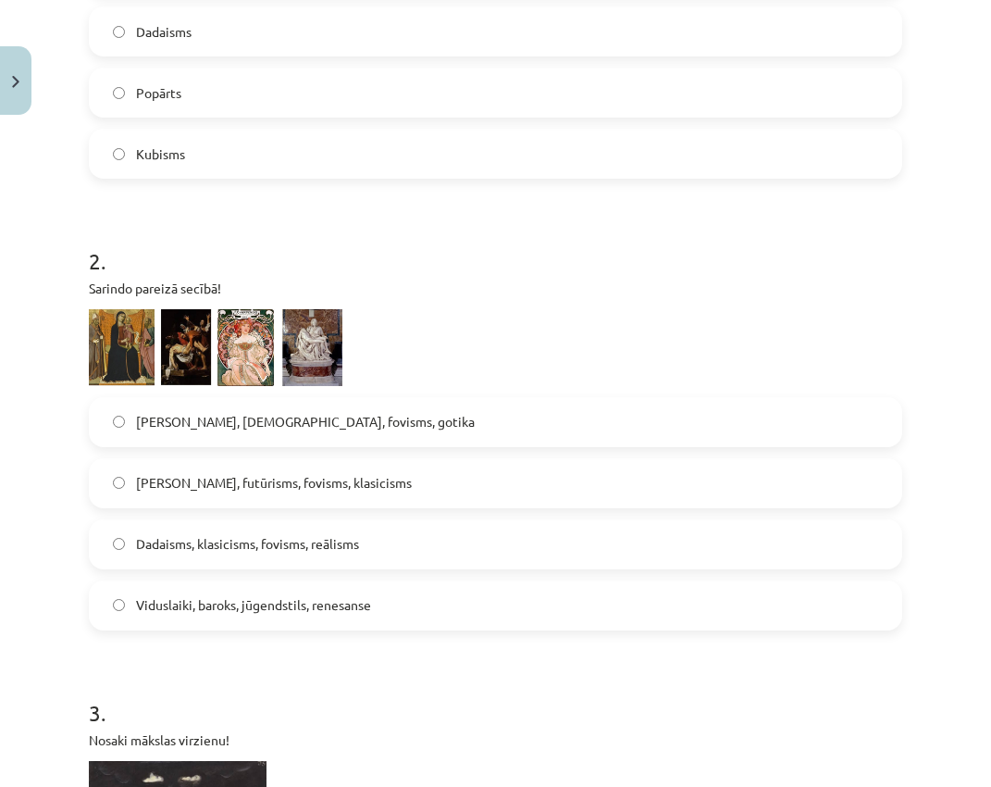
click at [136, 348] on img at bounding box center [216, 347] width 254 height 77
click at [136, 347] on img at bounding box center [216, 347] width 254 height 77
click at [196, 347] on img at bounding box center [216, 347] width 254 height 77
click at [319, 332] on img at bounding box center [216, 347] width 254 height 77
click at [229, 333] on img at bounding box center [216, 347] width 254 height 77
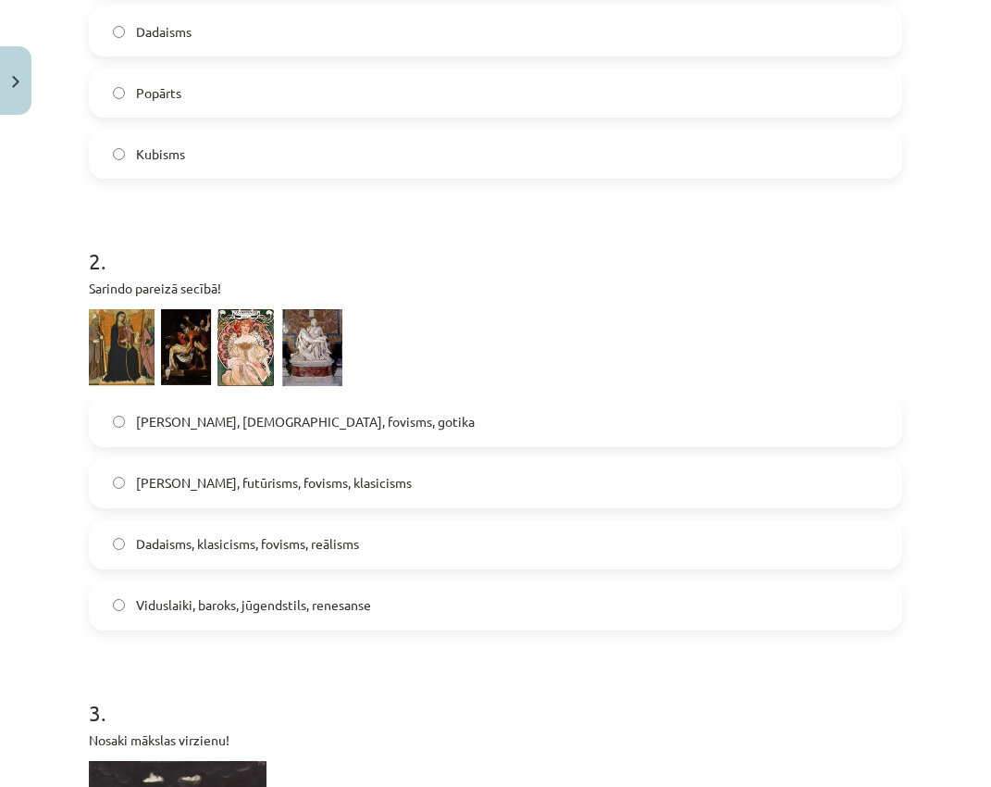
click at [326, 327] on img at bounding box center [216, 347] width 254 height 77
click at [323, 590] on label "Viduslaiki, baroks, jūgendstils, renesanse" at bounding box center [496, 605] width 810 height 46
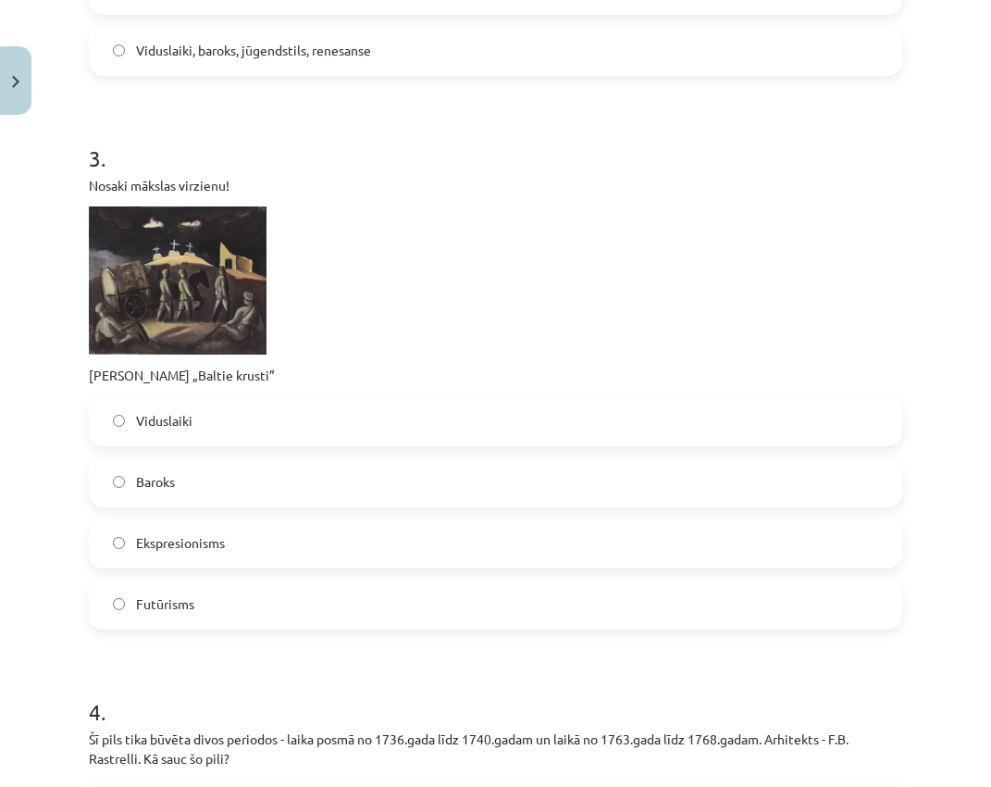
scroll to position [1111, 0]
click at [419, 424] on label "Viduslaiki" at bounding box center [496, 420] width 810 height 46
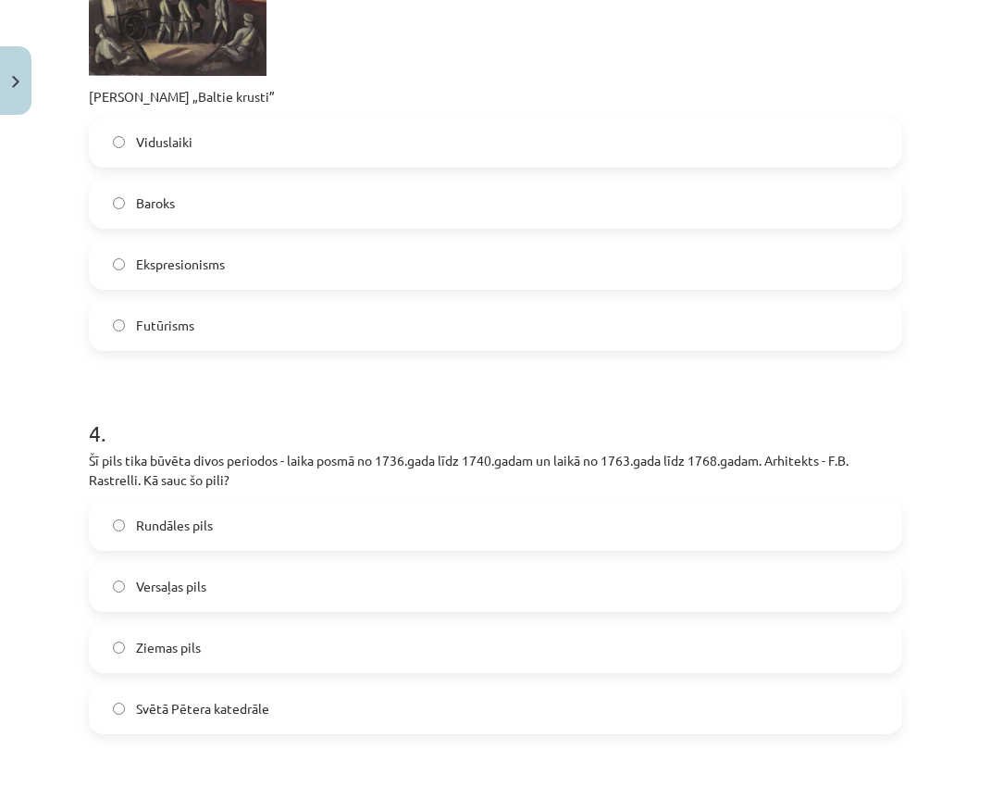
scroll to position [1481, 0]
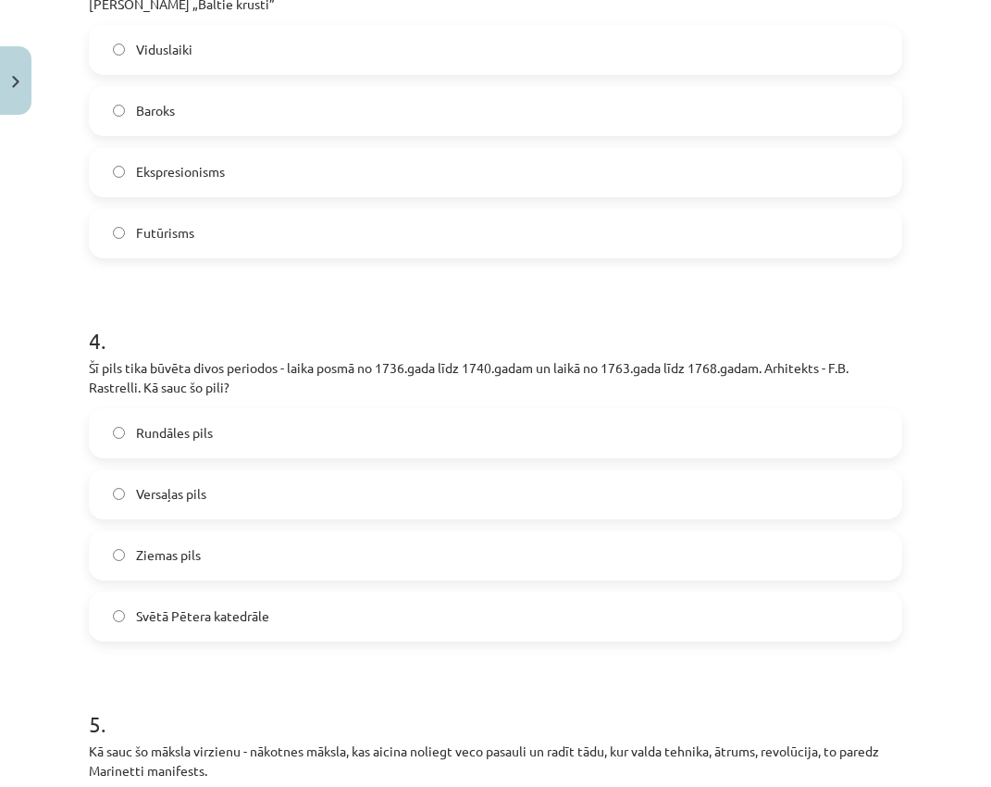
click at [267, 420] on label "Rundāles pils" at bounding box center [496, 433] width 810 height 46
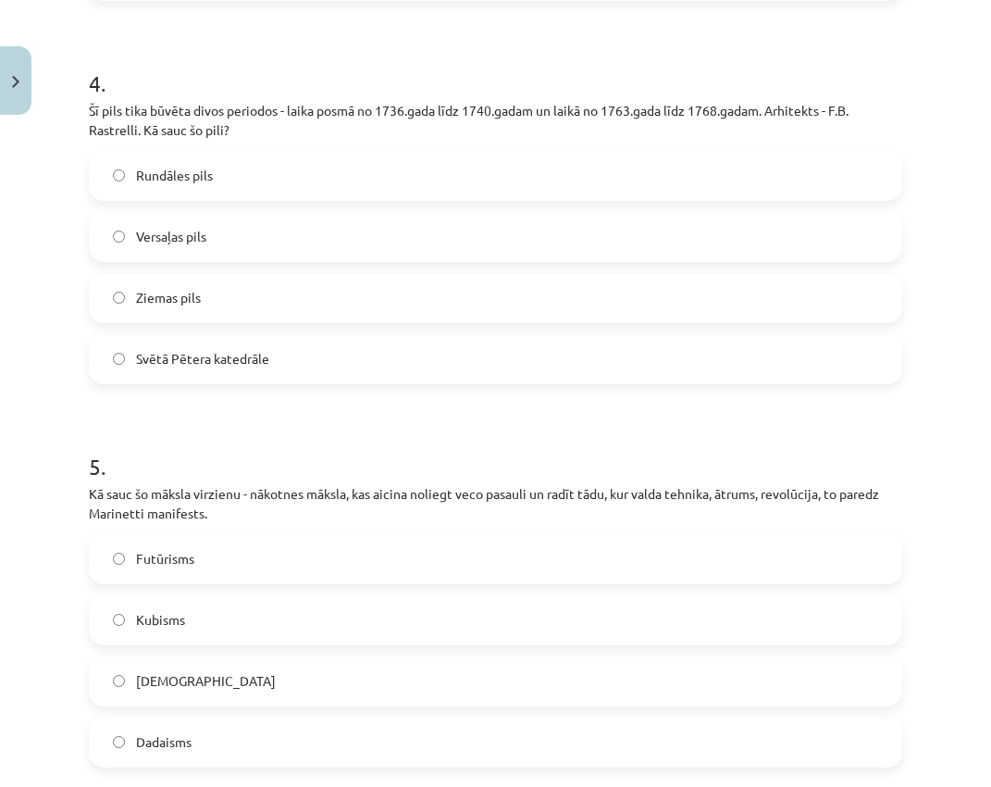
scroll to position [1851, 0]
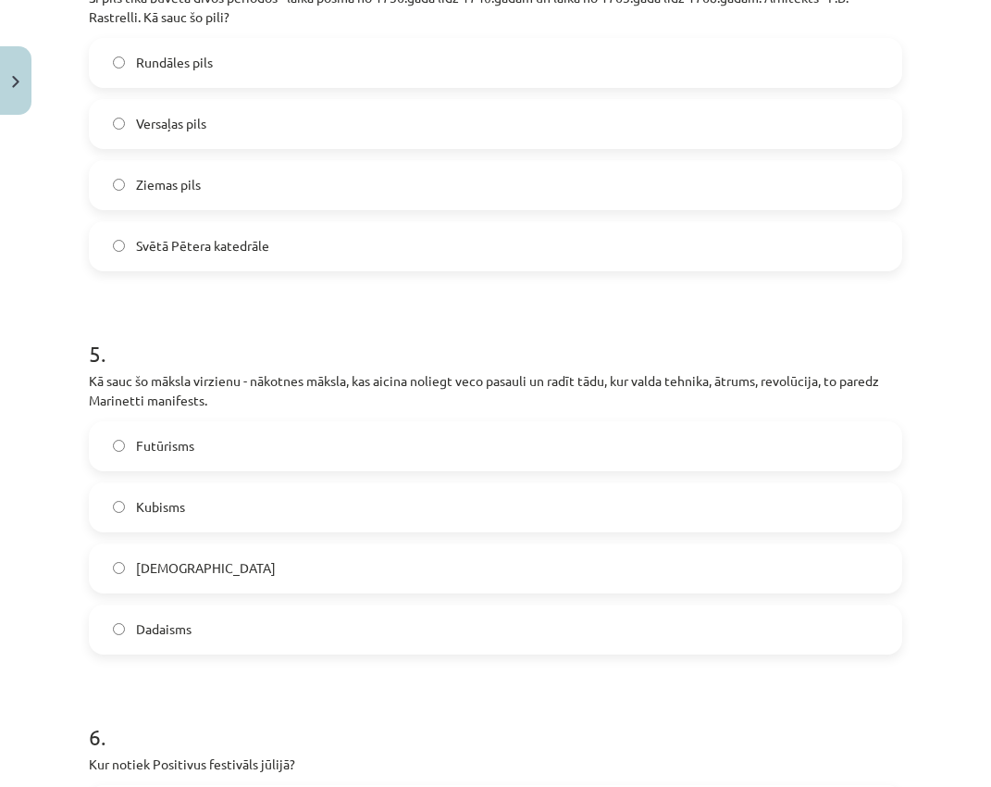
click at [377, 423] on label "Futūrisms" at bounding box center [496, 446] width 810 height 46
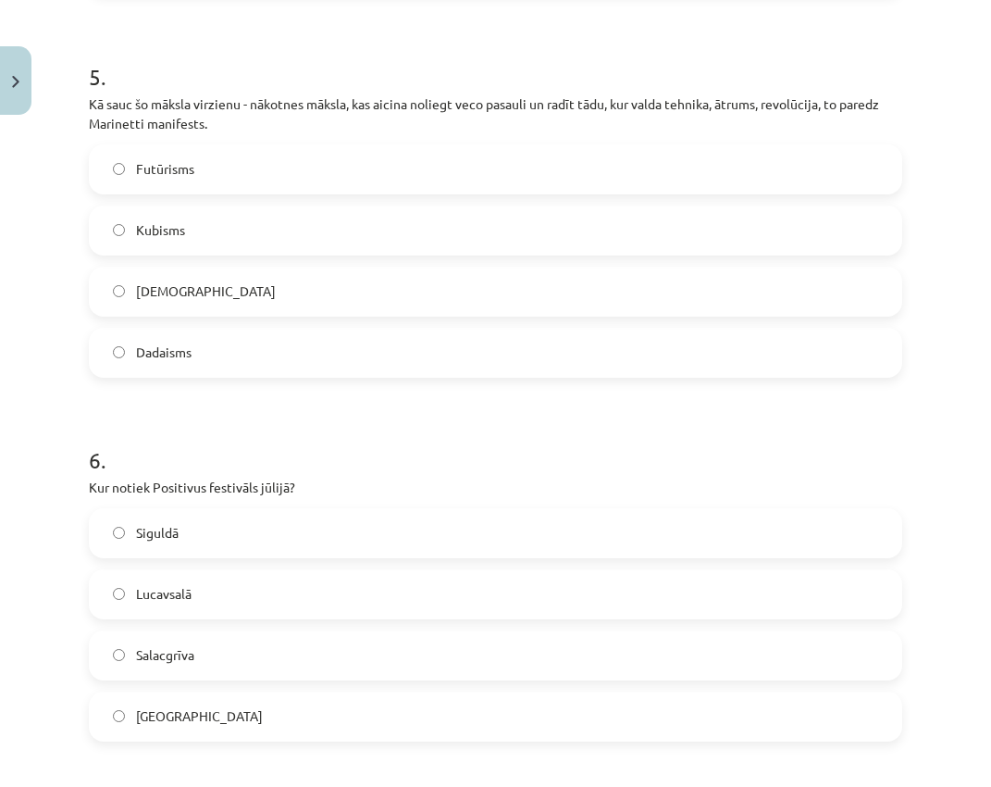
scroll to position [2129, 0]
click at [253, 597] on label "Lucavsalā" at bounding box center [496, 593] width 810 height 46
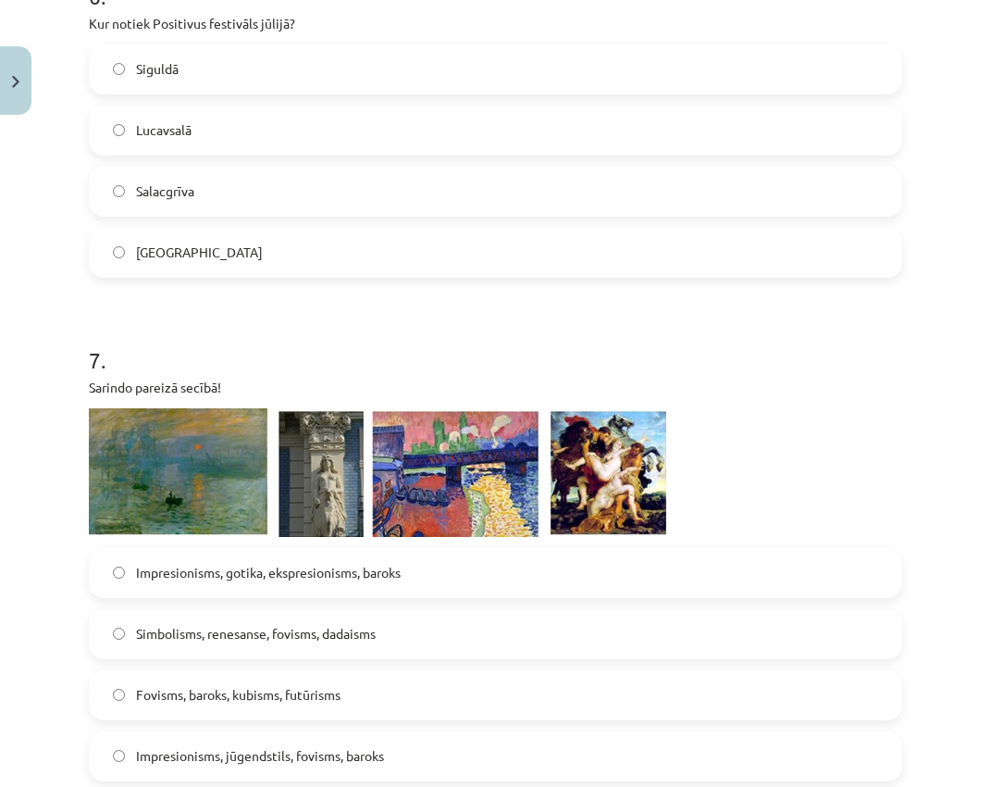
scroll to position [2684, 0]
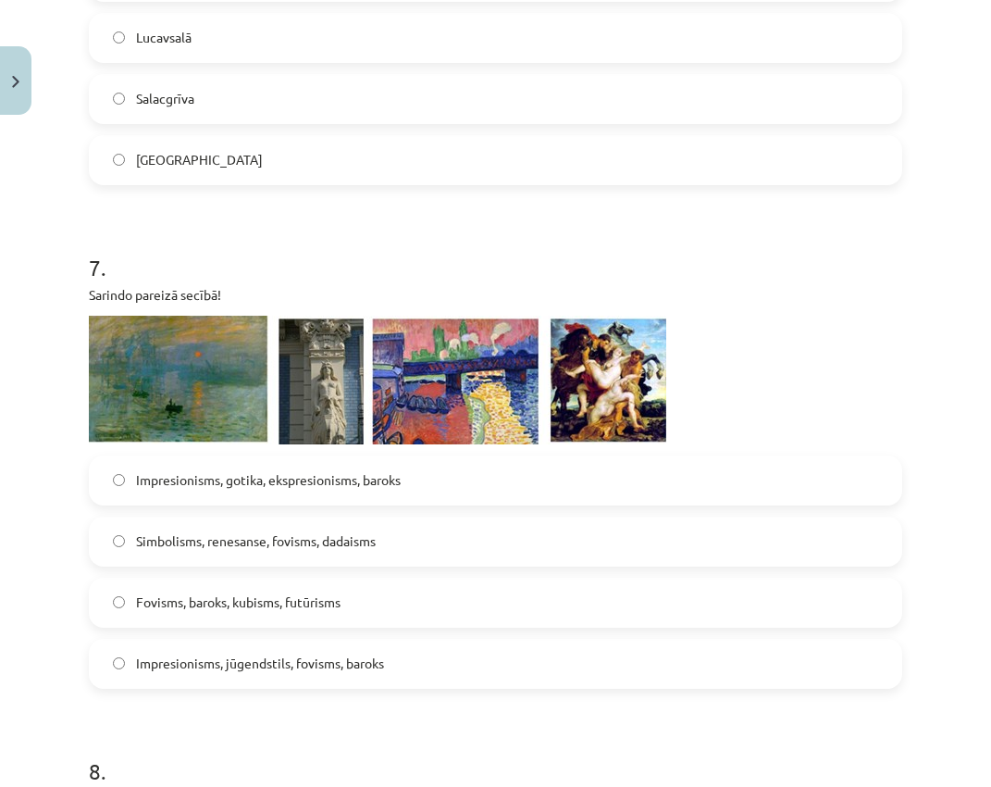
click at [219, 614] on span "Impresionisms, jūgendstils, fovisms, baroks" at bounding box center [260, 662] width 248 height 19
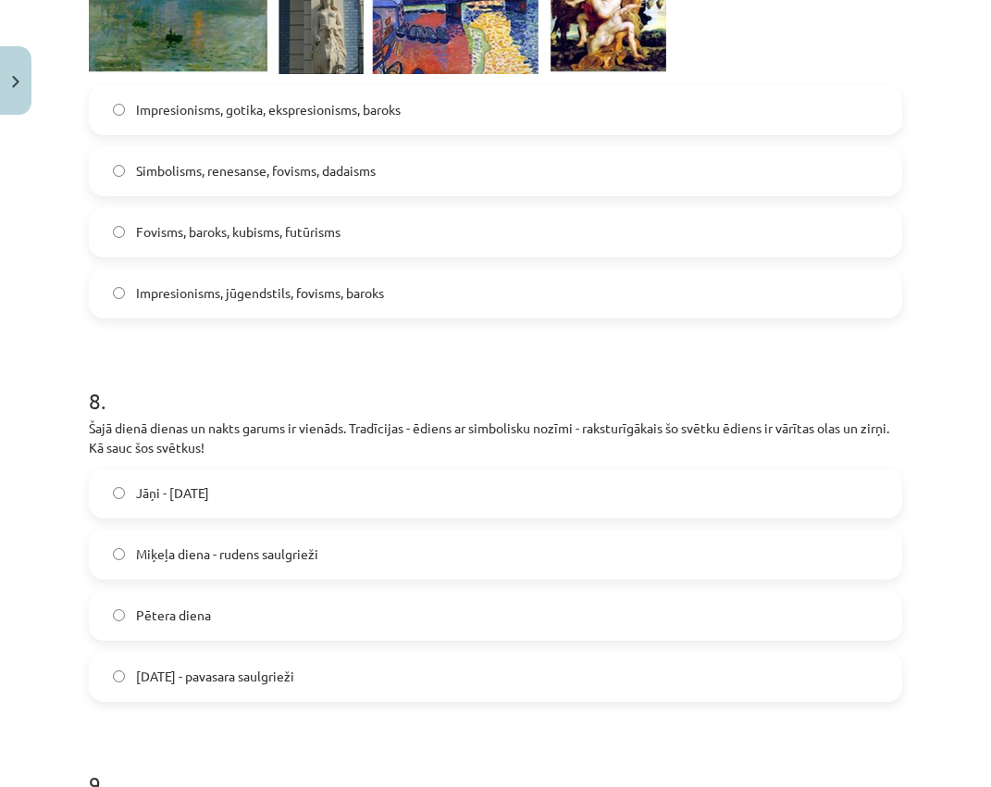
scroll to position [3146, 0]
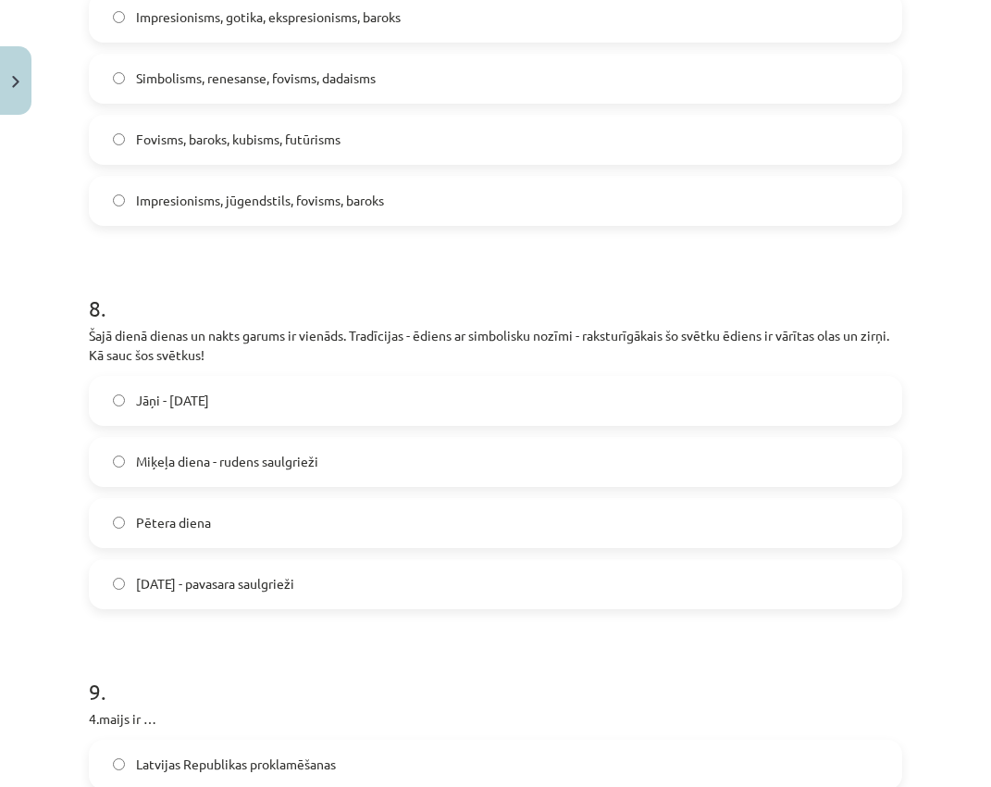
click at [321, 594] on label "[DATE] - pavasara saulgrieži" at bounding box center [496, 584] width 810 height 46
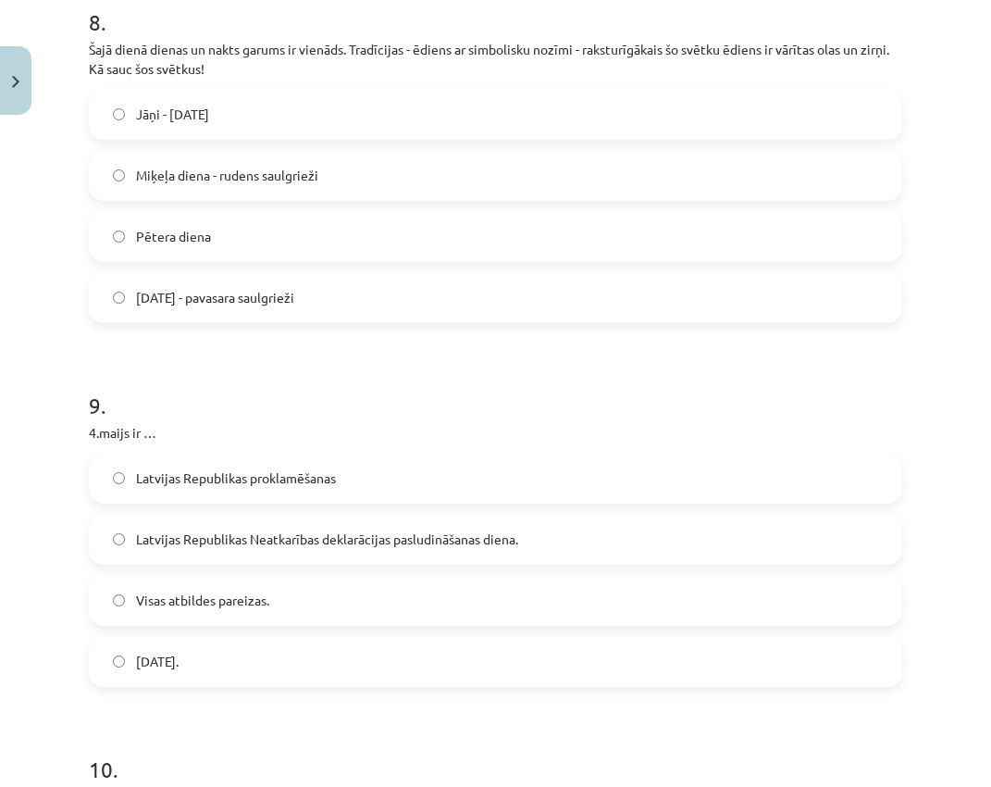
scroll to position [3517, 0]
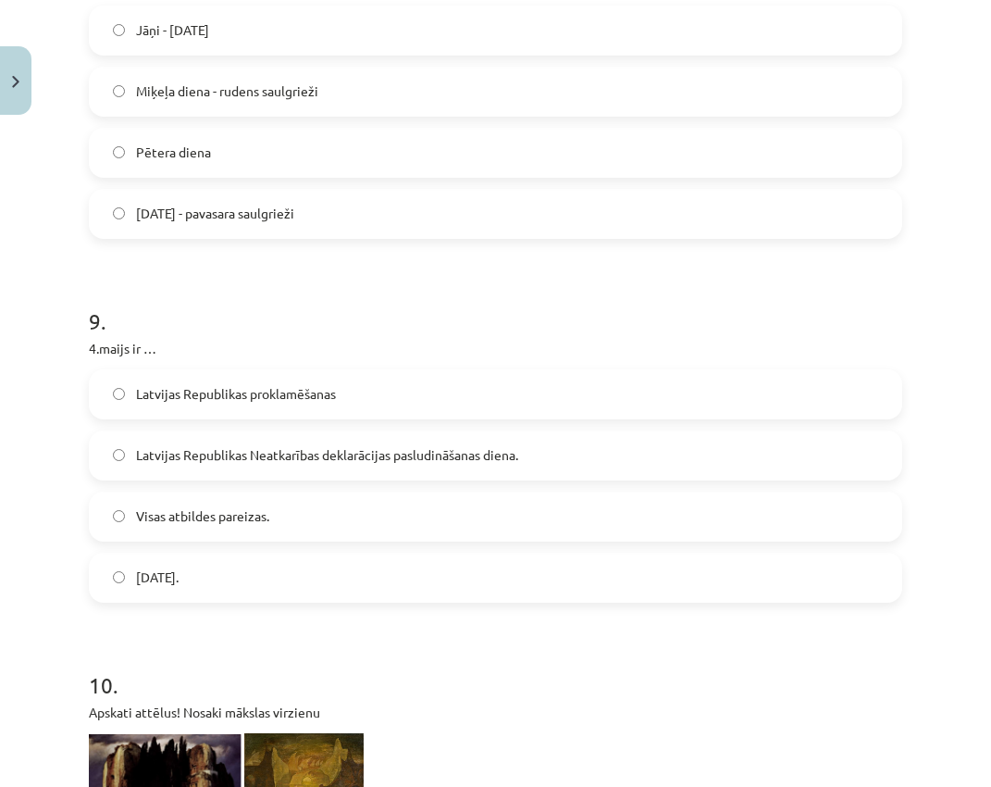
click at [500, 458] on span "Latvijas Republikas Neatkarības deklarācijas pasludināšanas diena." at bounding box center [327, 454] width 382 height 19
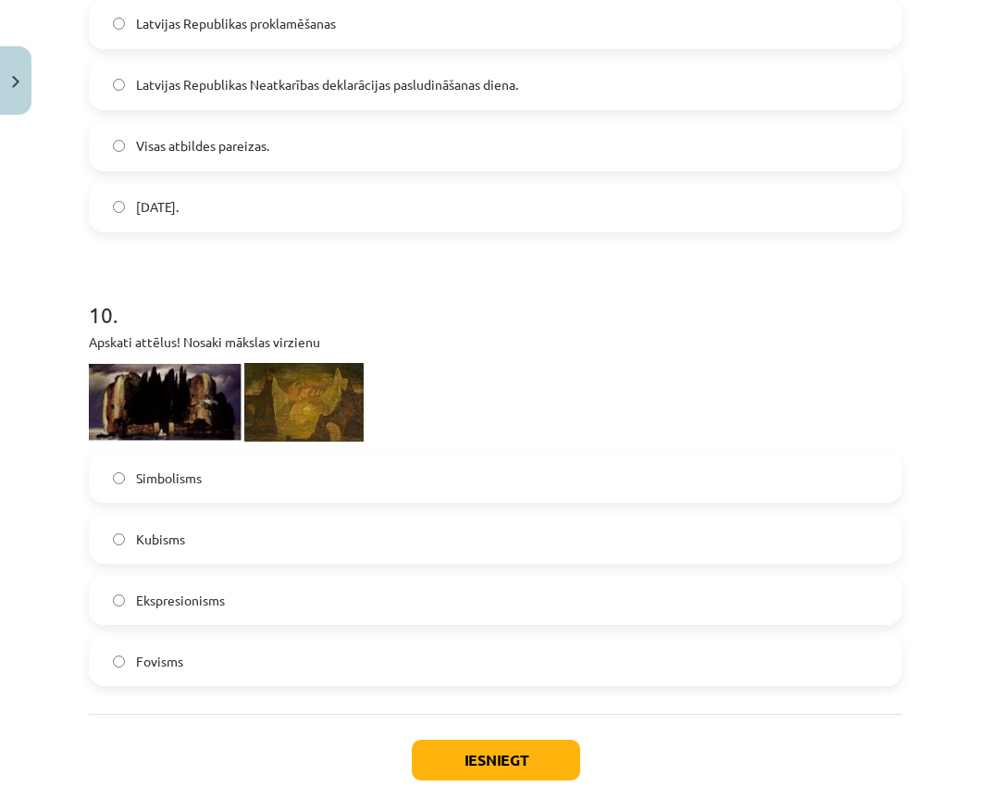
scroll to position [3979, 0]
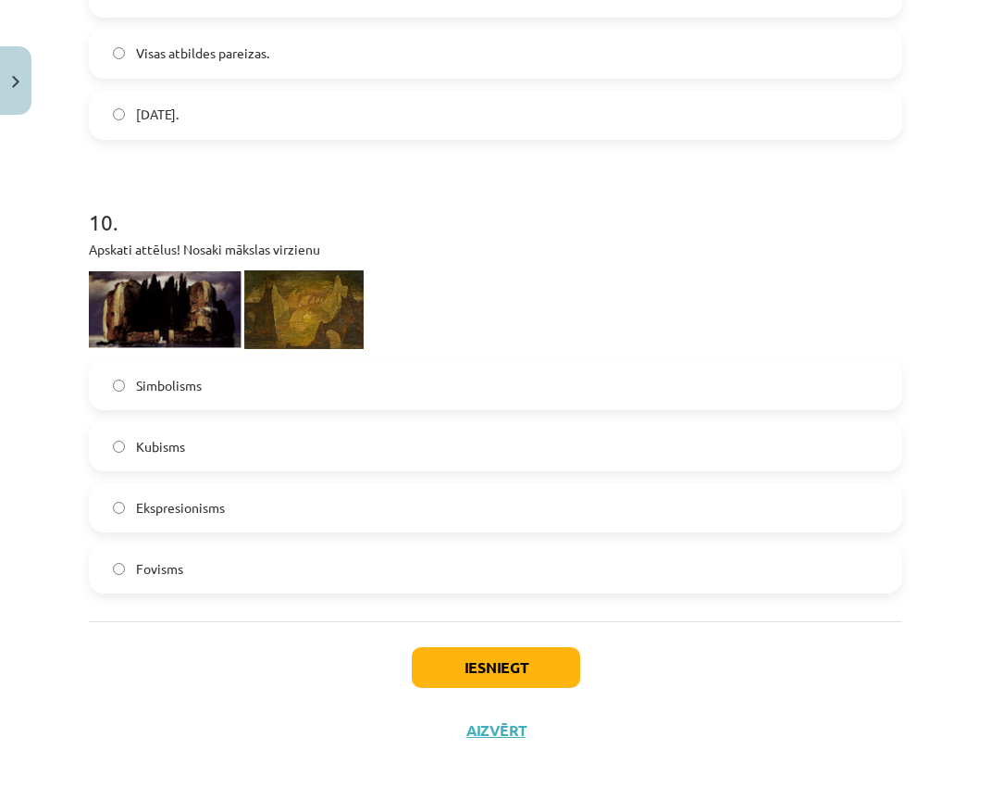
click at [174, 380] on span "Simbolisms" at bounding box center [169, 385] width 66 height 19
click at [515, 614] on button "Iesniegt" at bounding box center [496, 667] width 168 height 41
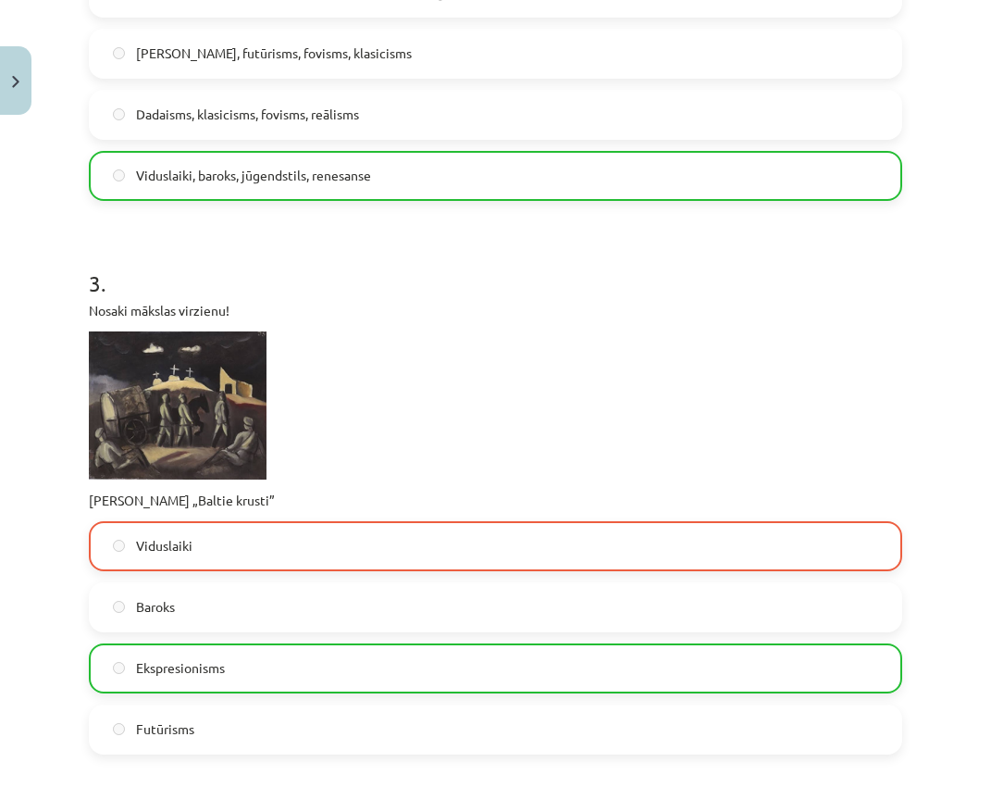
scroll to position [1018, 0]
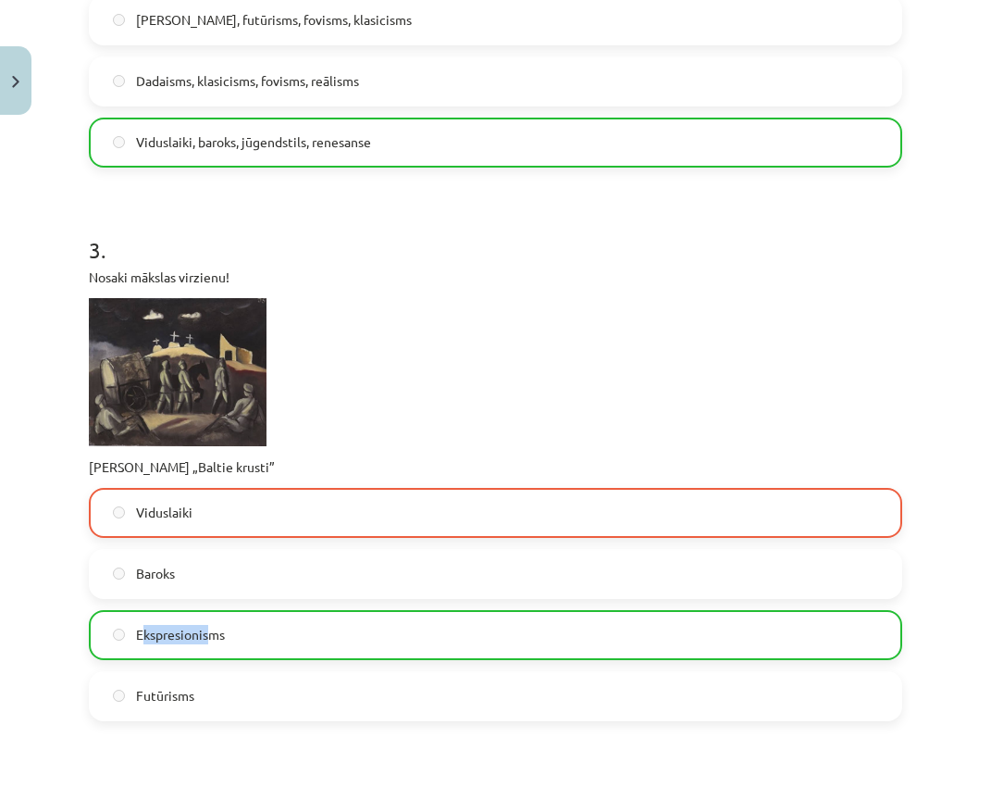
click at [212, 614] on span "Ekspresionisms" at bounding box center [180, 634] width 89 height 19
click at [139, 614] on span "Ekspresionisms" at bounding box center [180, 634] width 89 height 19
click at [138, 614] on span "Ekspresionisms" at bounding box center [180, 634] width 89 height 19
drag, startPoint x: 135, startPoint y: 631, endPoint x: 218, endPoint y: 634, distance: 83.3
click at [239, 614] on label "Ekspresionisms" at bounding box center [496, 635] width 810 height 46
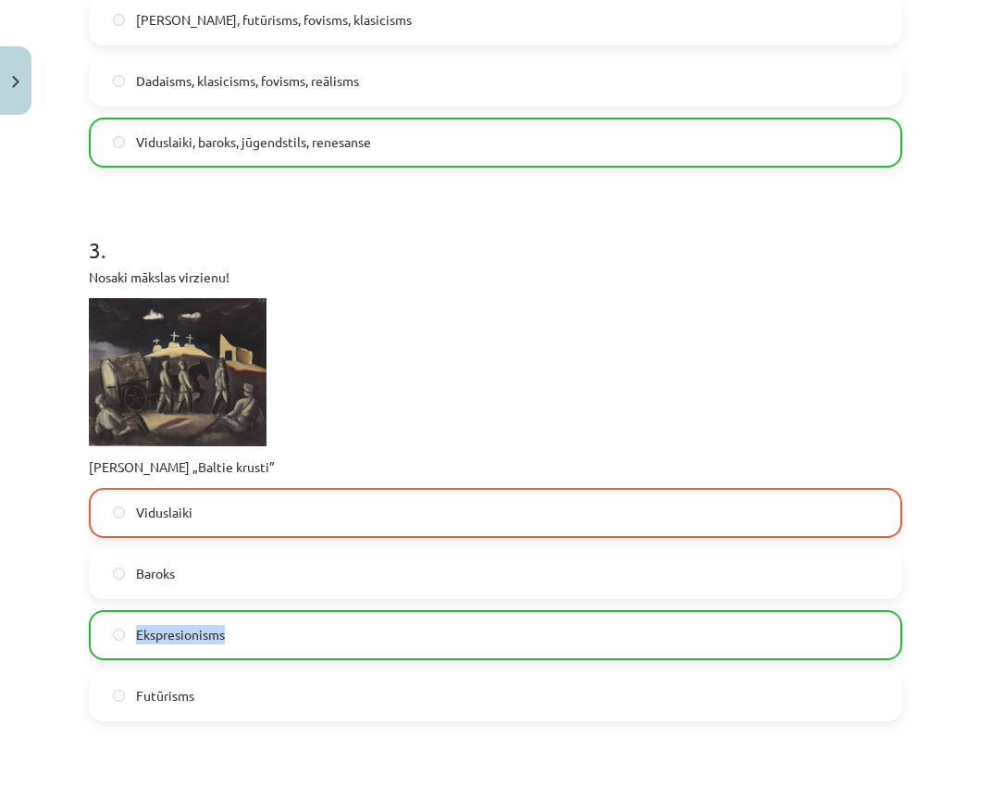
copy span "Ekspresionisms"
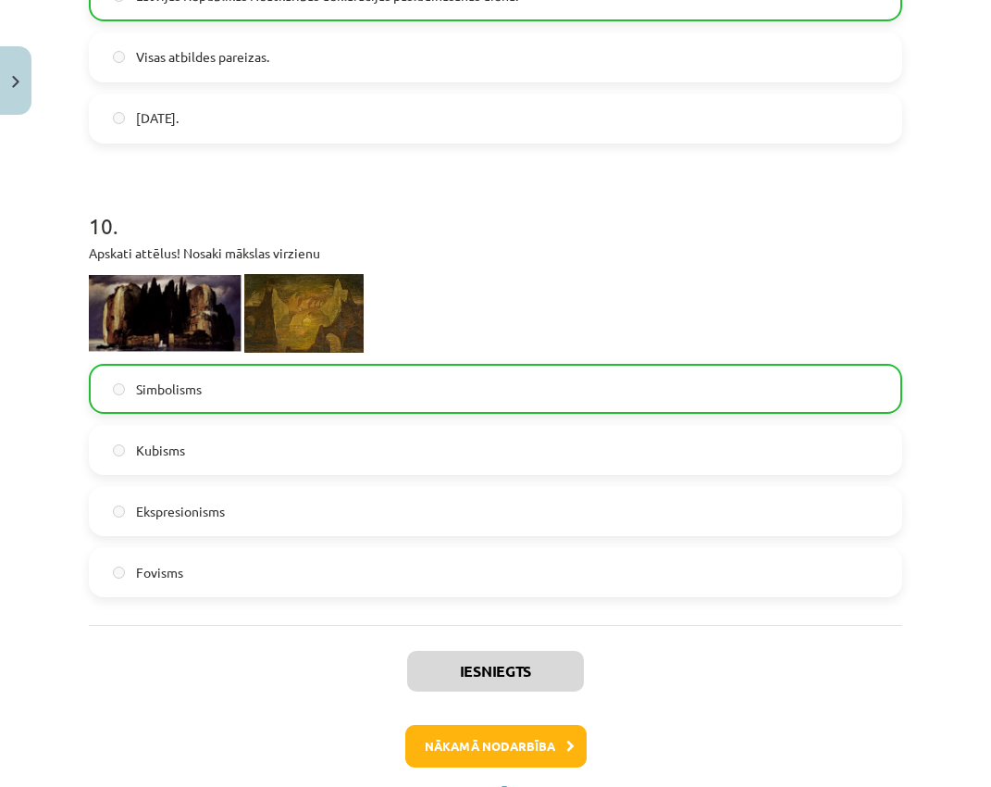
scroll to position [4060, 0]
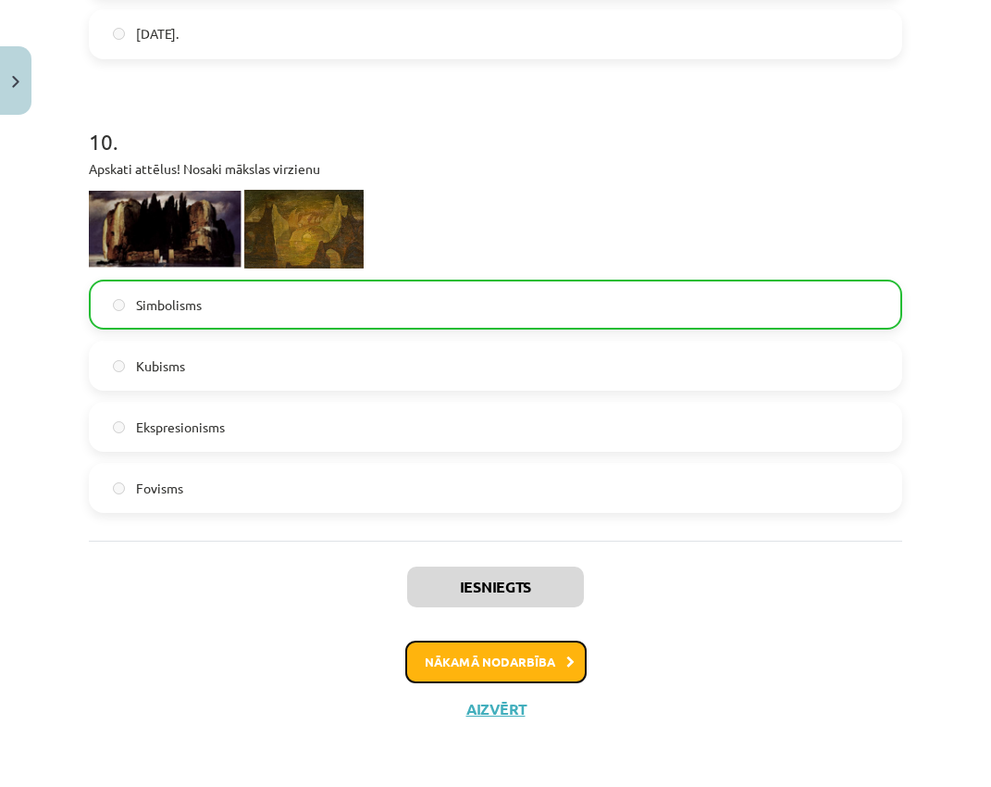
click at [531, 614] on button "Nākamā nodarbība" at bounding box center [495, 661] width 181 height 43
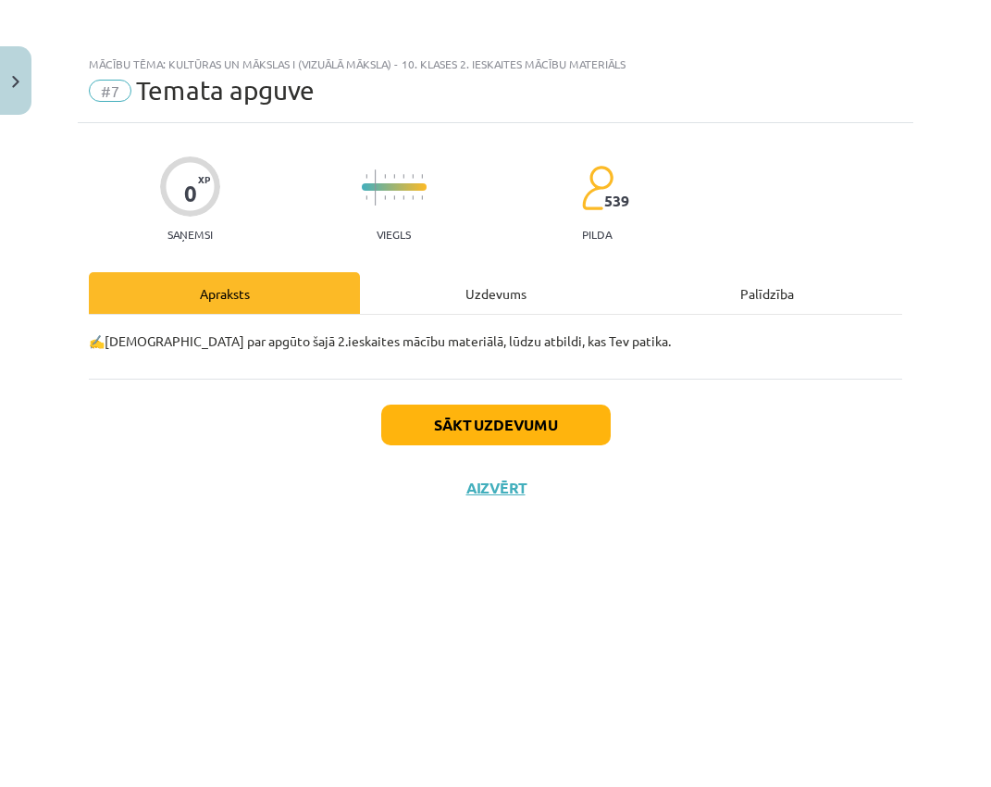
scroll to position [0, 0]
click at [495, 426] on button "Sākt uzdevumu" at bounding box center [496, 424] width 230 height 41
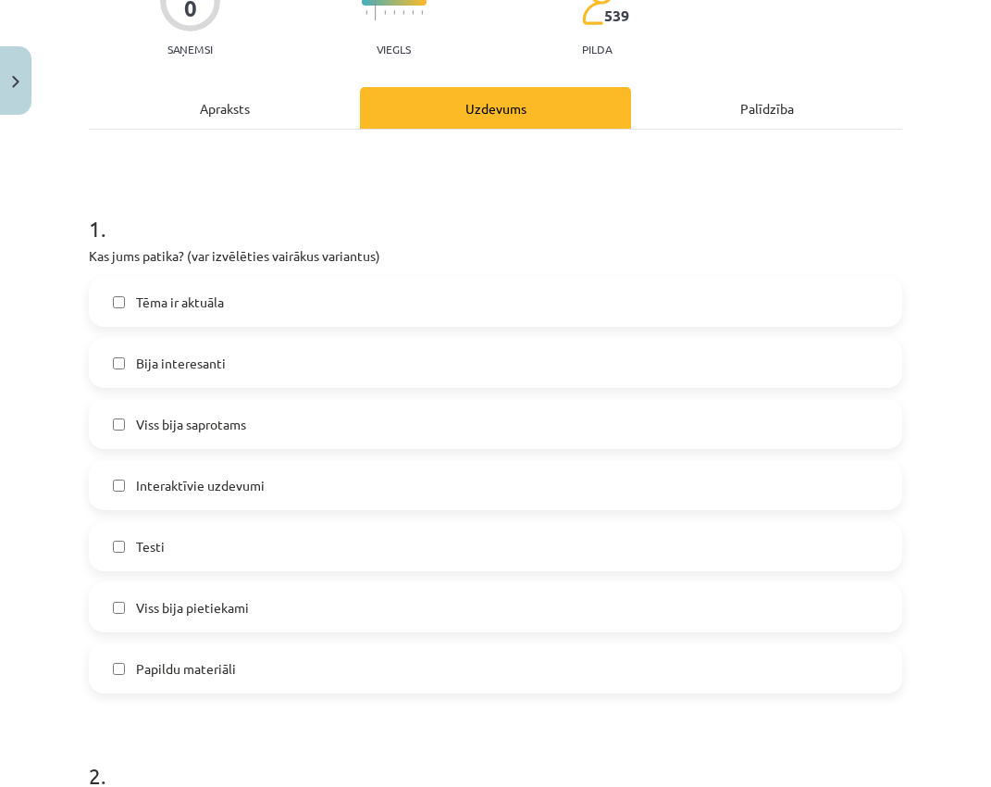
scroll to position [278, 0]
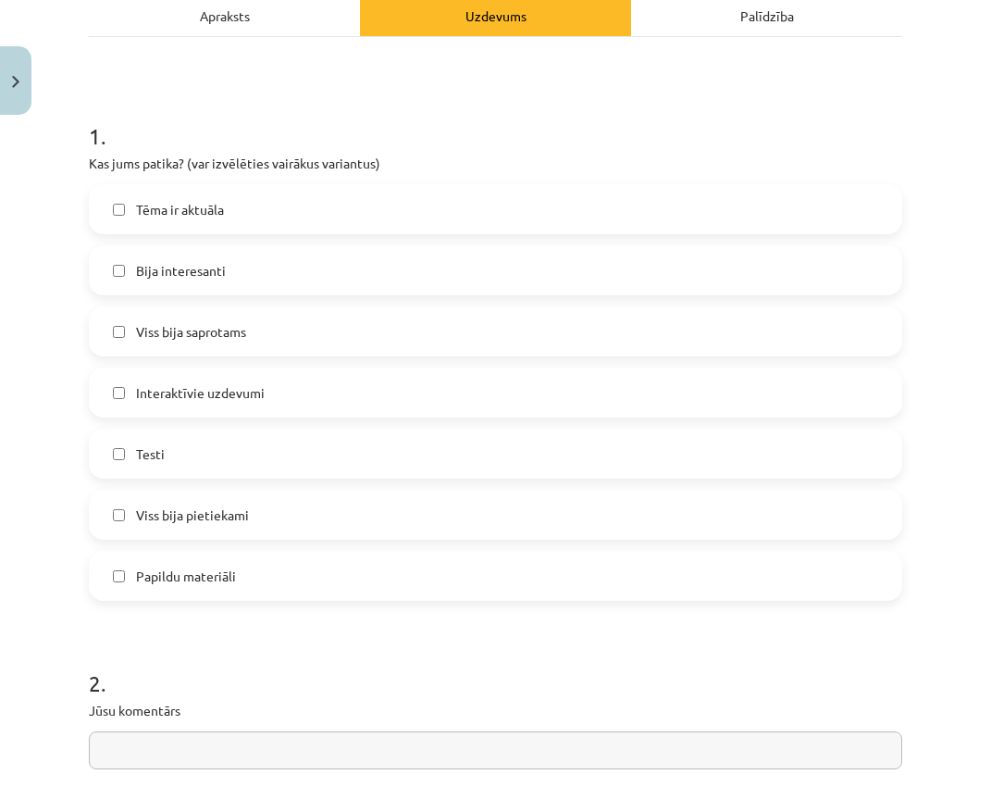
click at [269, 520] on label "Viss bija pietiekami" at bounding box center [496, 514] width 810 height 46
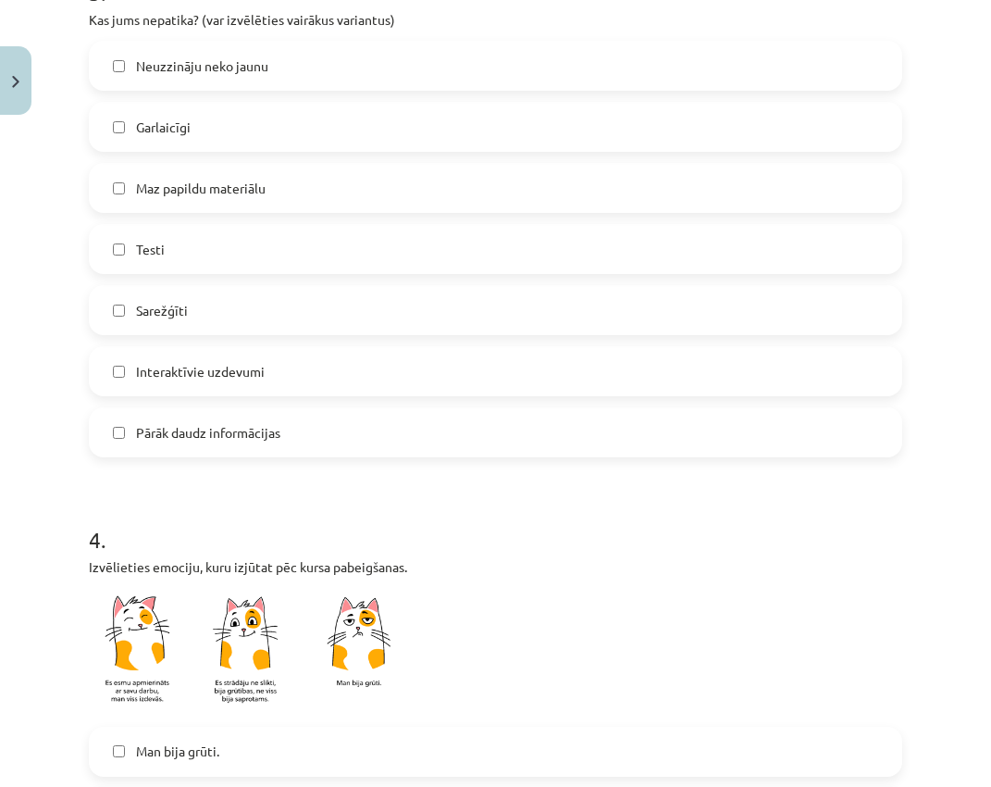
scroll to position [1388, 0]
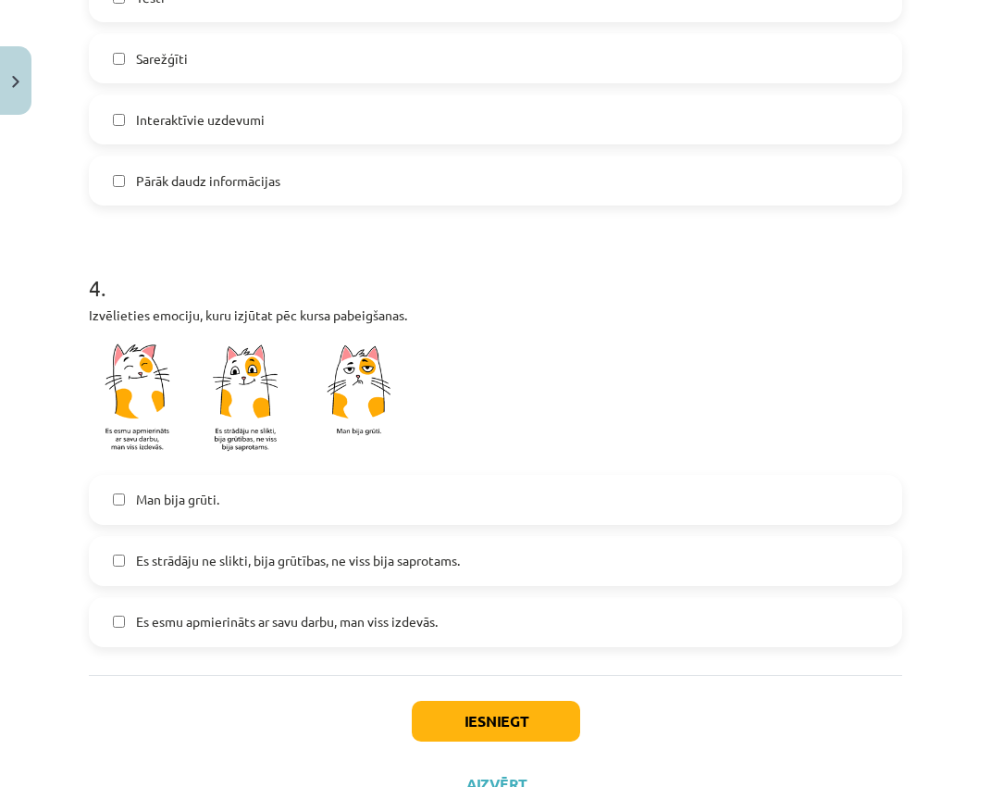
click at [266, 614] on span "Es esmu apmierināts ar savu darbu, man viss izdevās." at bounding box center [287, 621] width 302 height 19
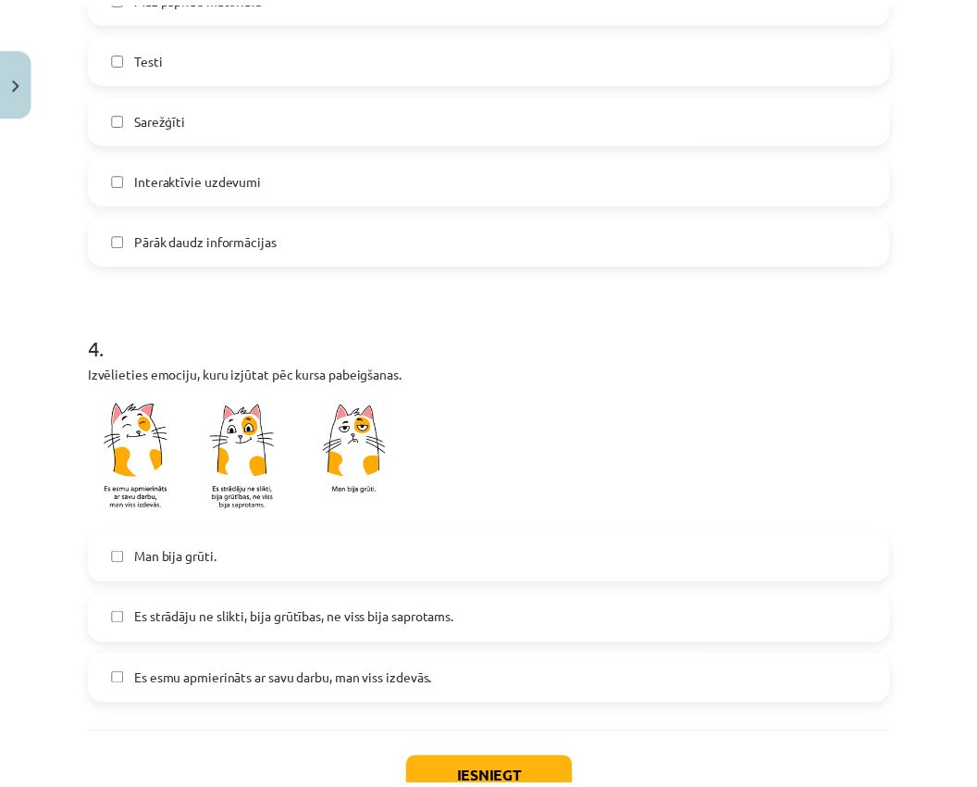
scroll to position [1463, 0]
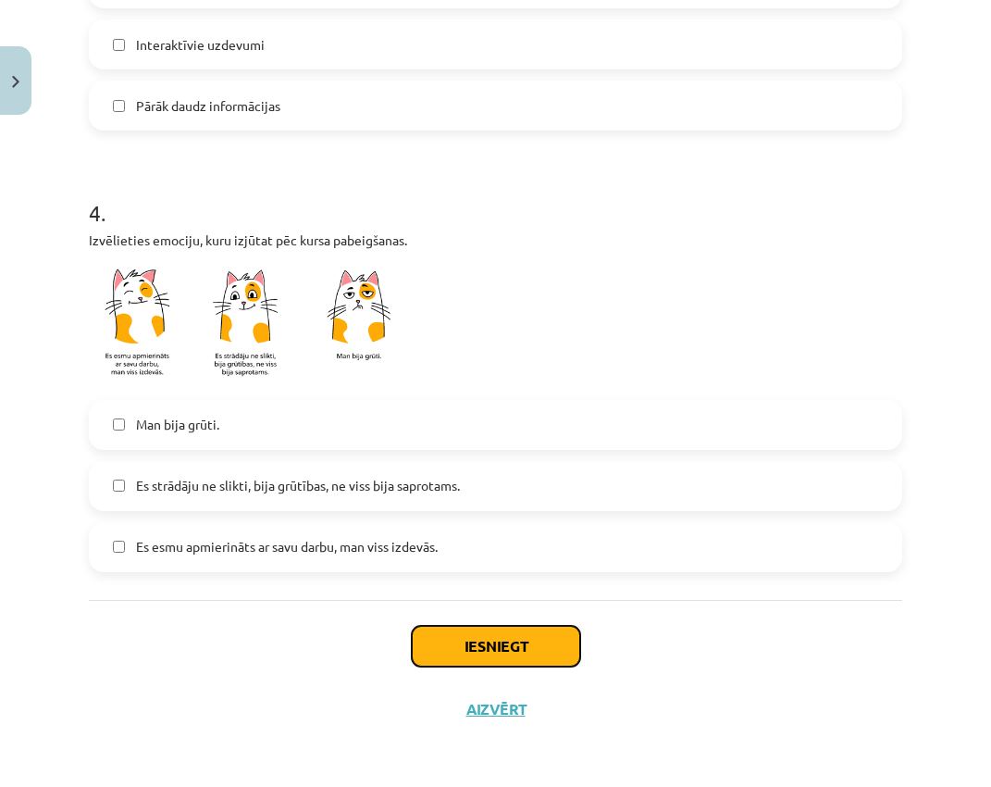
click at [503, 614] on button "Iesniegt" at bounding box center [496, 646] width 168 height 41
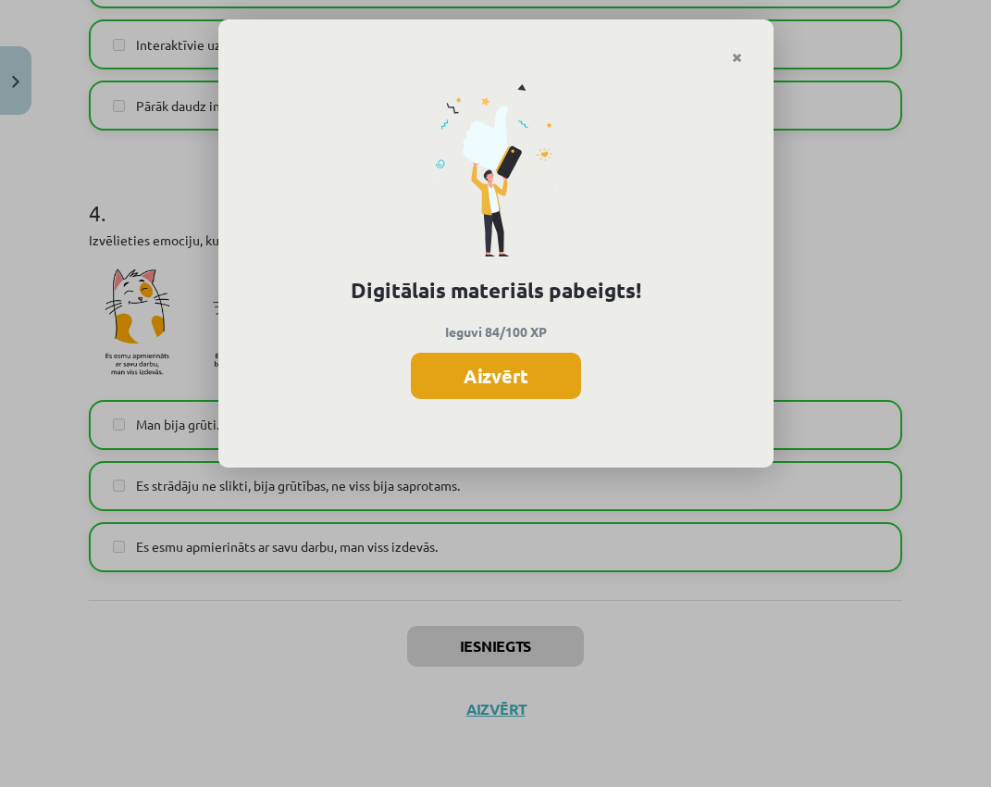
click at [511, 380] on button "Aizvērt" at bounding box center [496, 376] width 170 height 46
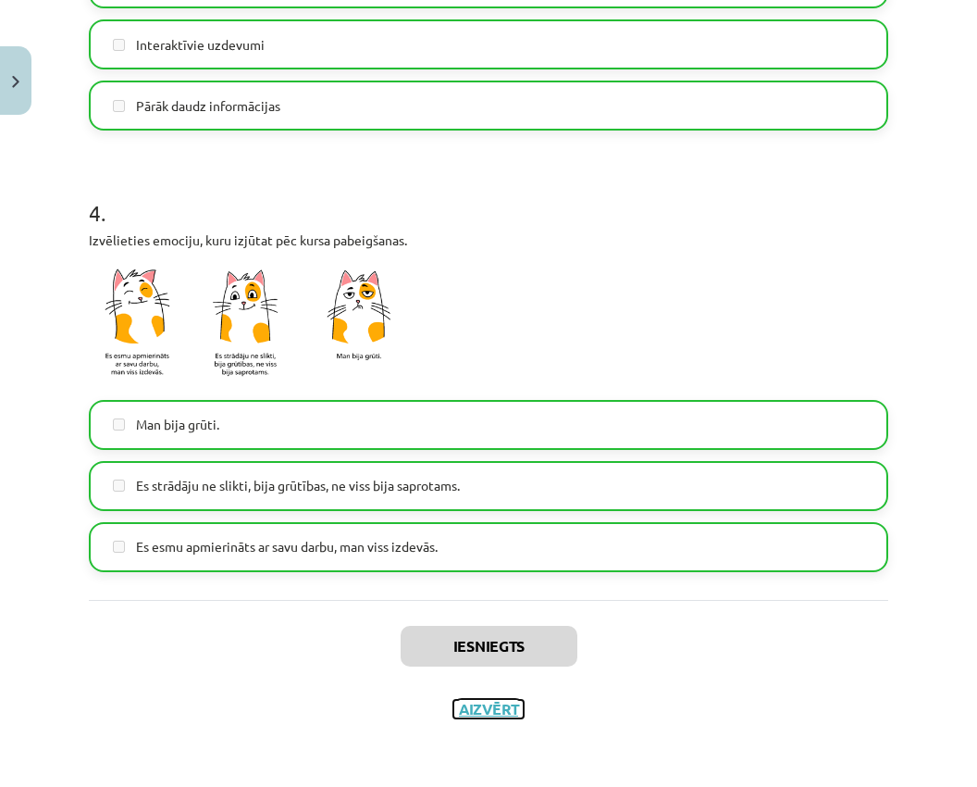
click at [498, 614] on button "Aizvērt" at bounding box center [488, 709] width 70 height 19
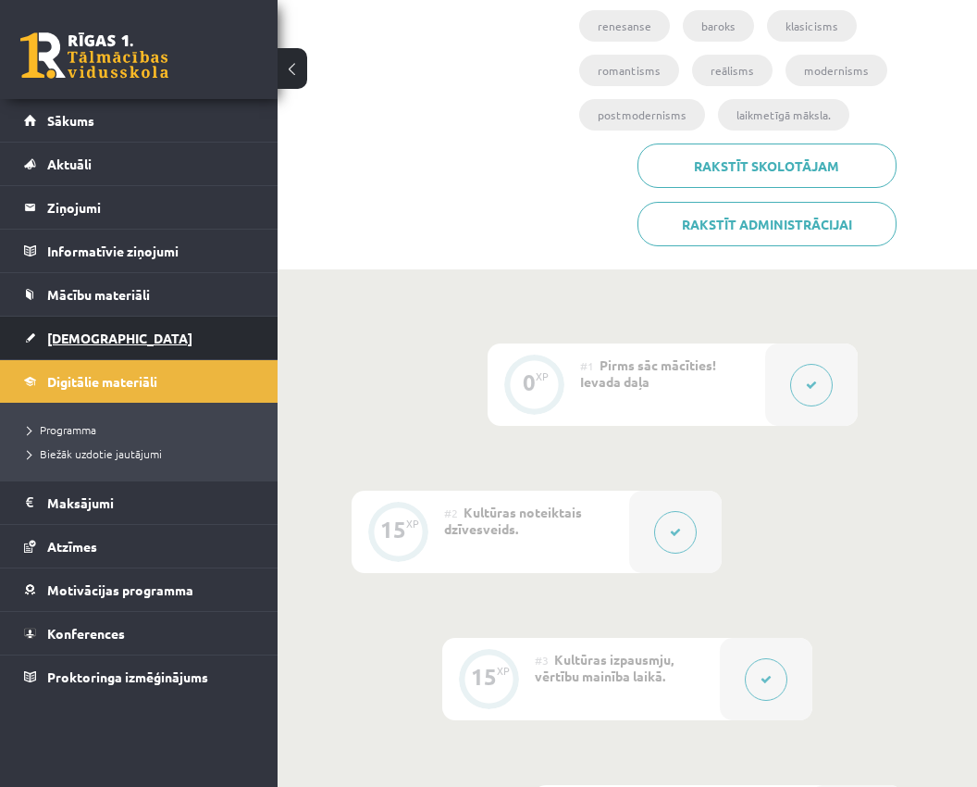
click at [97, 331] on span "[DEMOGRAPHIC_DATA]" at bounding box center [119, 337] width 145 height 17
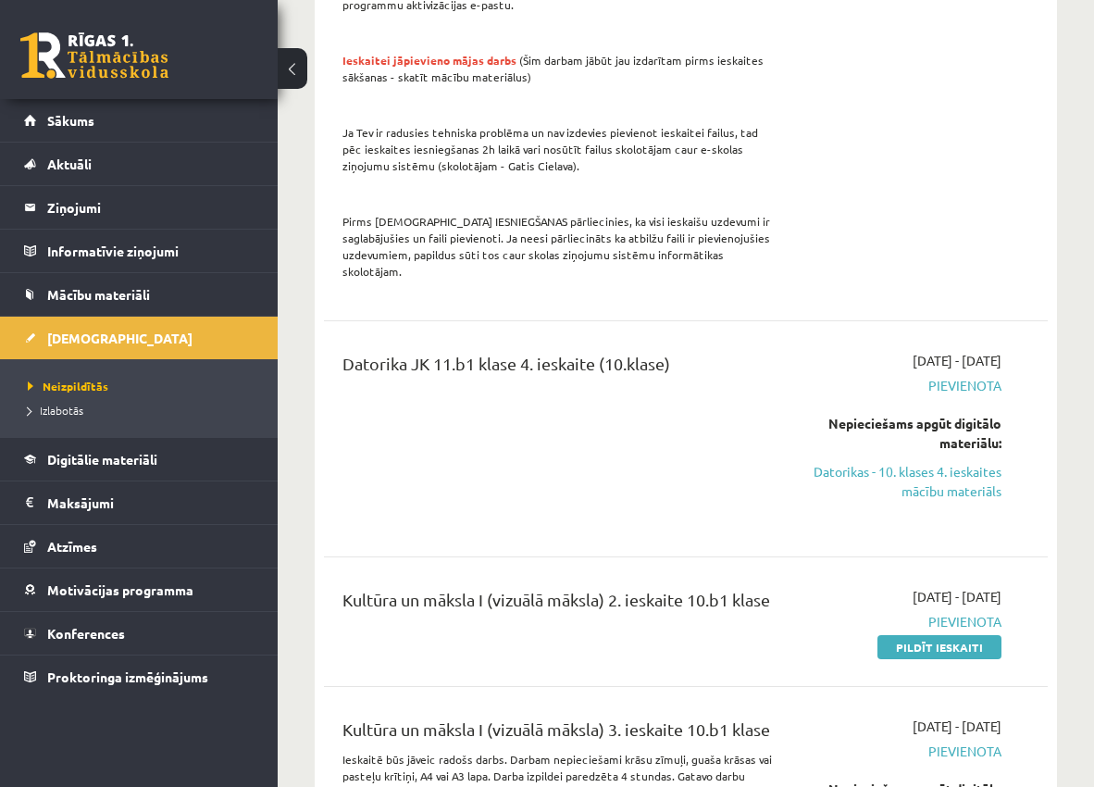
scroll to position [2221, 0]
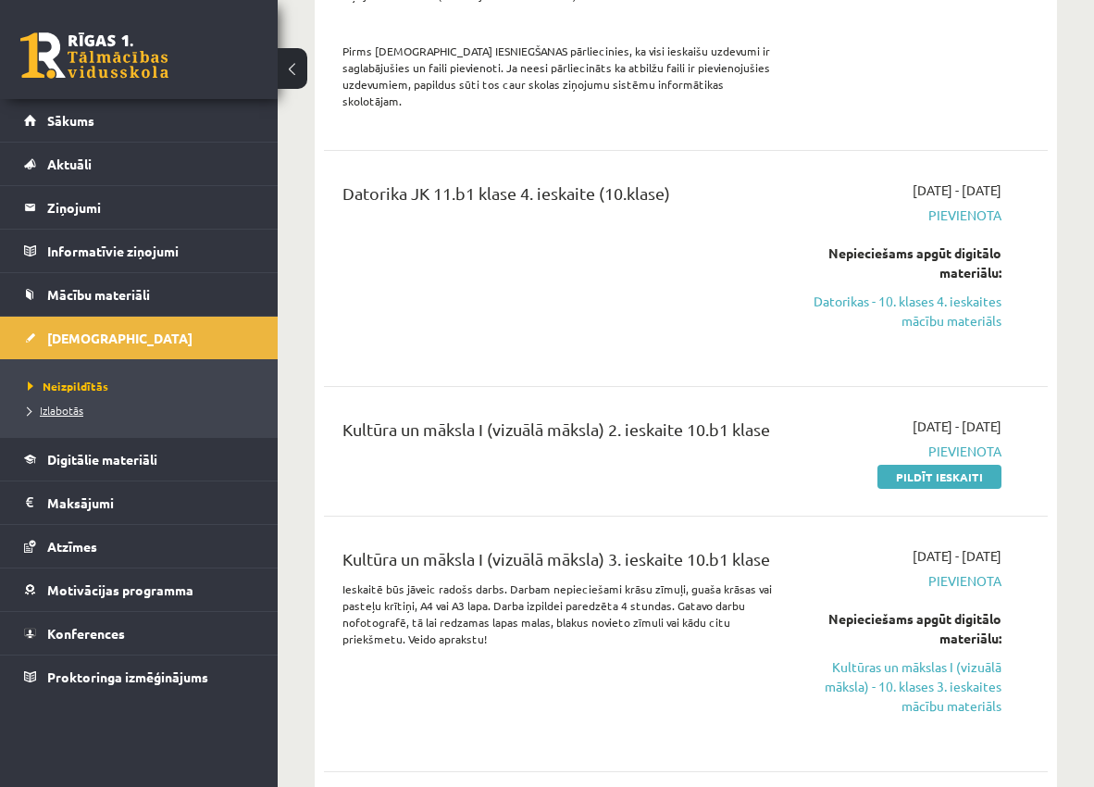
click at [74, 414] on span "Izlabotās" at bounding box center [56, 410] width 56 height 15
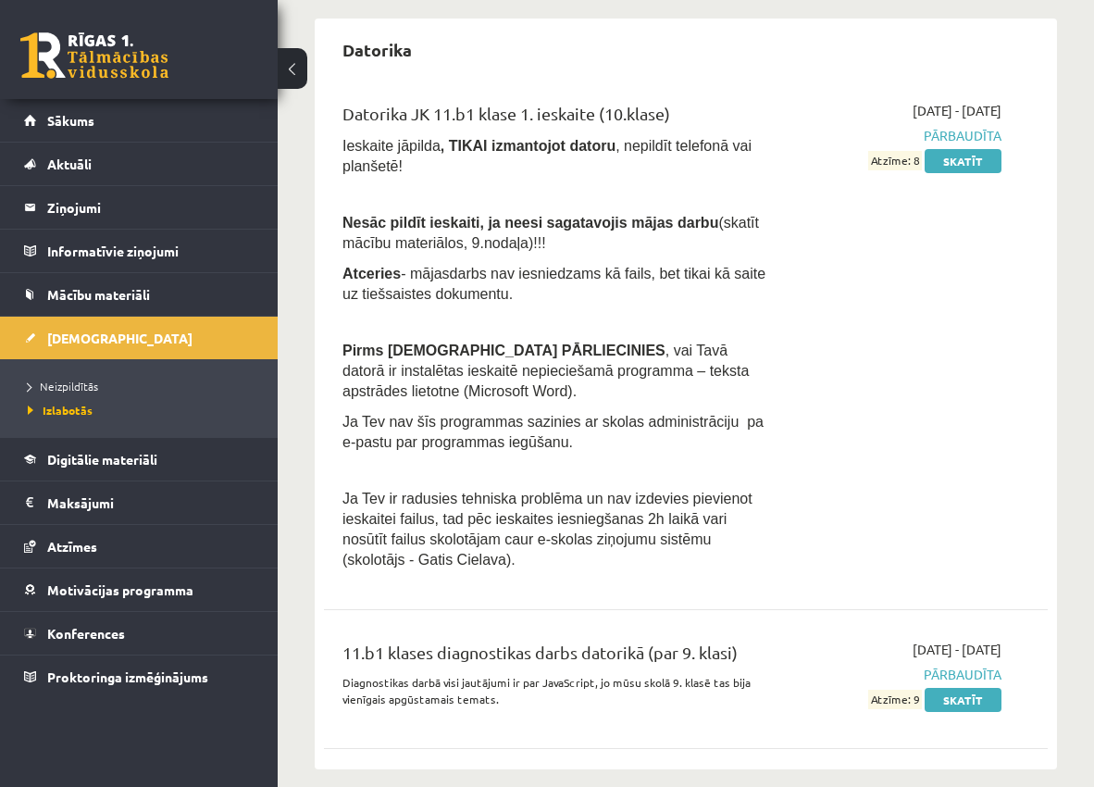
scroll to position [118, 0]
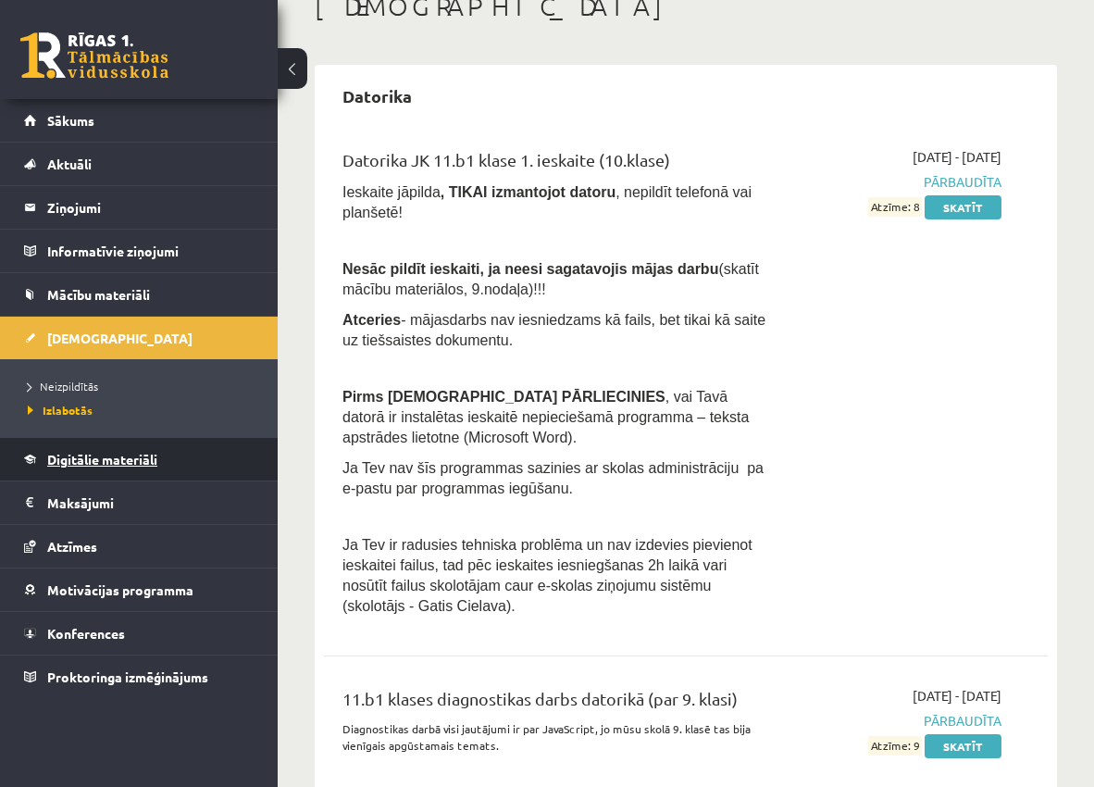
click at [149, 463] on span "Digitālie materiāli" at bounding box center [102, 459] width 110 height 17
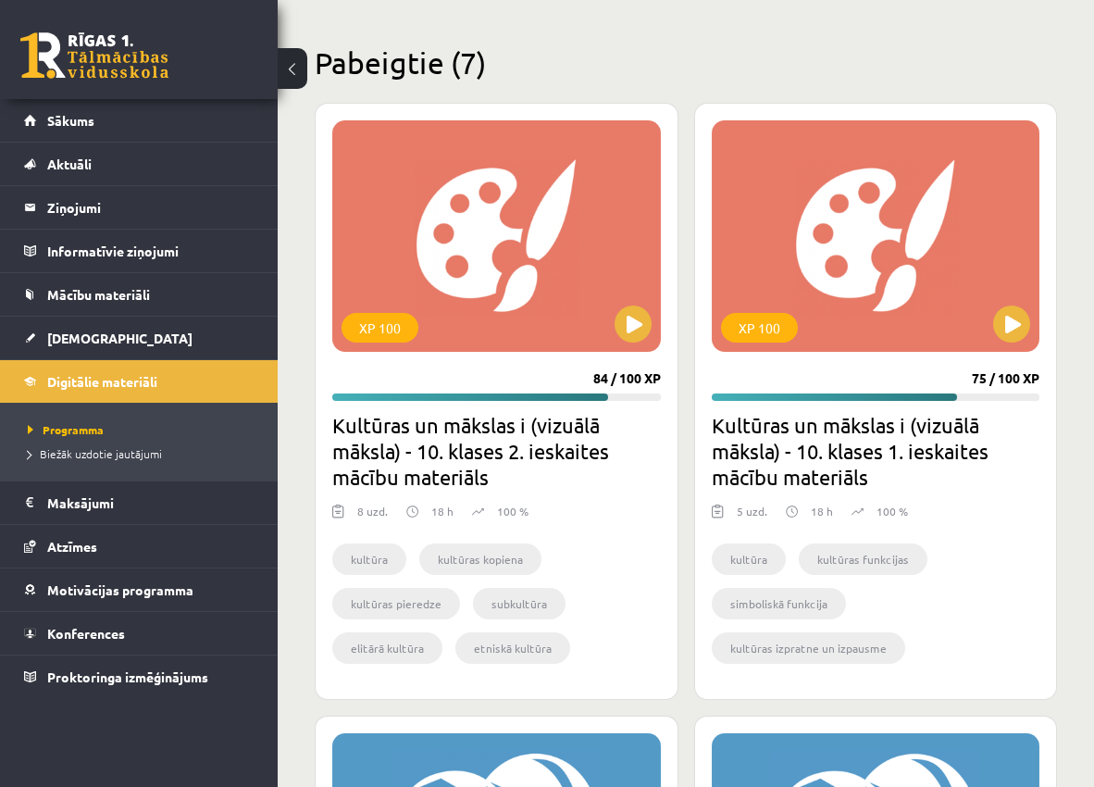
scroll to position [3471, 0]
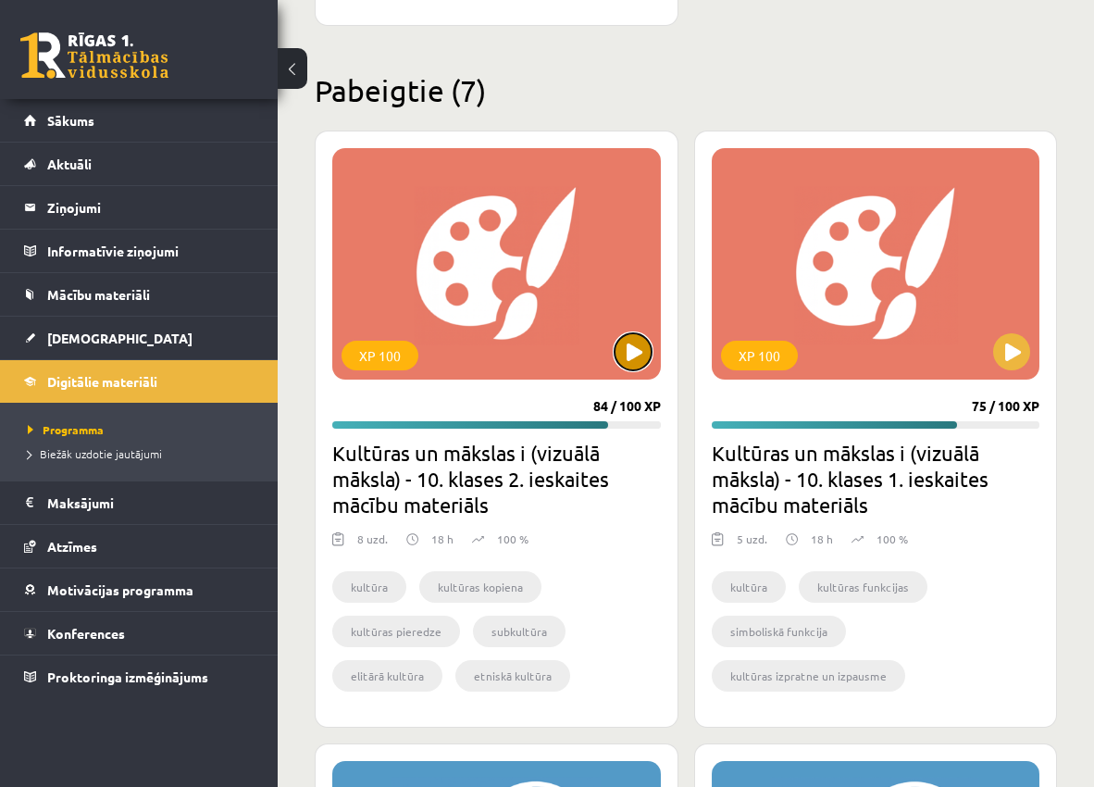
click at [639, 354] on button at bounding box center [632, 351] width 37 height 37
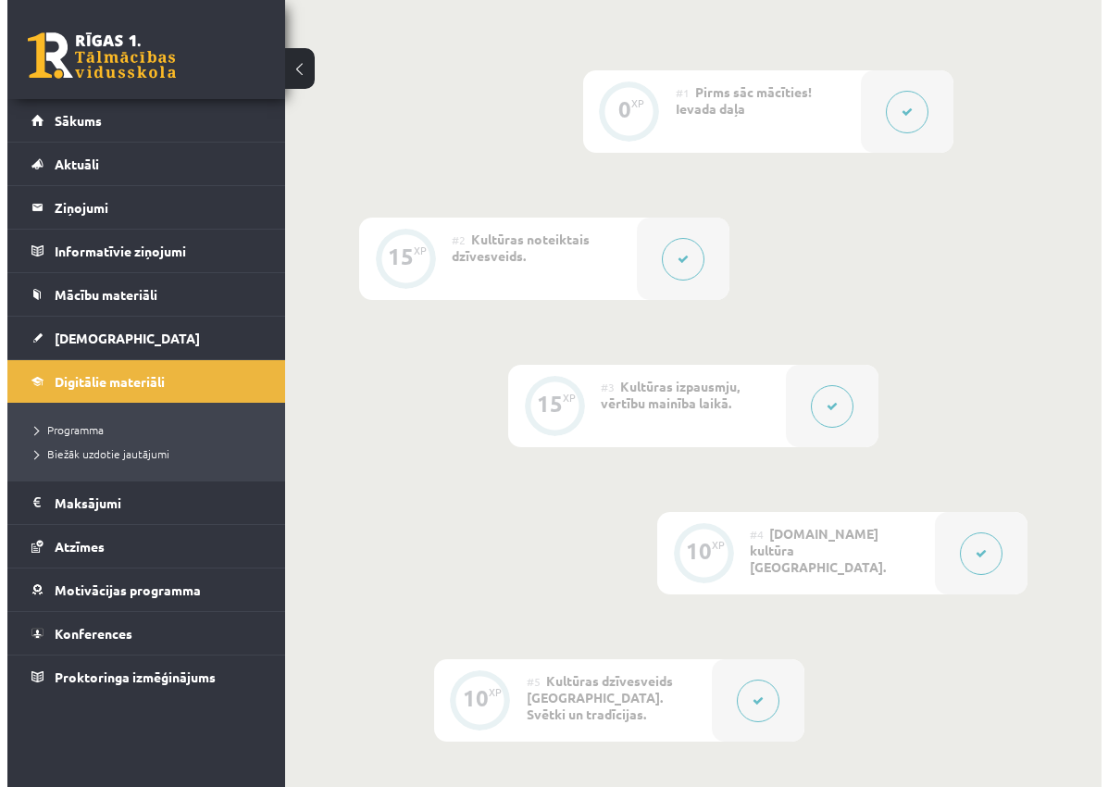
scroll to position [1111, 0]
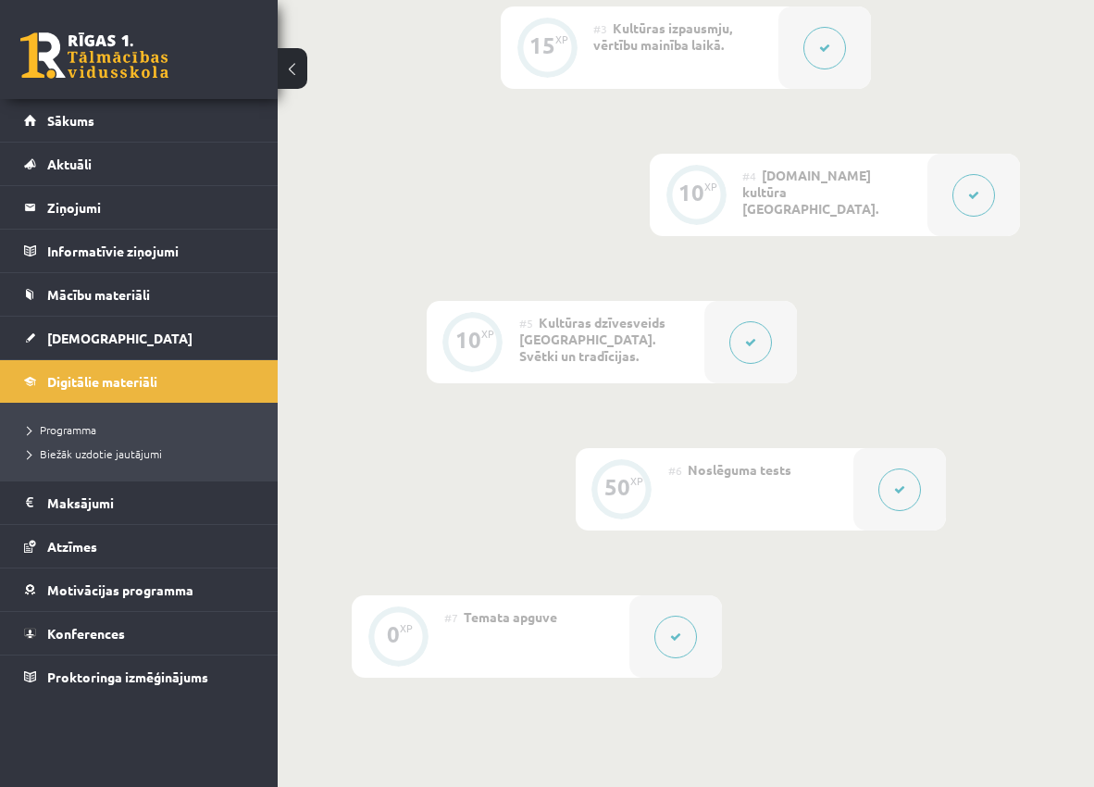
click at [688, 635] on button at bounding box center [675, 636] width 43 height 43
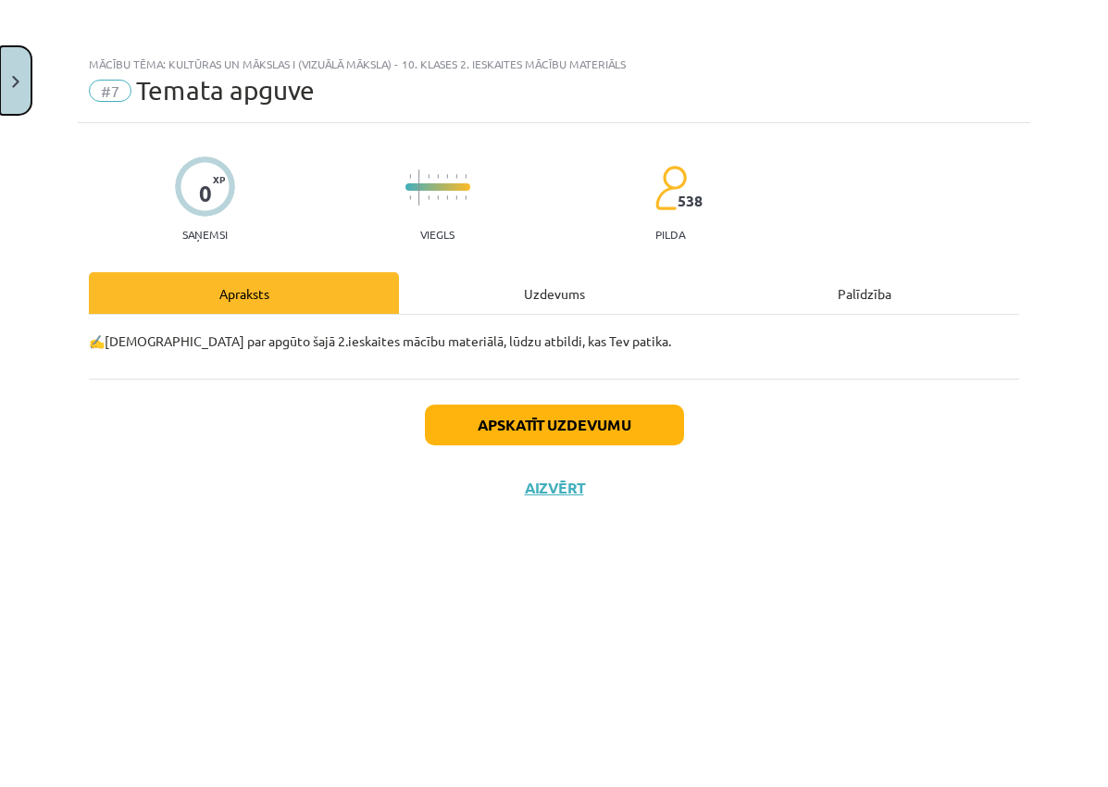
click at [16, 71] on button "Close" at bounding box center [15, 80] width 31 height 68
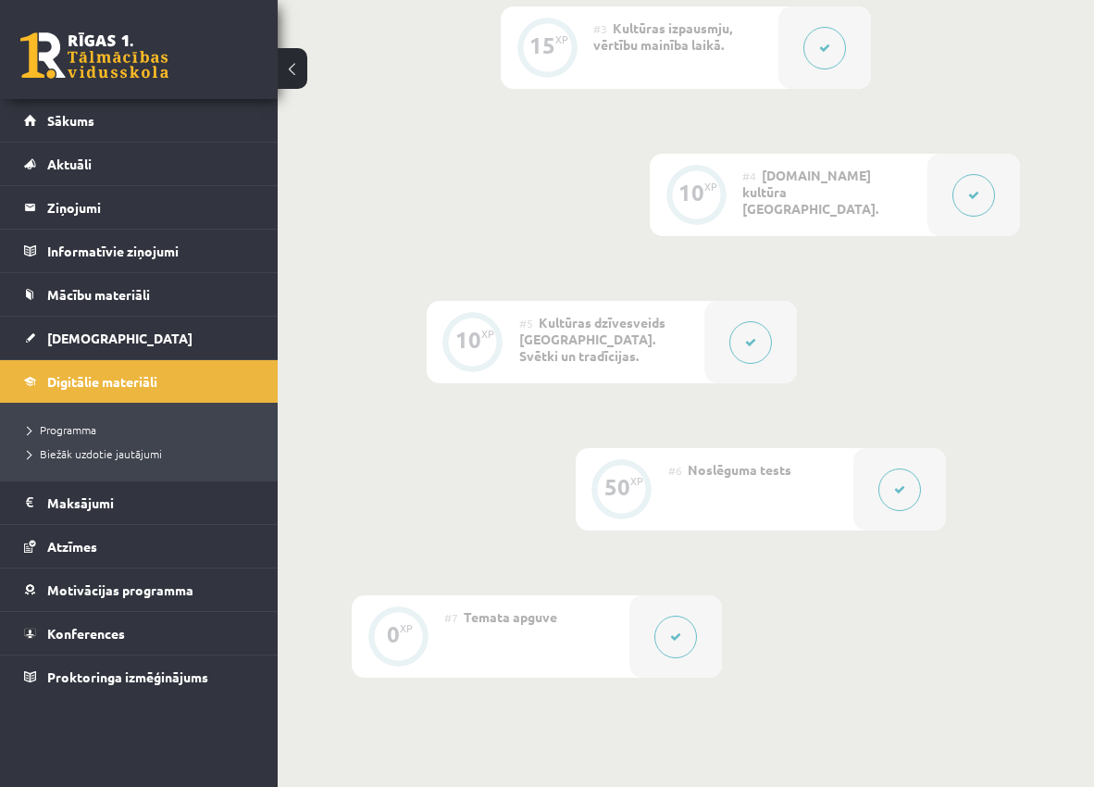
click at [772, 486] on div "#6 Noslēguma tests" at bounding box center [760, 489] width 185 height 82
click at [885, 499] on button at bounding box center [899, 489] width 43 height 43
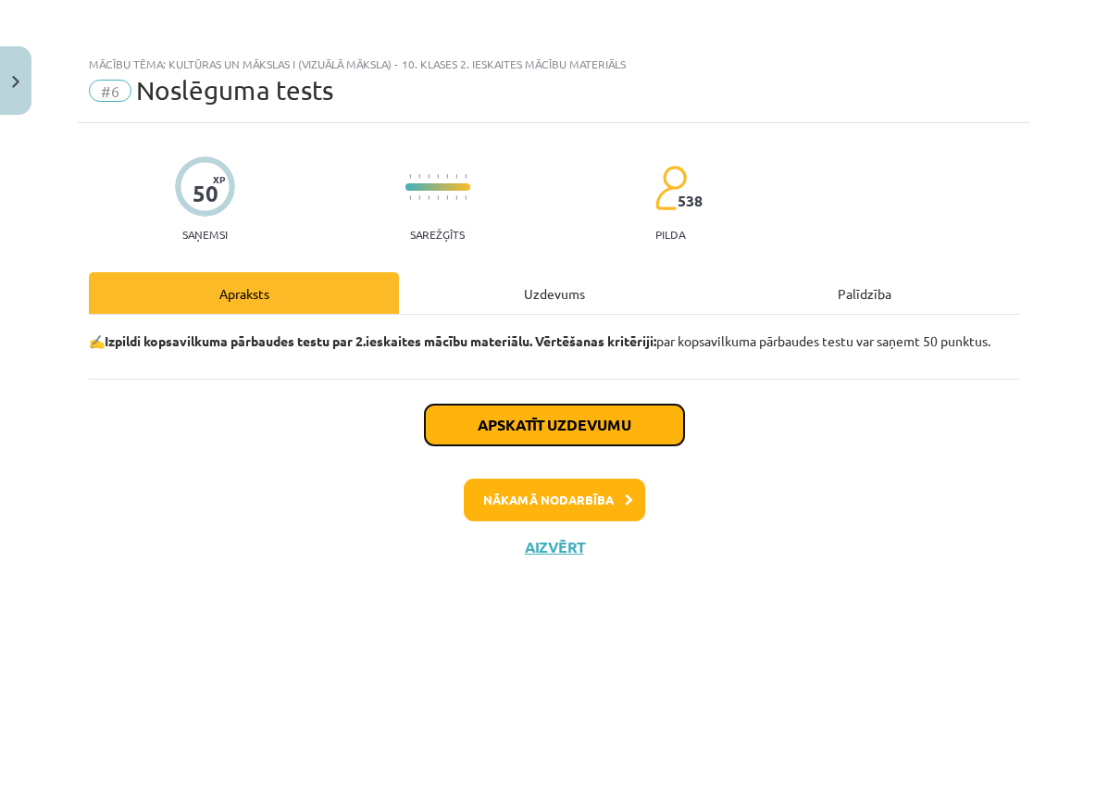
click at [589, 427] on button "Apskatīt uzdevumu" at bounding box center [554, 424] width 259 height 41
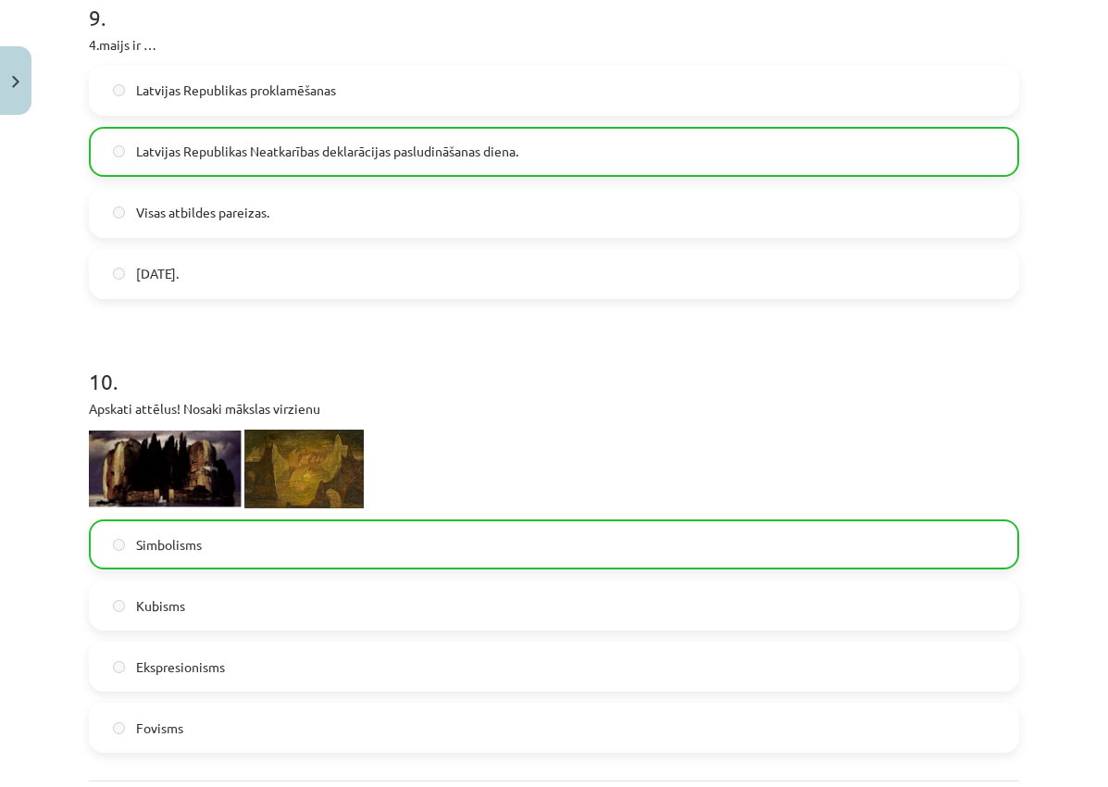
scroll to position [3774, 0]
